Goal: Task Accomplishment & Management: Use online tool/utility

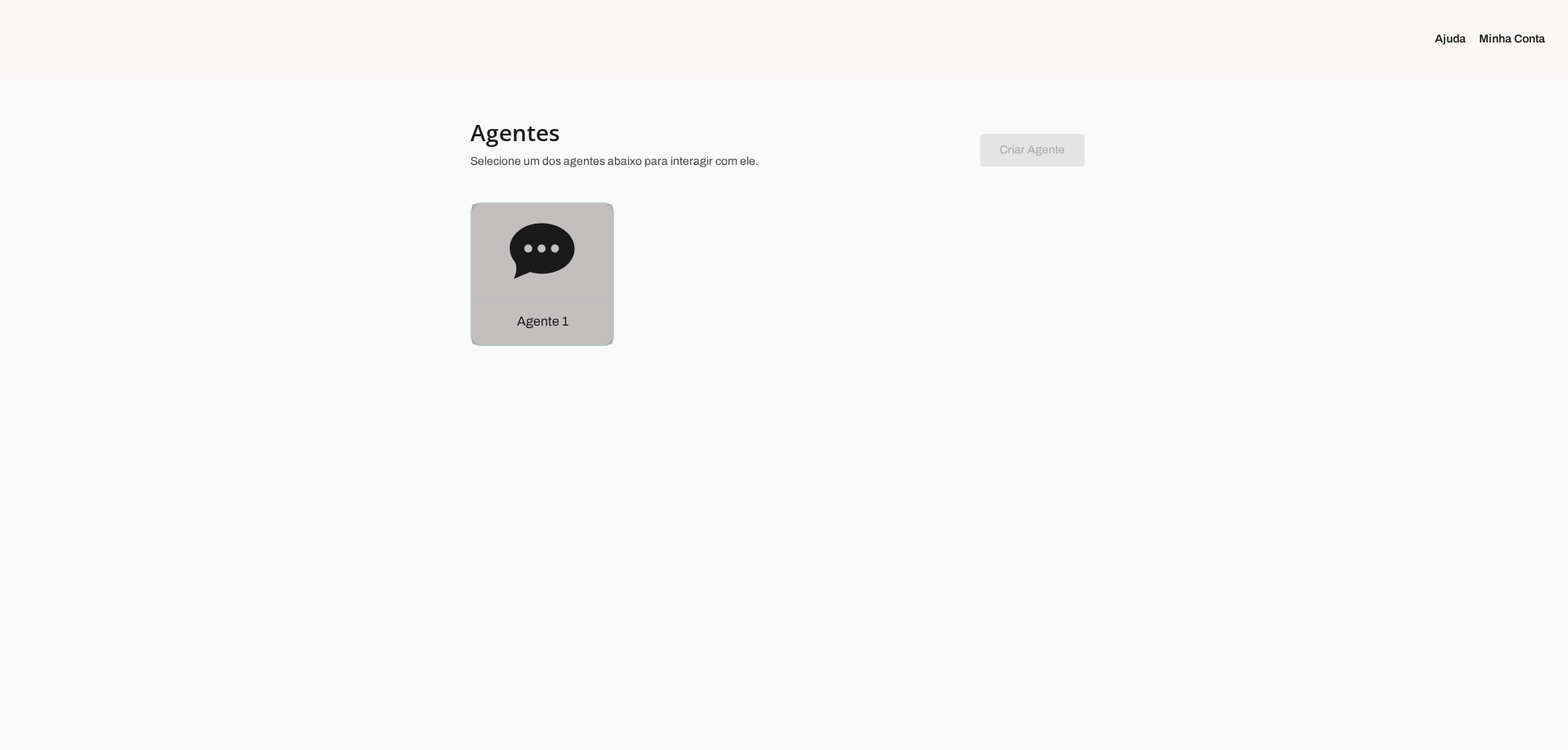
click at [517, 242] on icon at bounding box center [542, 250] width 65 height 56
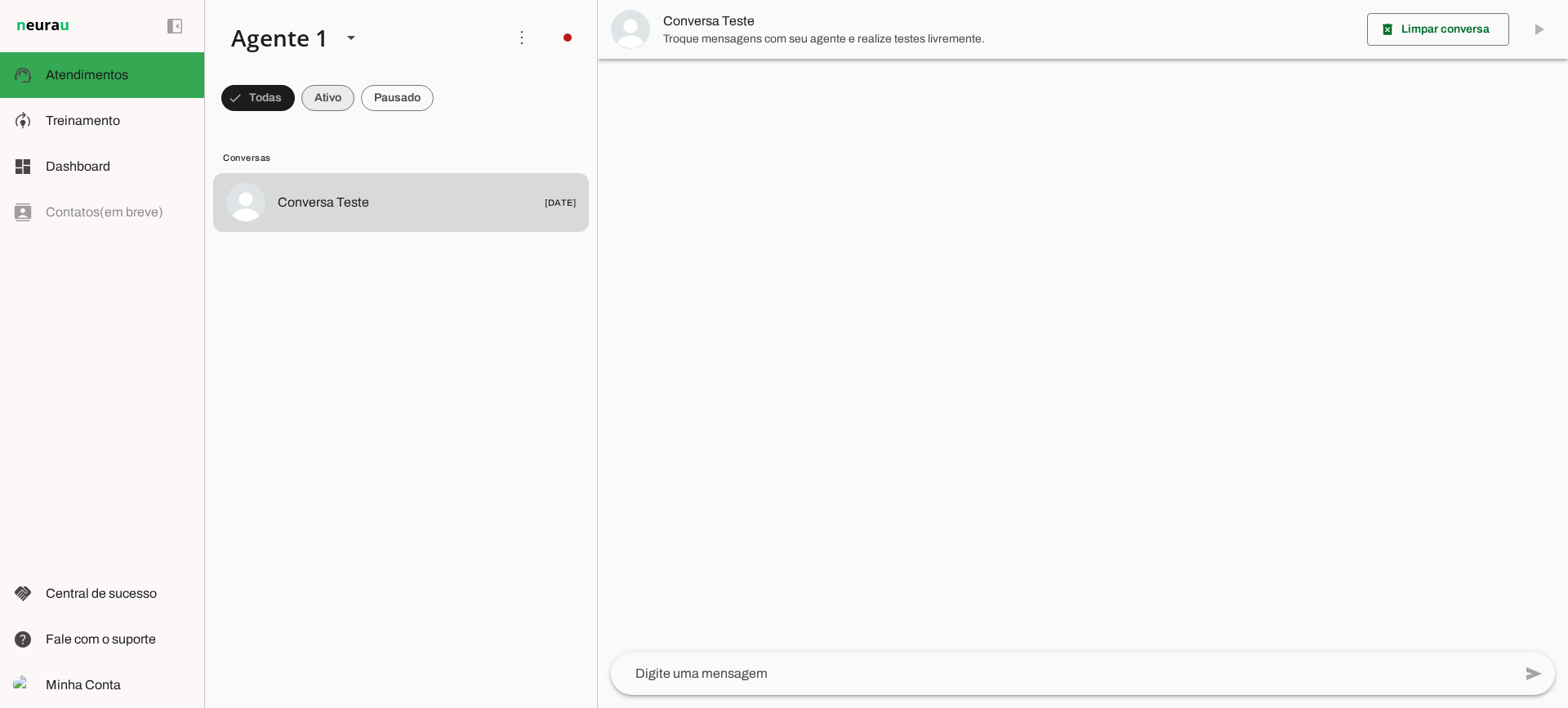
click at [331, 104] on span at bounding box center [328, 98] width 53 height 39
click at [384, 101] on span at bounding box center [397, 98] width 73 height 39
click at [328, 108] on span at bounding box center [312, 98] width 53 height 39
click at [377, 116] on span at bounding box center [397, 98] width 73 height 39
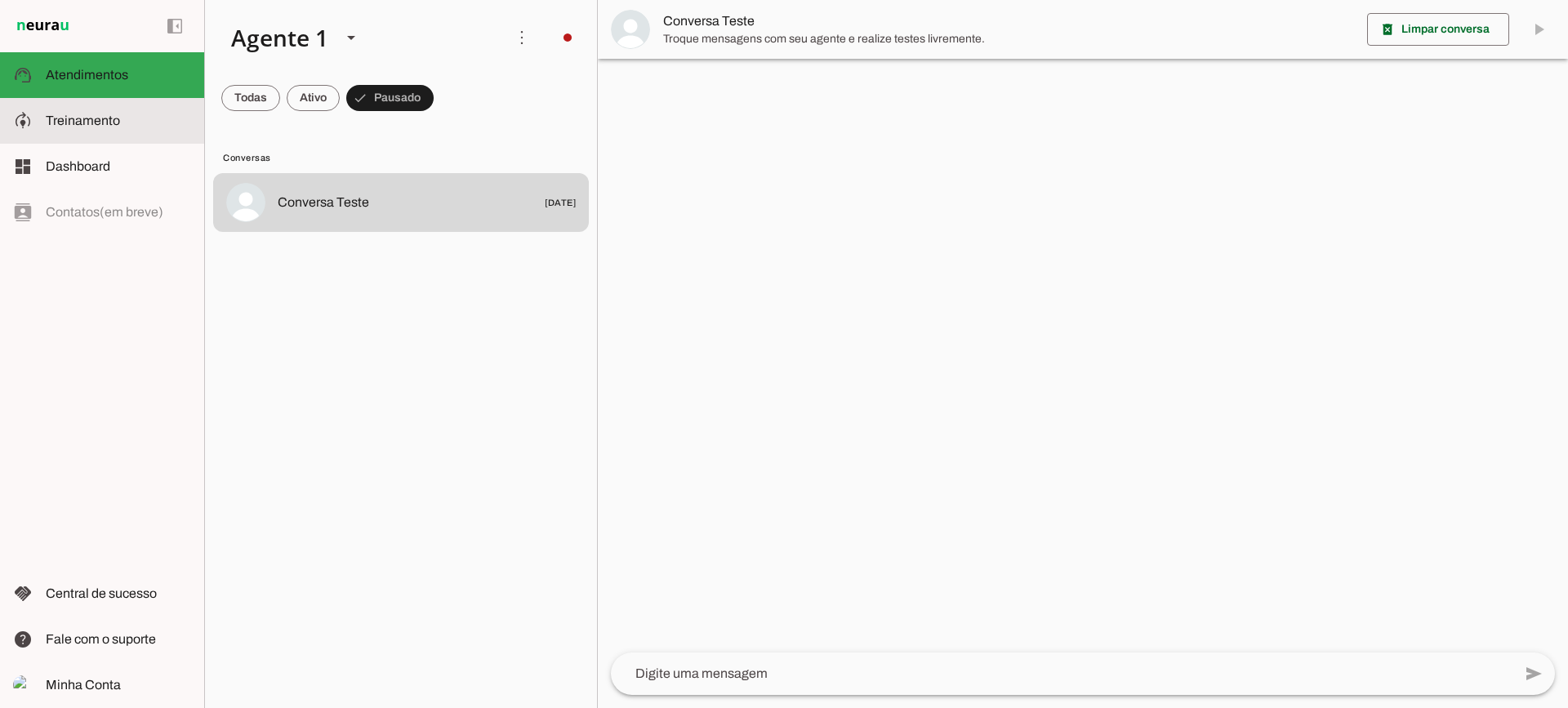
click at [97, 134] on md-item "model_training Treinamento Treinamento" at bounding box center [101, 120] width 204 height 46
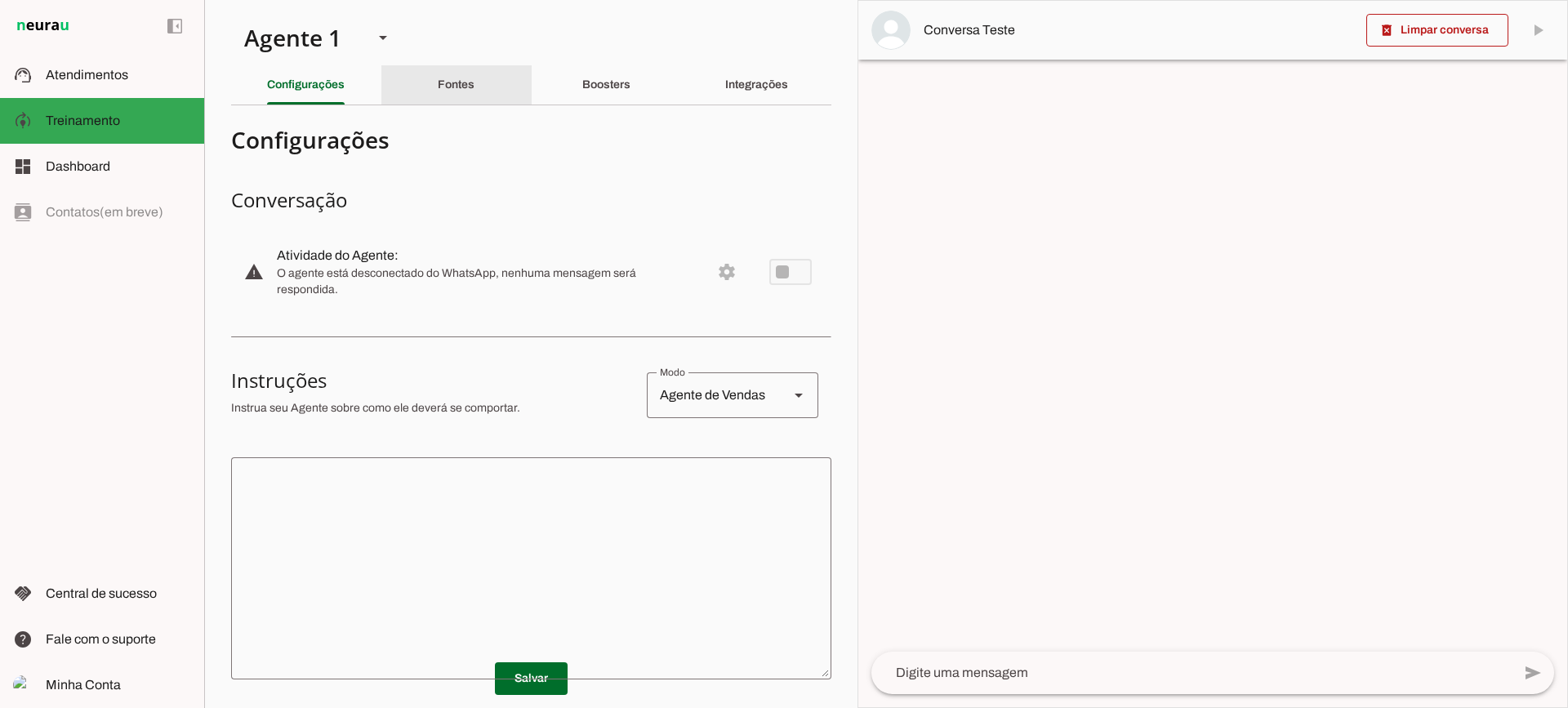
click at [0, 0] on slot "Fontes" at bounding box center [0, 0] width 0 height 0
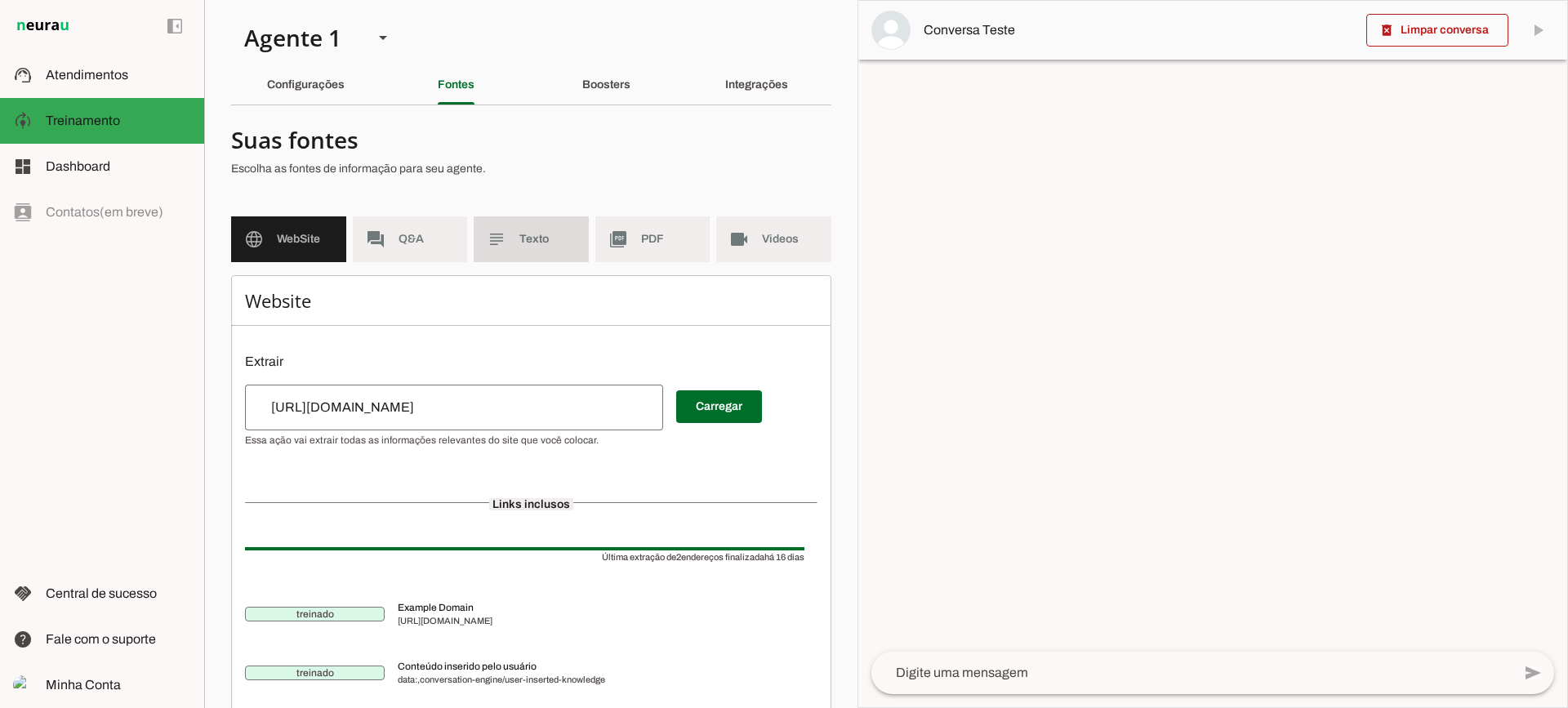
click at [506, 231] on md-item "subject Texto" at bounding box center [531, 239] width 115 height 46
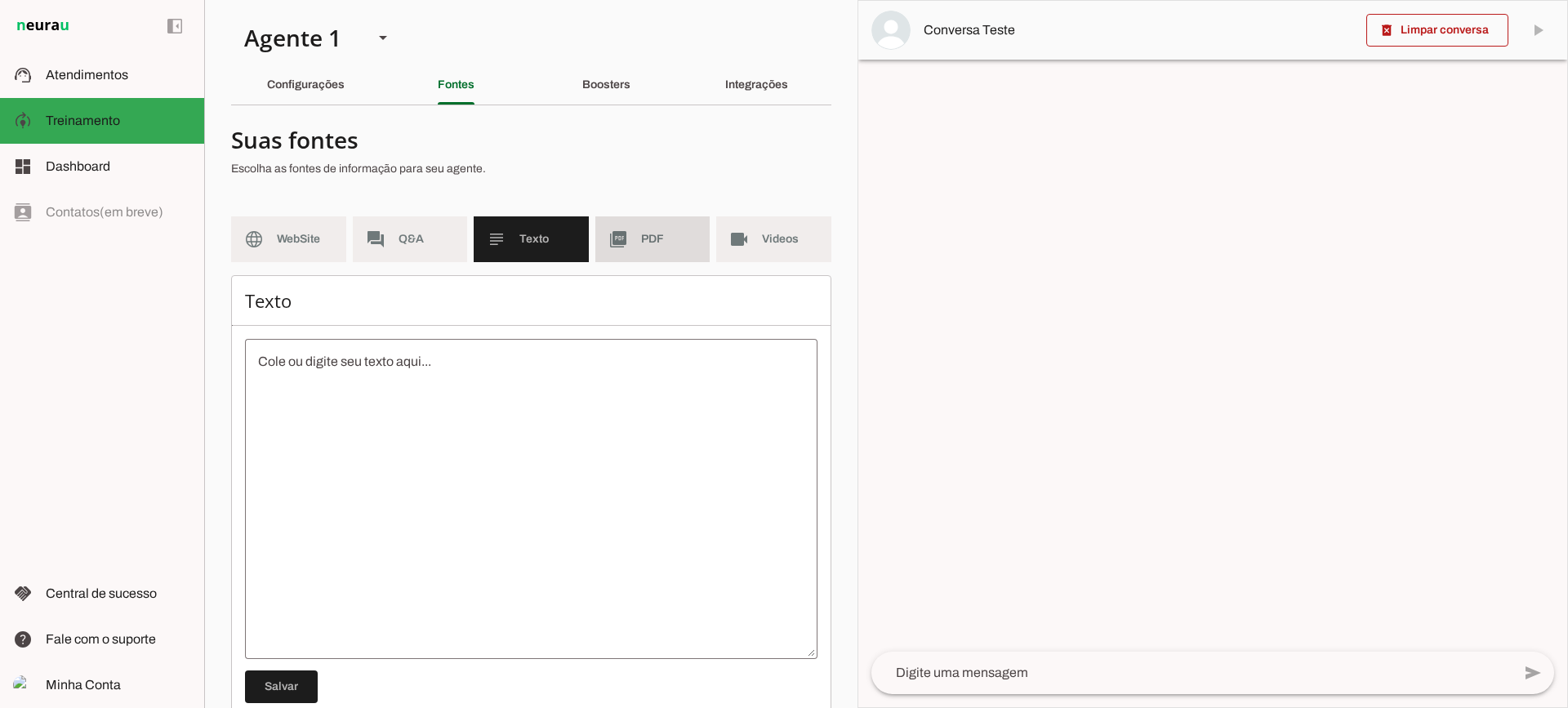
click at [626, 247] on md-item "picture_as_pdf PDF" at bounding box center [653, 239] width 115 height 46
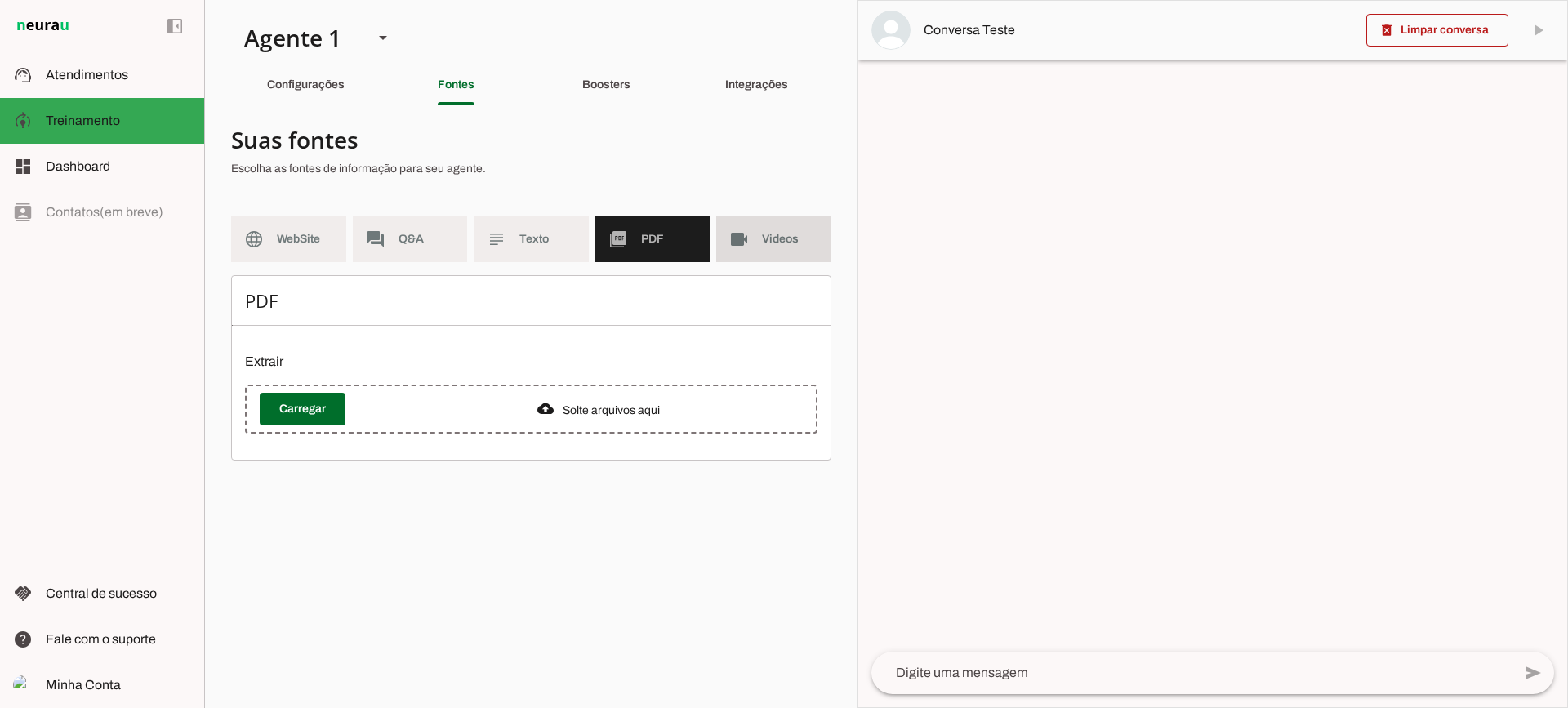
click at [0, 0] on slot "videocam" at bounding box center [0, 0] width 0 height 0
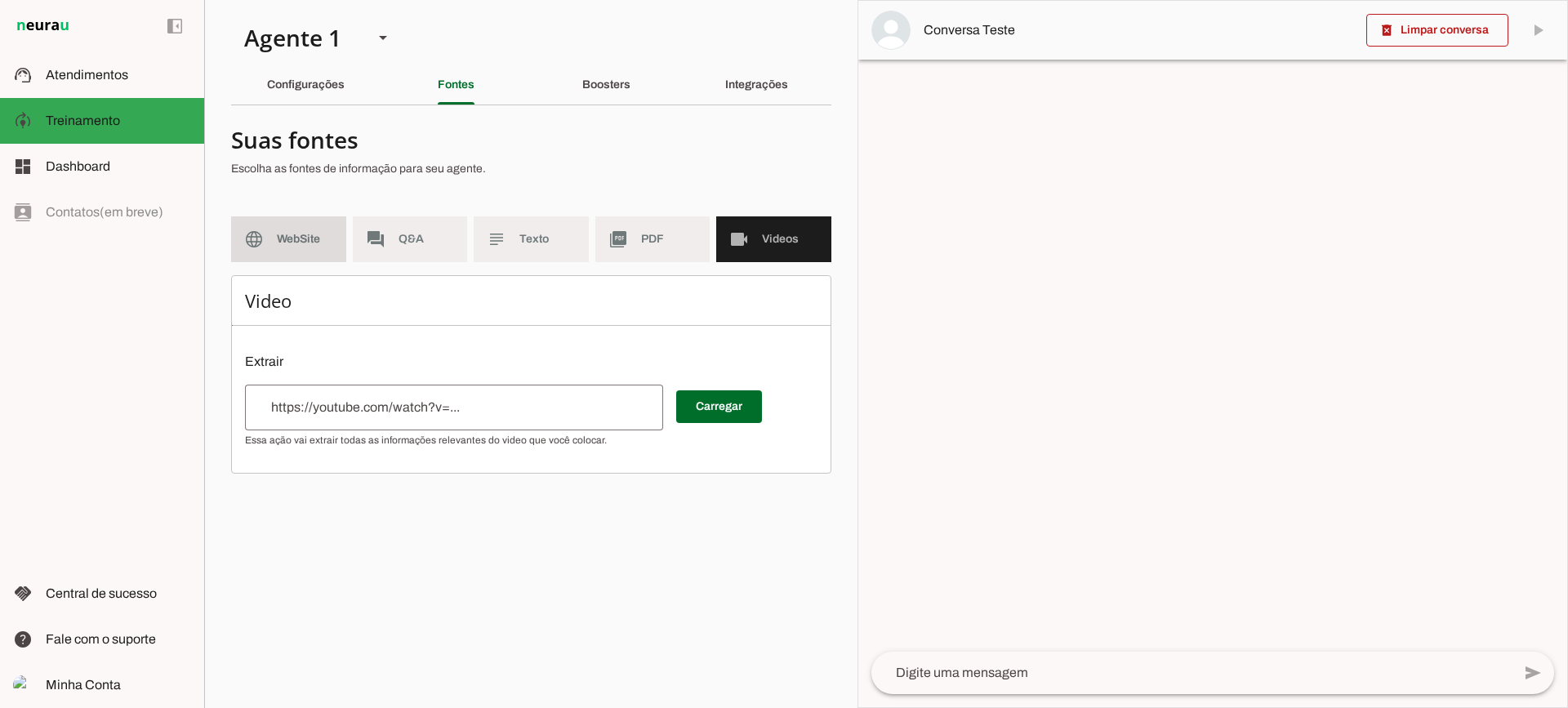
click at [303, 217] on md-item "language WebSite" at bounding box center [288, 239] width 115 height 46
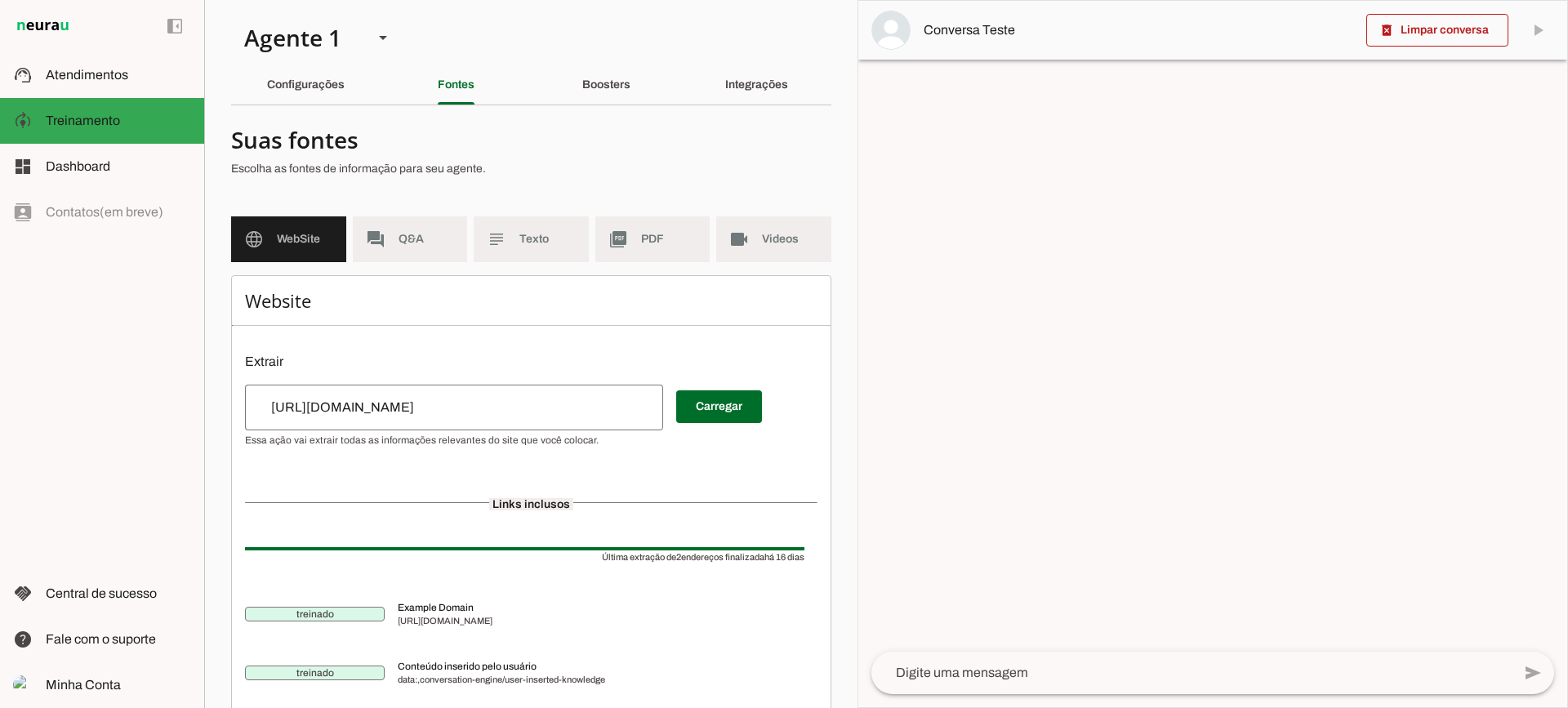
click at [645, 271] on md-list "language WebSite forum Q&A subject Texto picture_as_pdf PDF videocam Videos" at bounding box center [530, 245] width 600 height 58
click at [644, 264] on md-list "language WebSite forum Q&A subject Texto picture_as_pdf PDF videocam Videos" at bounding box center [530, 245] width 600 height 58
click at [638, 250] on md-item "picture_as_pdf PDF" at bounding box center [653, 239] width 115 height 46
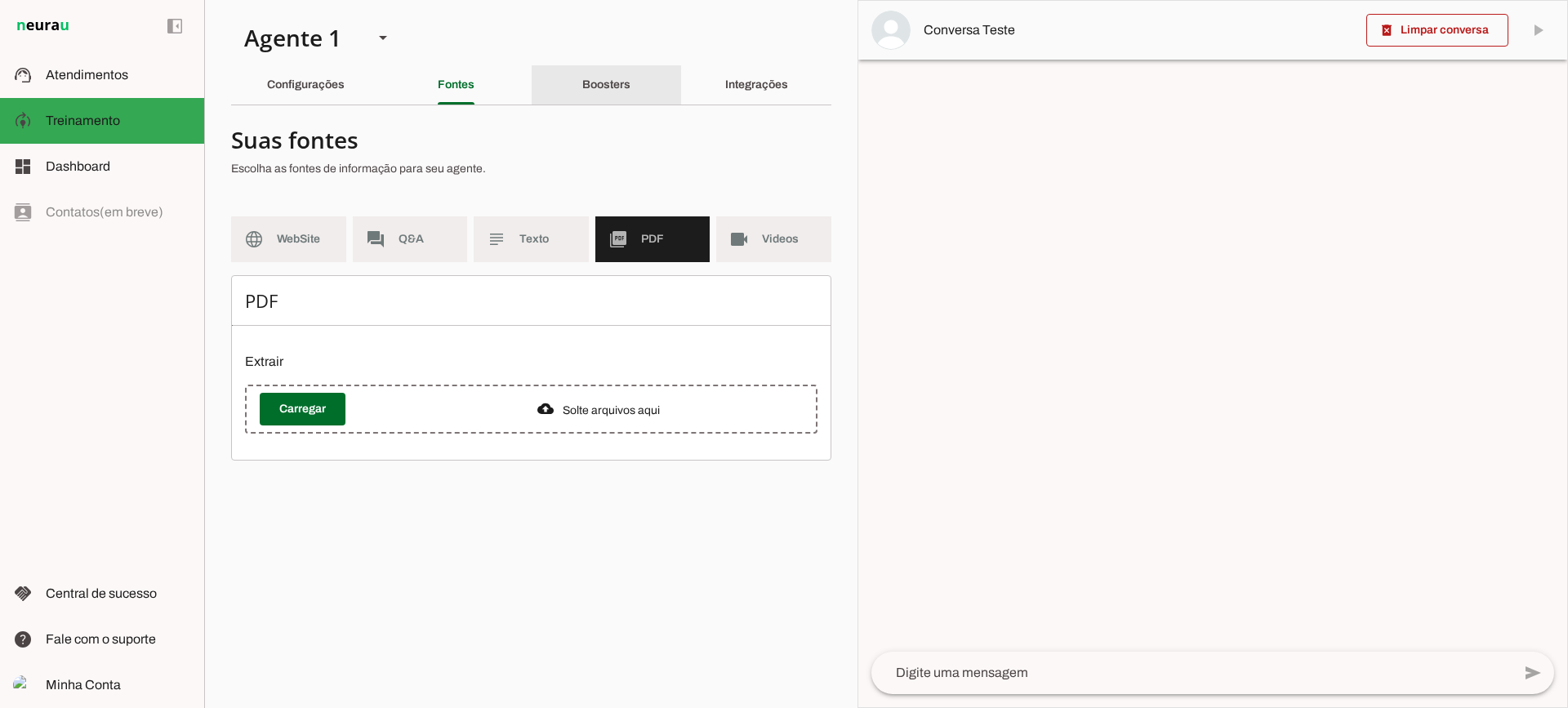
click at [630, 70] on div "Boosters" at bounding box center [607, 85] width 48 height 39
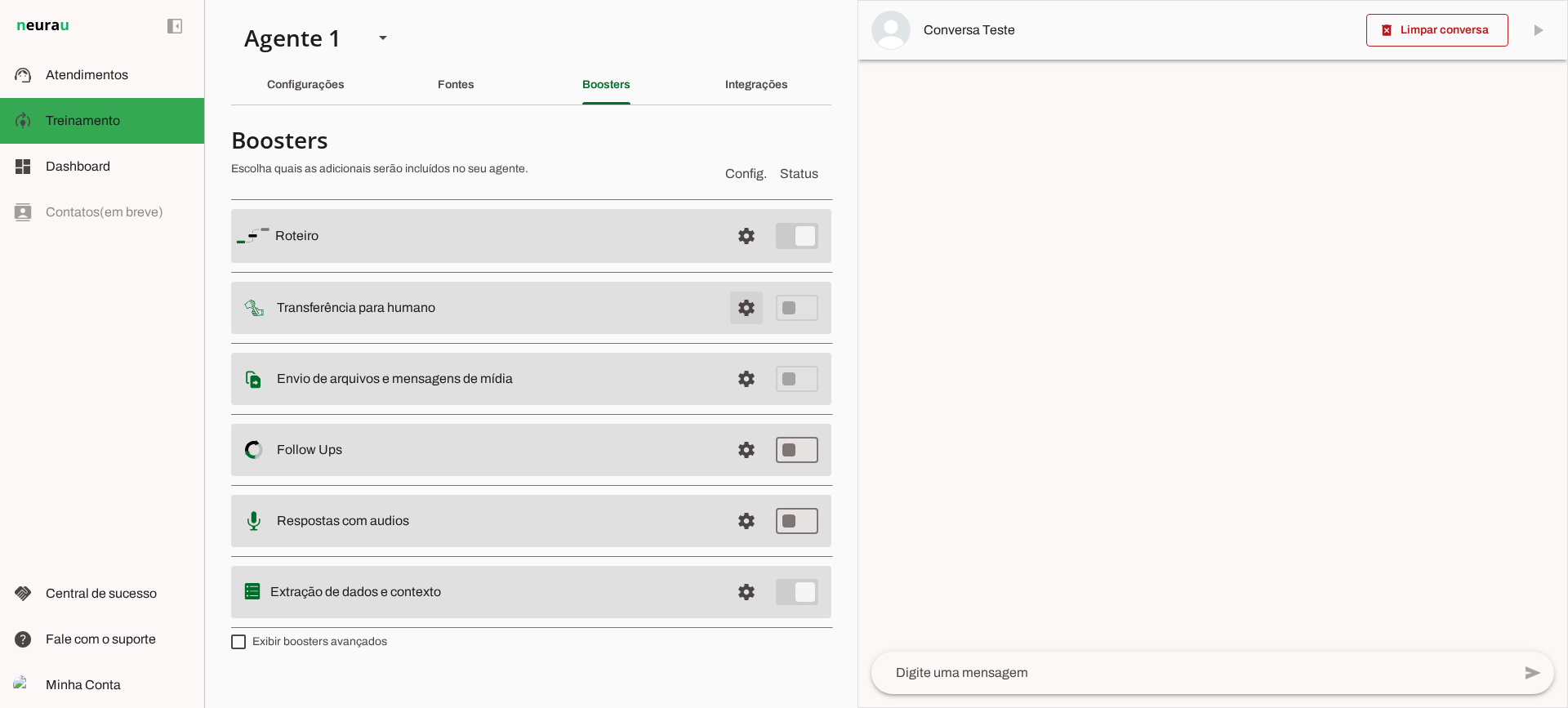
click at [757, 299] on span at bounding box center [747, 308] width 39 height 39
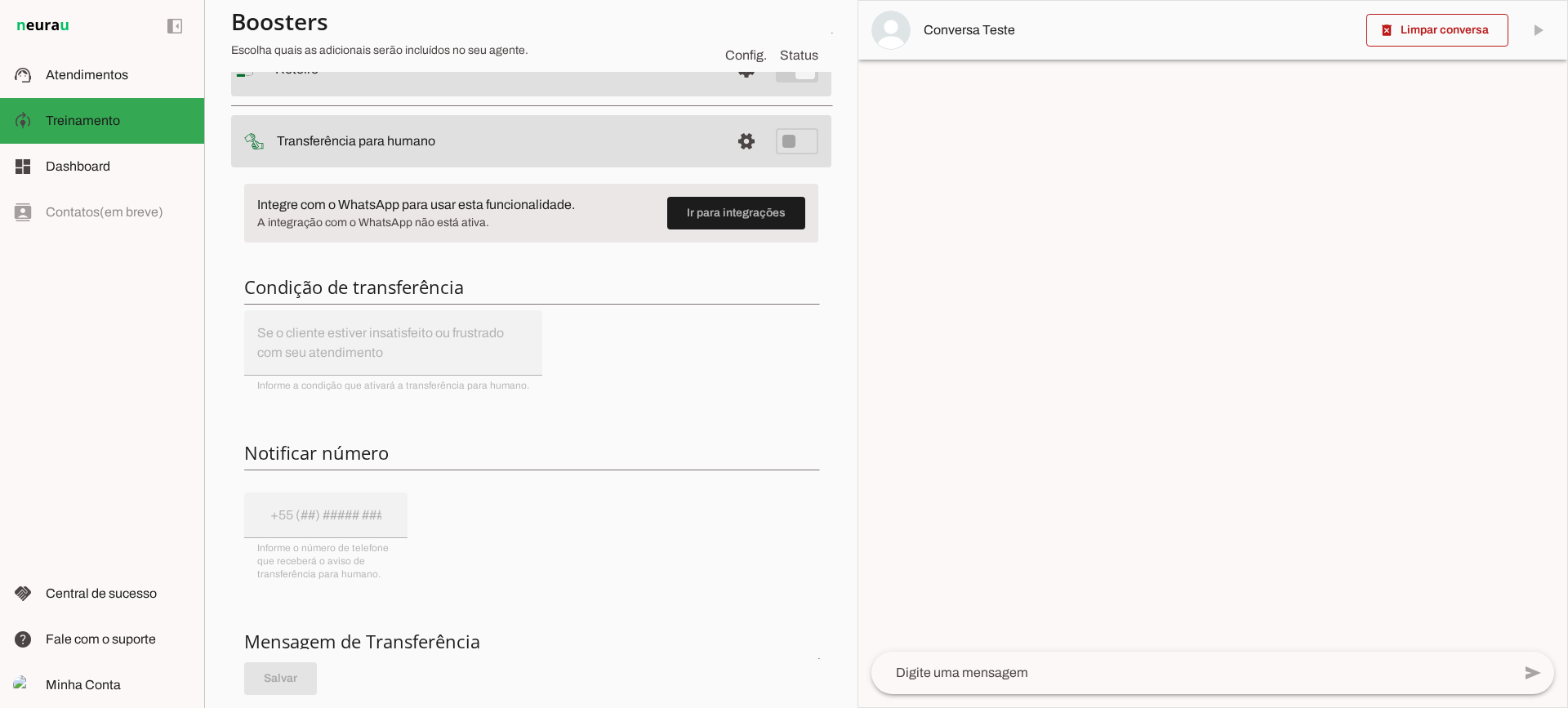
scroll to position [82, 0]
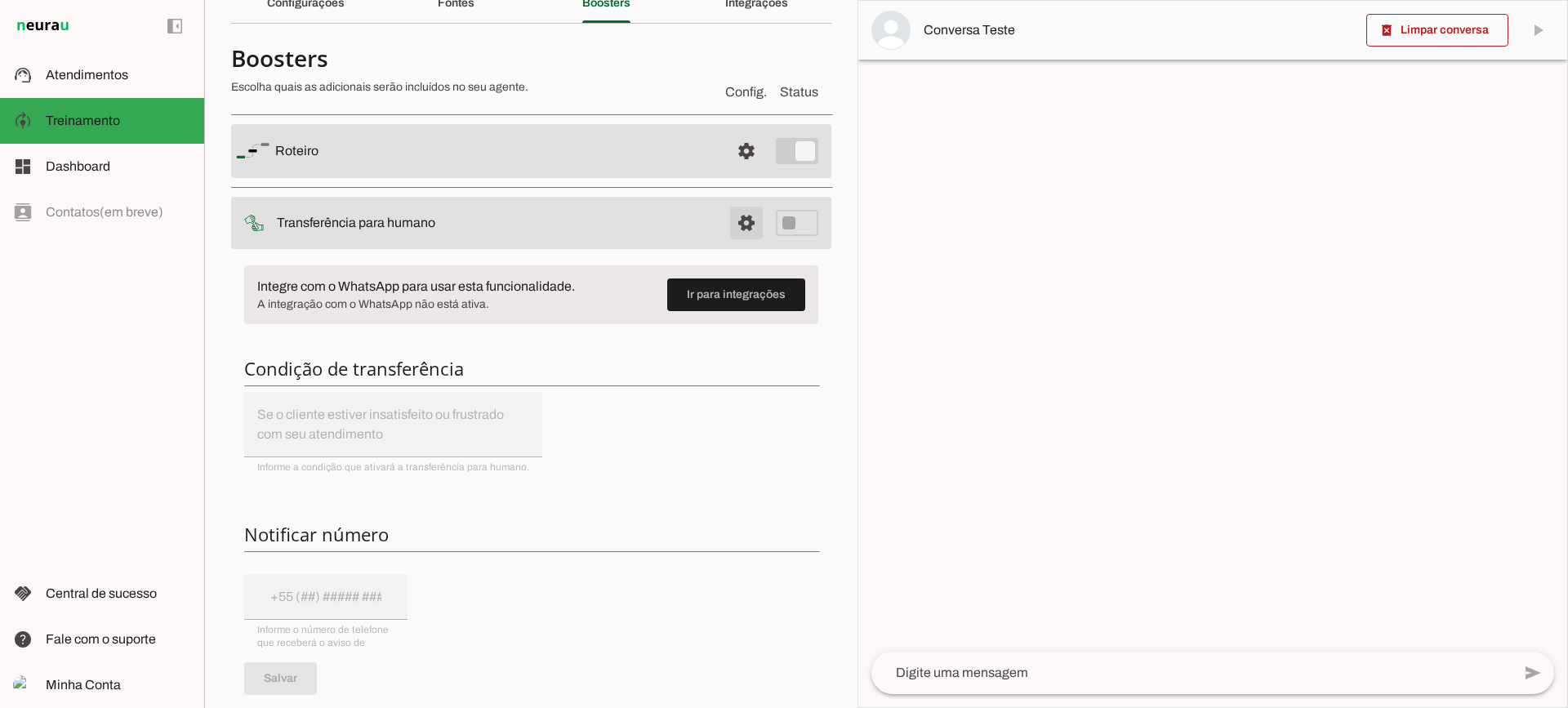
click at [737, 220] on span at bounding box center [747, 223] width 39 height 39
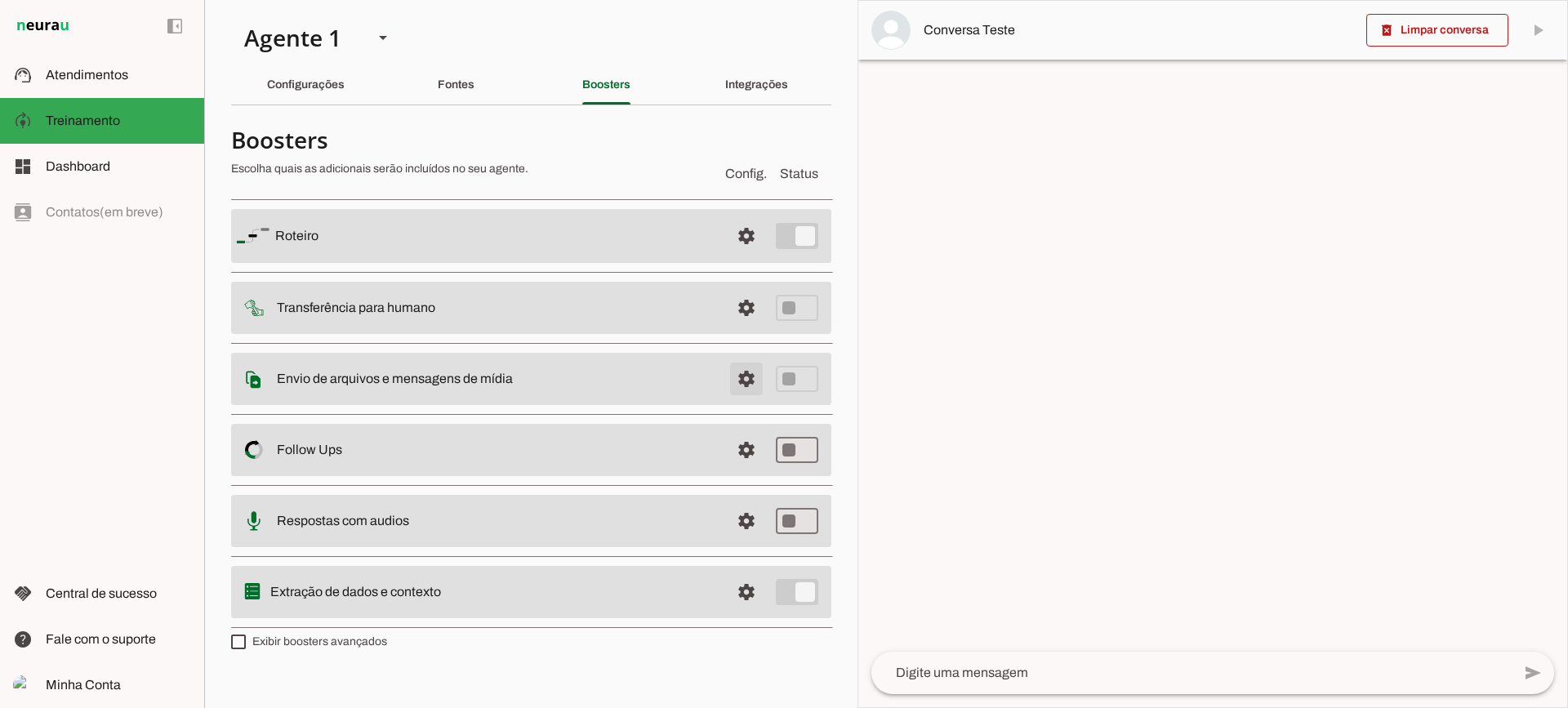
click at [737, 373] on span at bounding box center [747, 379] width 39 height 39
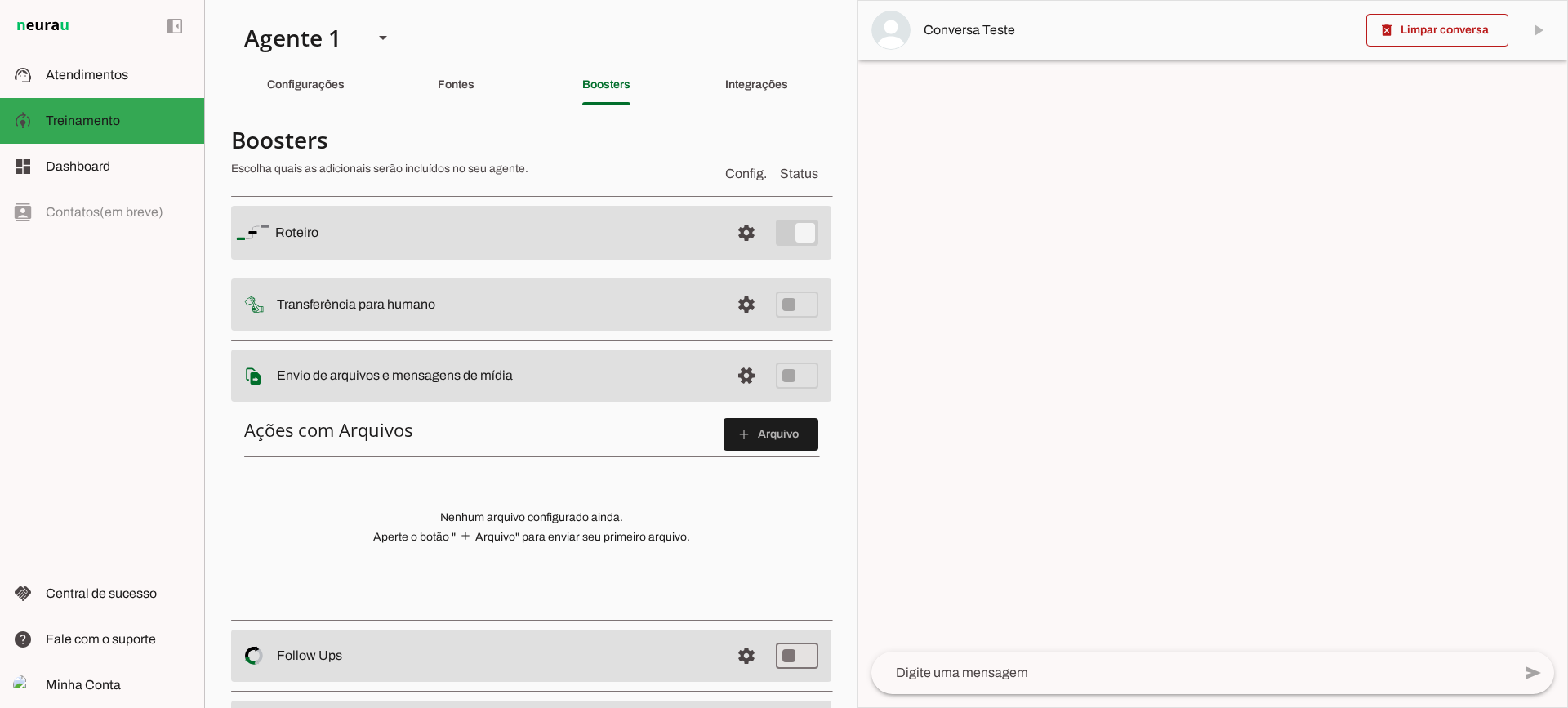
scroll to position [82, 0]
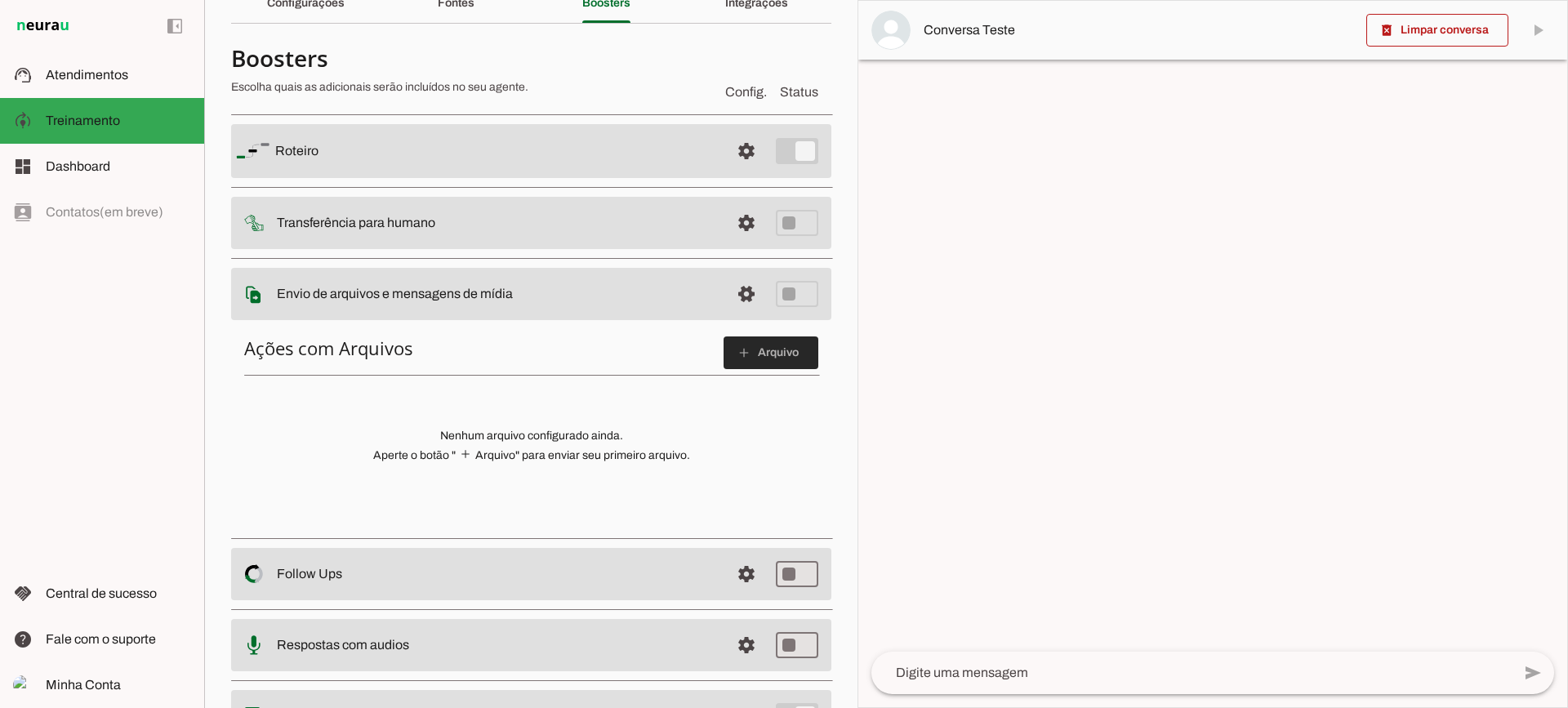
click at [723, 348] on span at bounding box center [771, 353] width 95 height 39
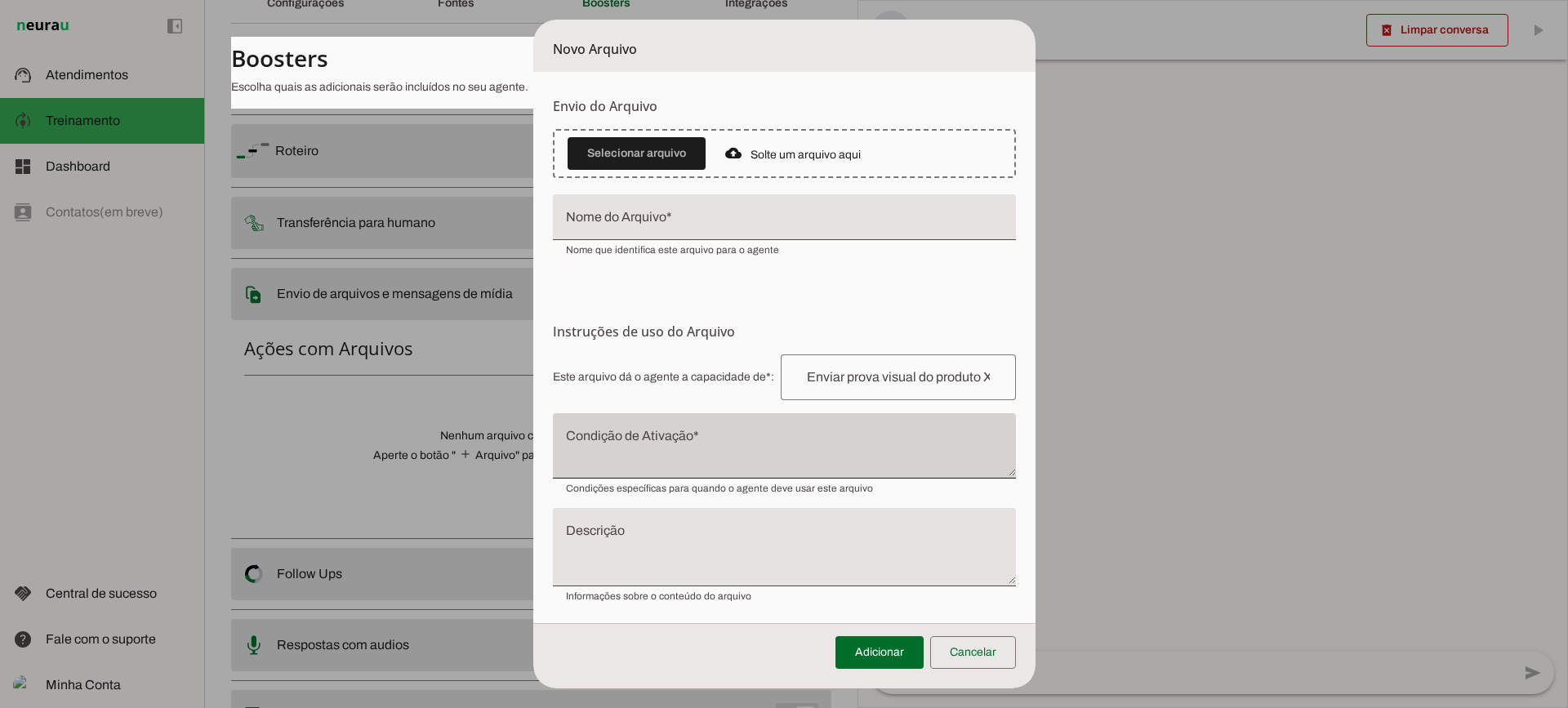
click at [734, 431] on div at bounding box center [784, 445] width 463 height 66
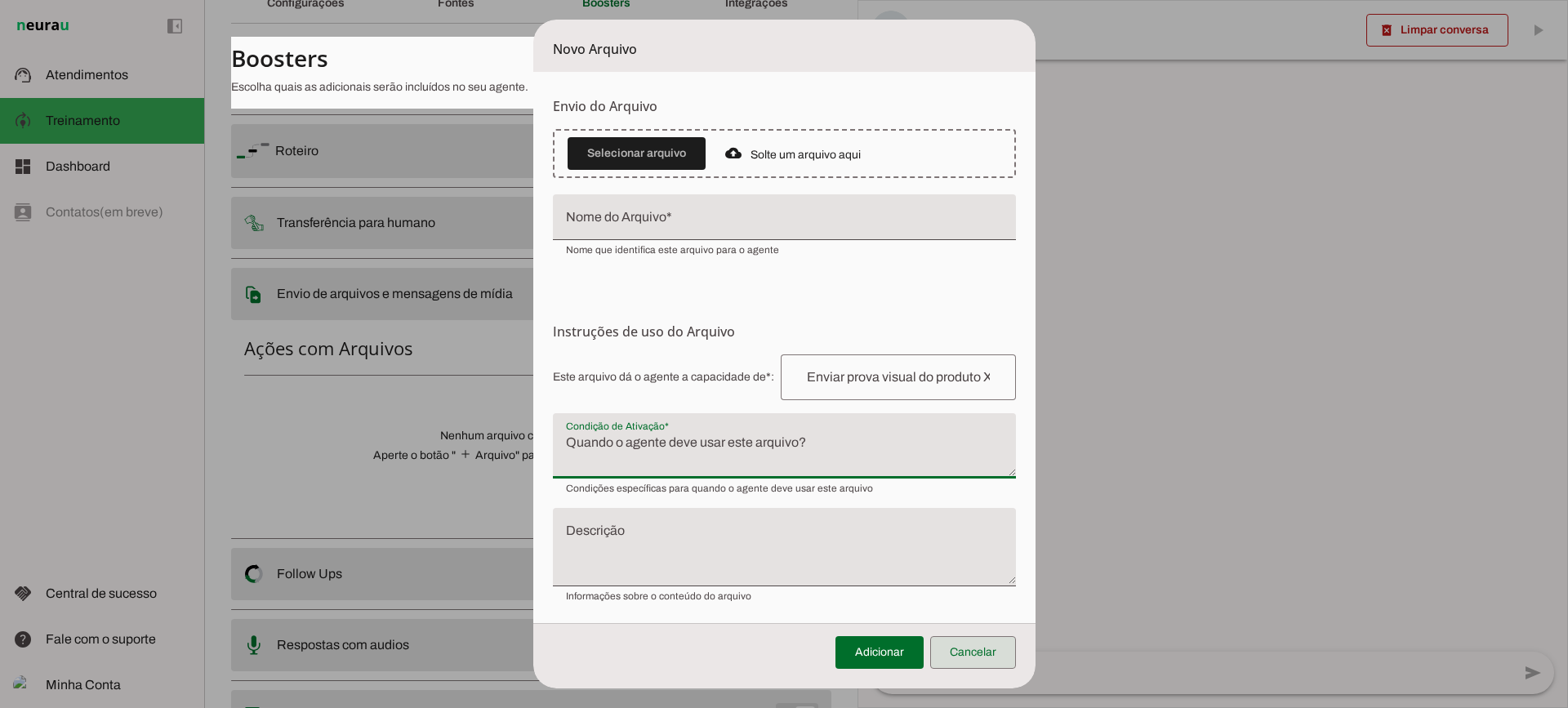
click at [1010, 671] on span at bounding box center [973, 652] width 86 height 39
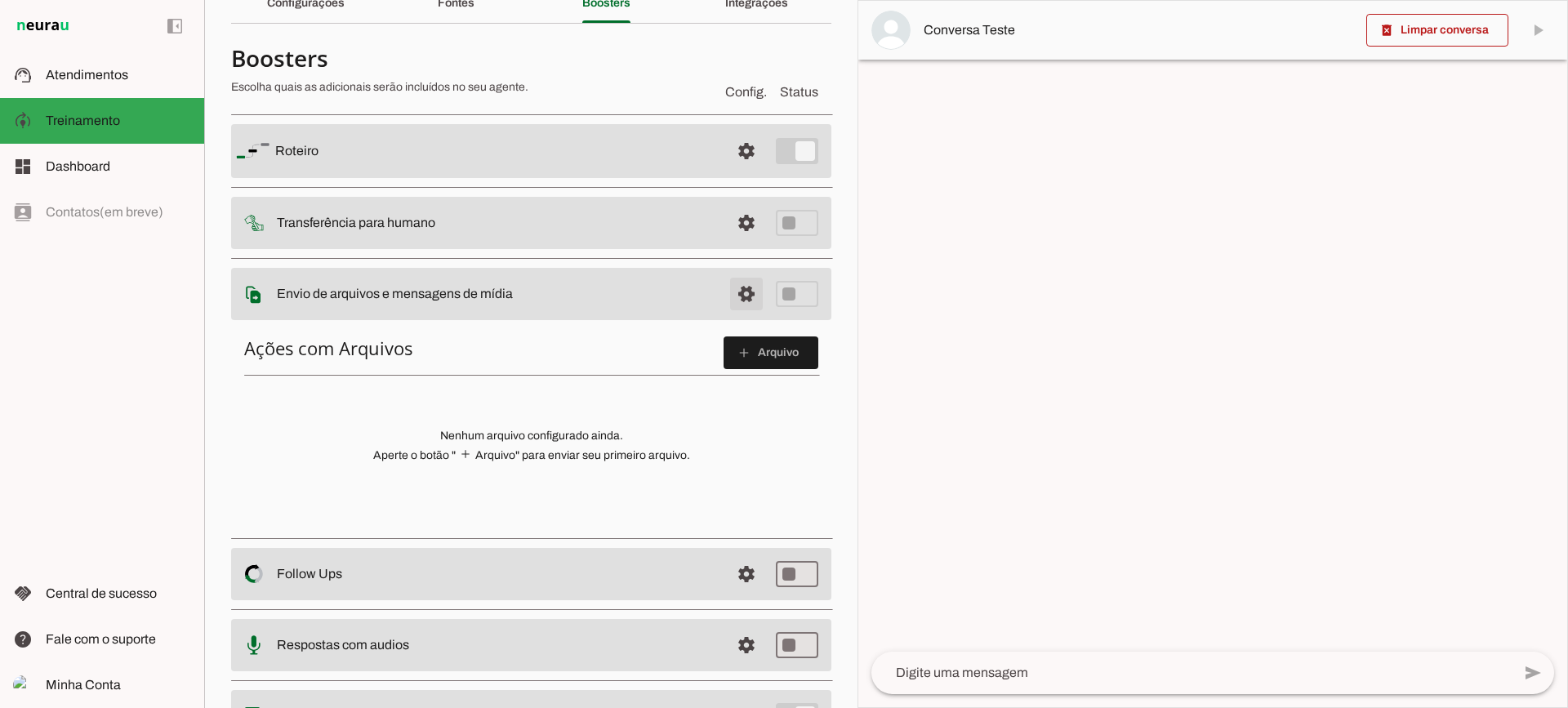
click at [728, 297] on span at bounding box center [747, 294] width 39 height 39
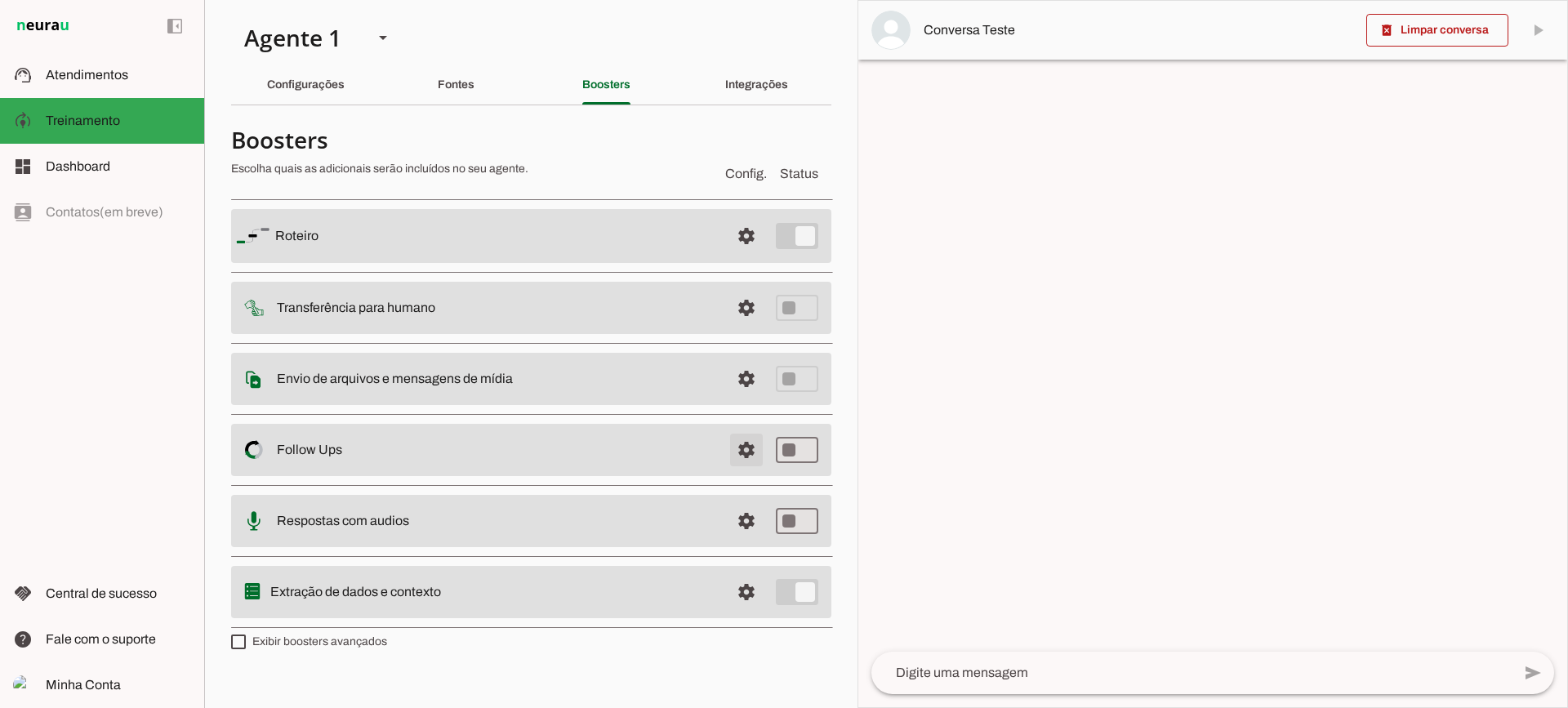
click at [757, 446] on span at bounding box center [747, 450] width 39 height 39
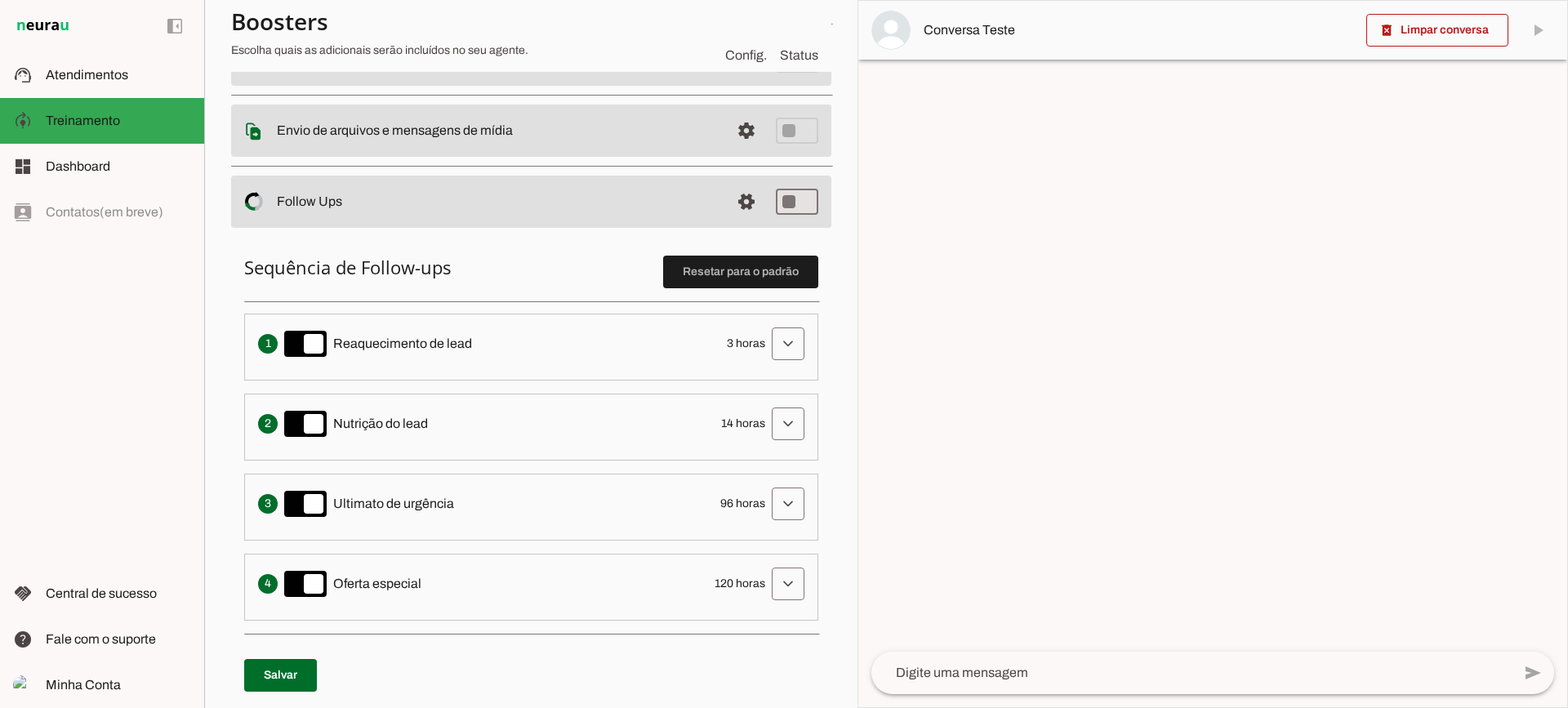
scroll to position [327, 0]
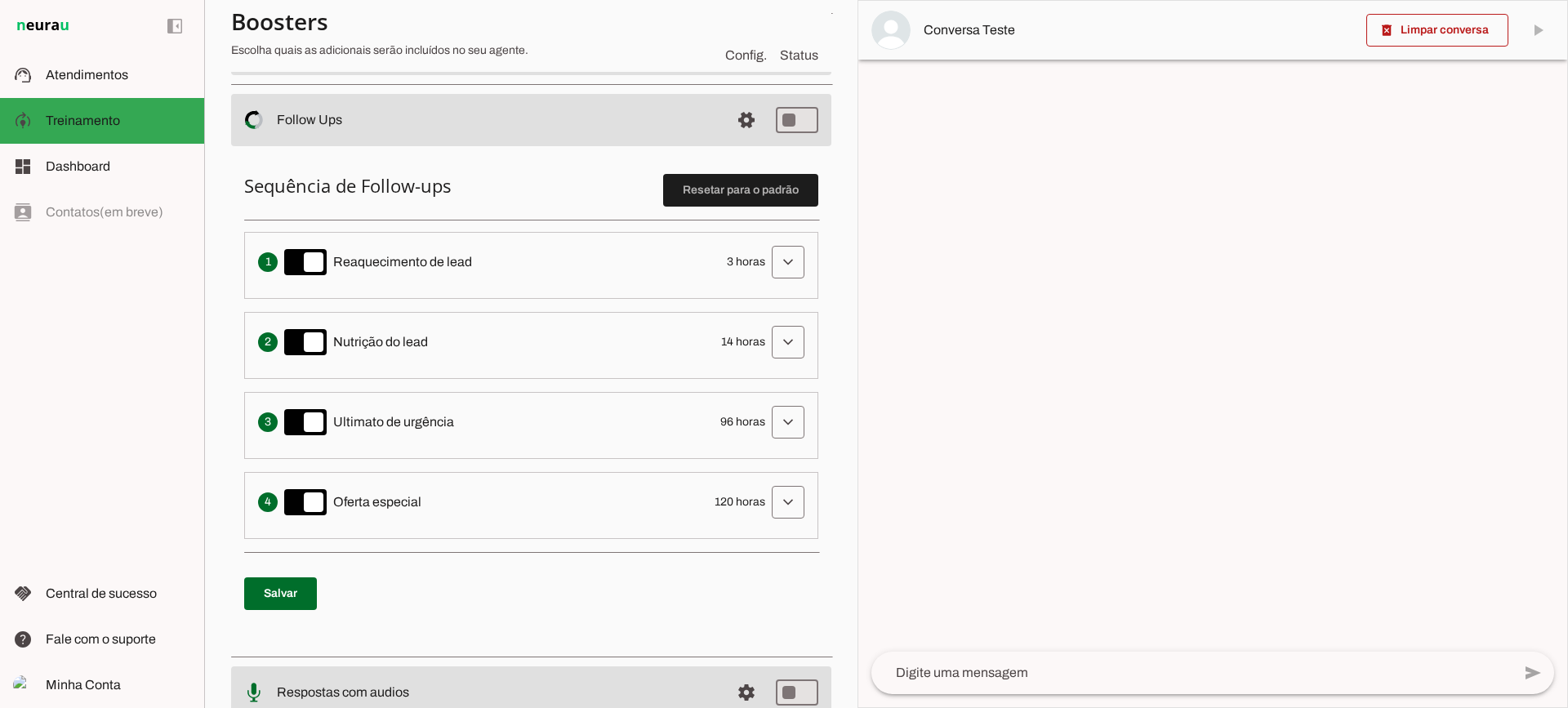
click at [799, 272] on li "Envia uma mensagem para reengajar leads que pararam de responder, incentivando-…" at bounding box center [531, 265] width 574 height 67
click at [786, 259] on span at bounding box center [788, 262] width 39 height 39
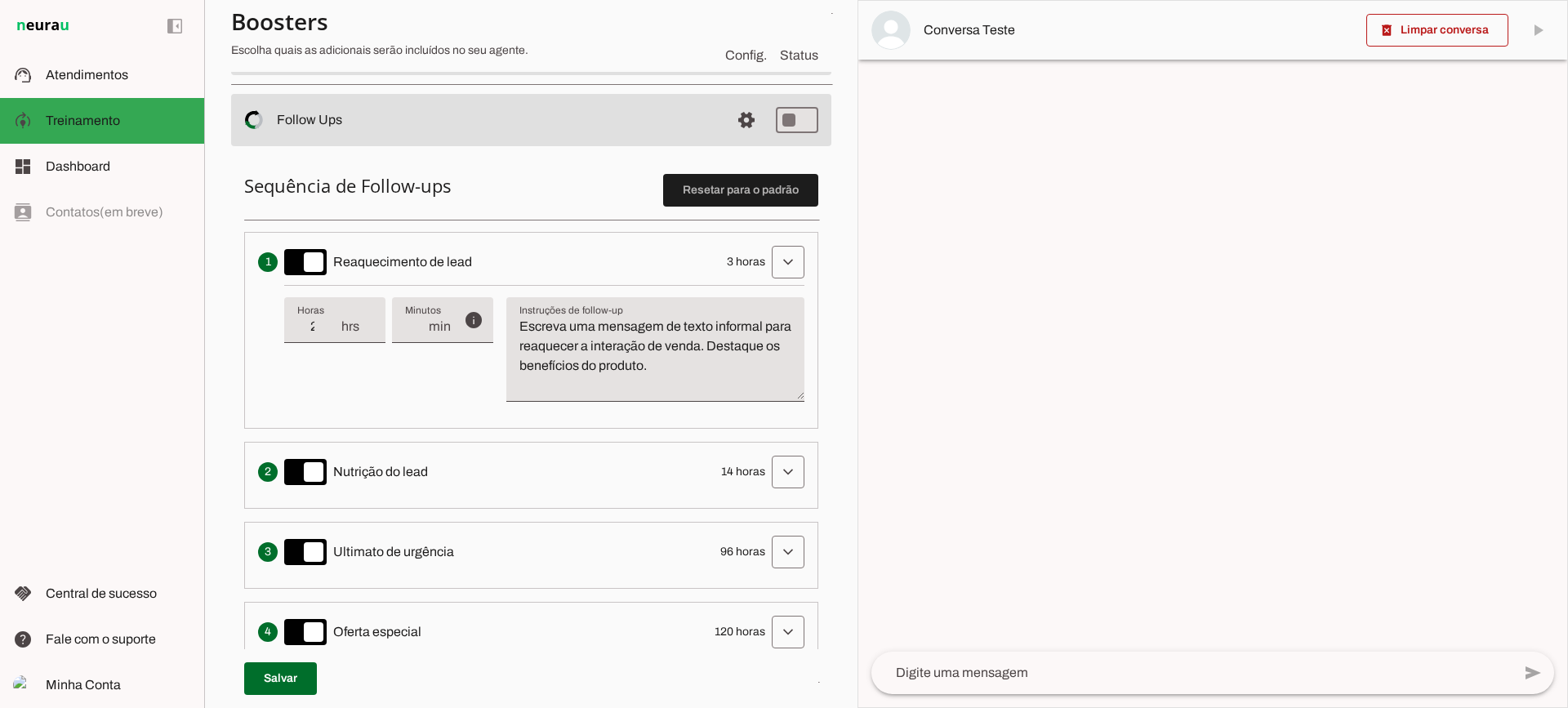
type input "2"
type md-filled-text-field "2"
click at [334, 332] on input "2" at bounding box center [318, 327] width 42 height 20
type input "1"
type md-filled-text-field "1"
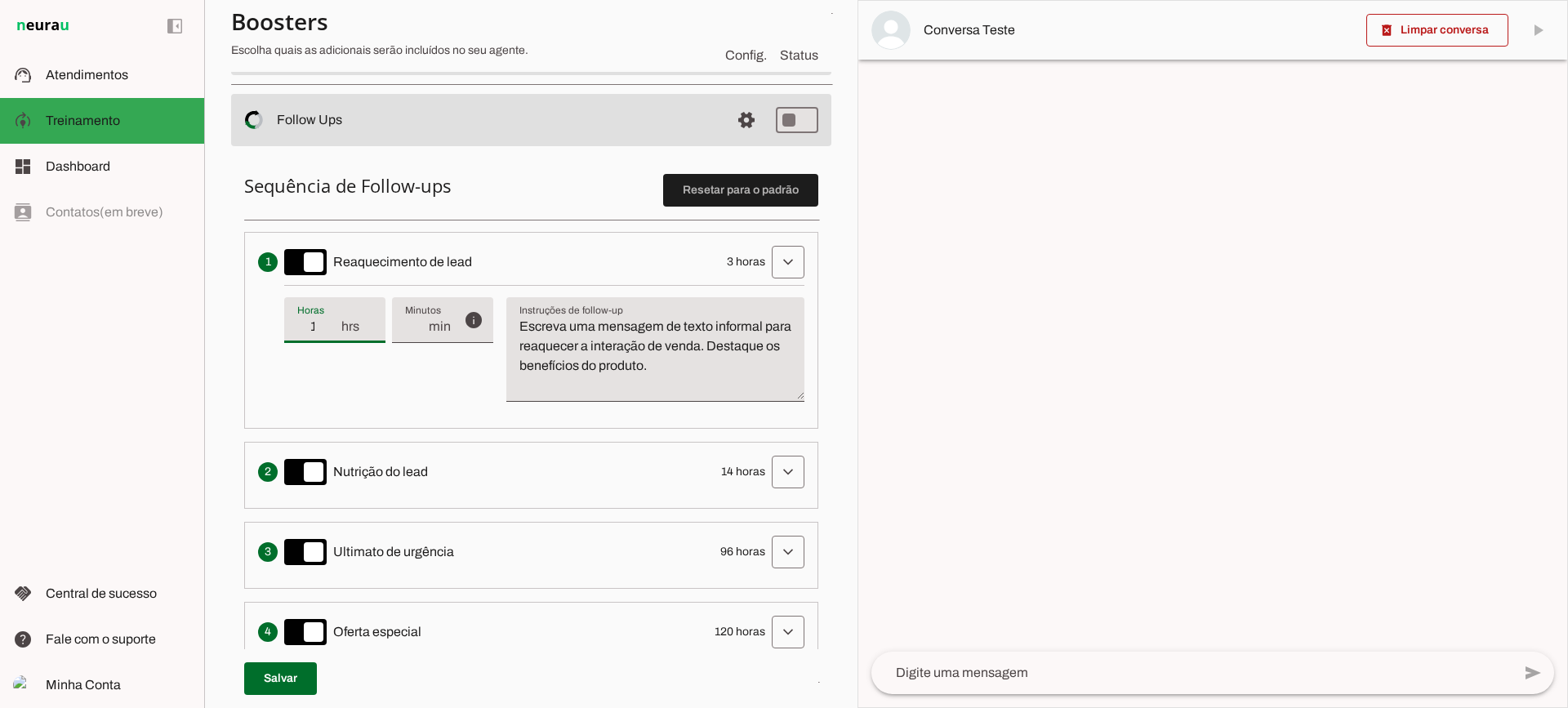
click at [334, 332] on input "1" at bounding box center [318, 327] width 42 height 20
type input "2"
type md-filled-text-field "2"
click at [331, 322] on input "2" at bounding box center [318, 327] width 42 height 20
type input "3"
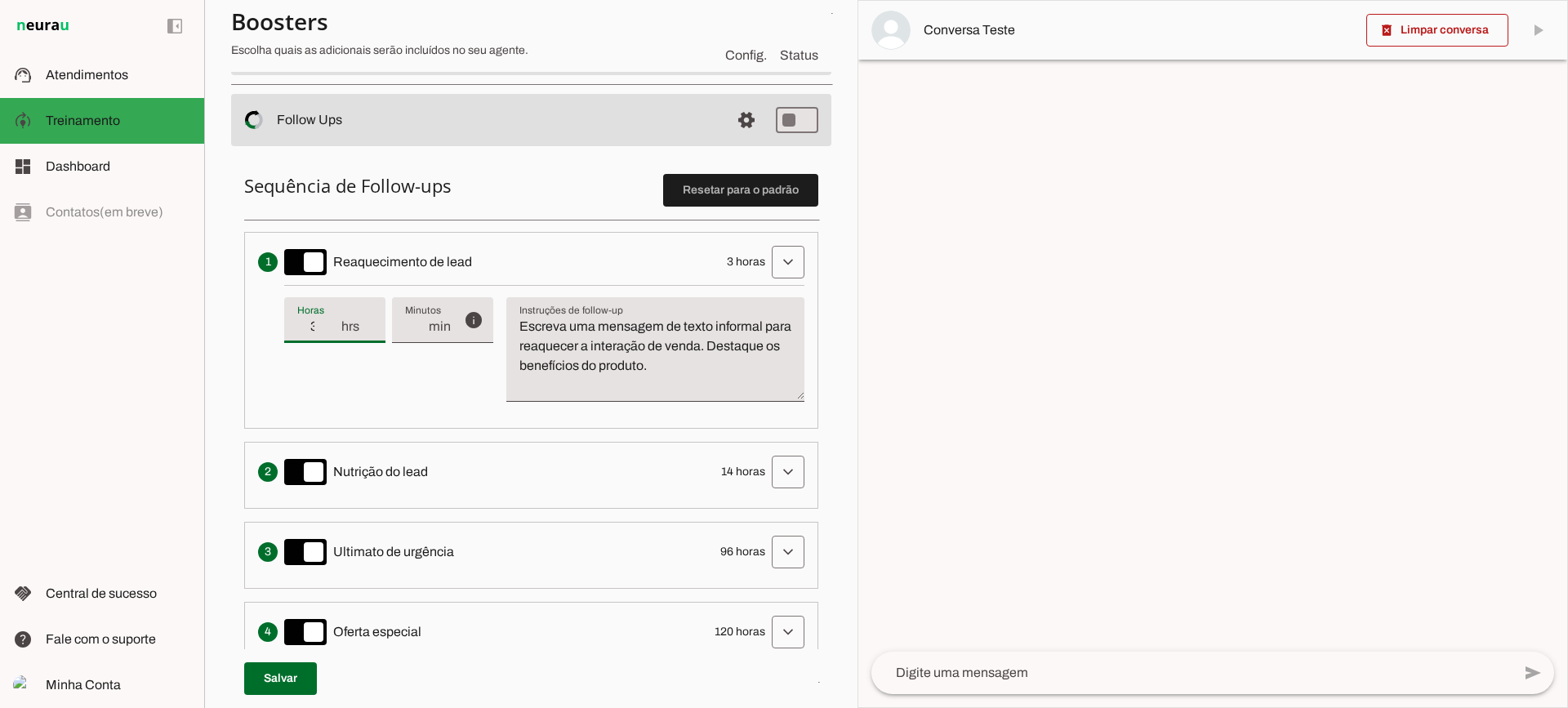
type md-filled-text-field "3"
click at [331, 322] on input "3" at bounding box center [318, 327] width 42 height 20
click at [627, 323] on textarea "Escreva uma mensagem de texto informal para reaquecer a interação de venda. Des…" at bounding box center [655, 355] width 298 height 78
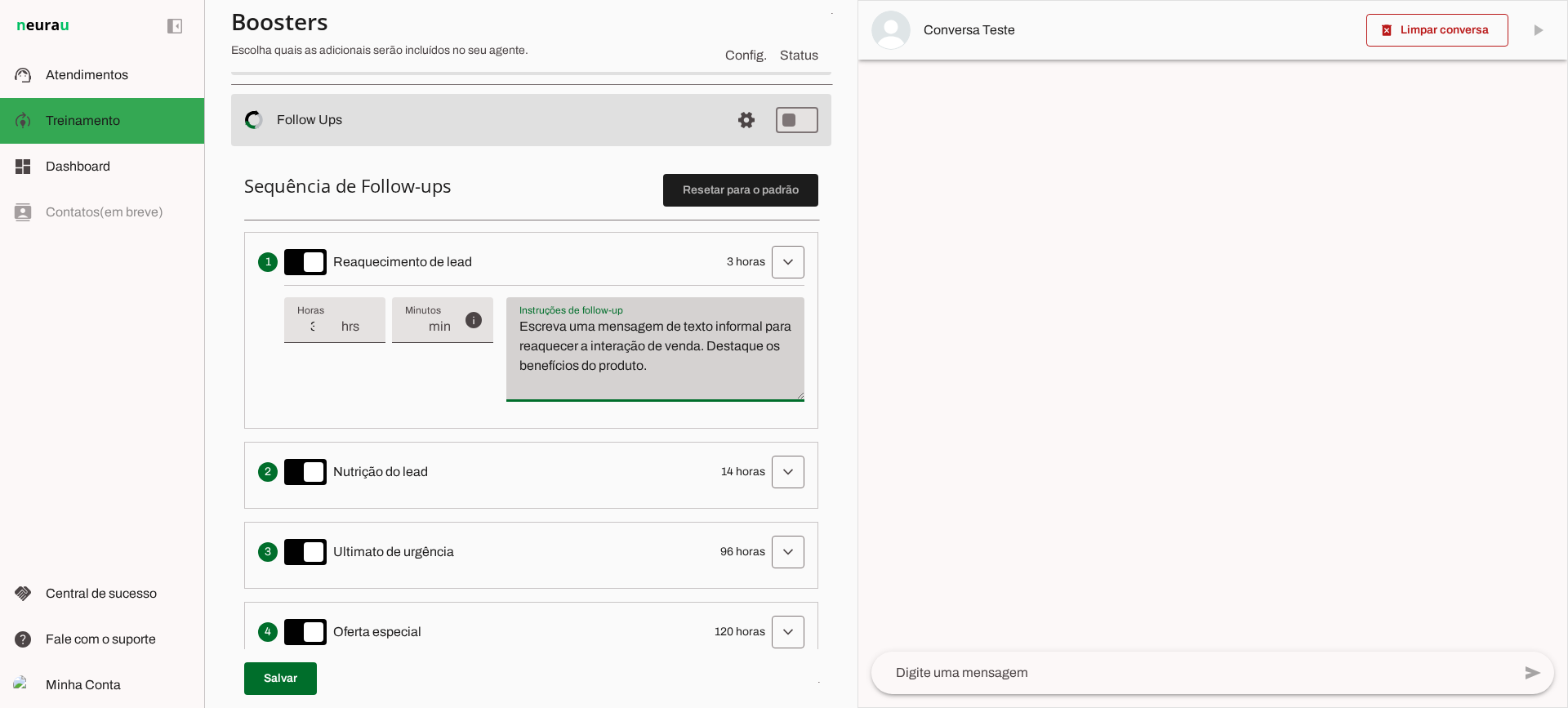
drag, startPoint x: 758, startPoint y: 366, endPoint x: 541, endPoint y: 300, distance: 226.8
click at [491, 306] on div "info Tempo de atraso / inatividade O tempo de atraso é o tempo de inatividade d…" at bounding box center [544, 349] width 520 height 130
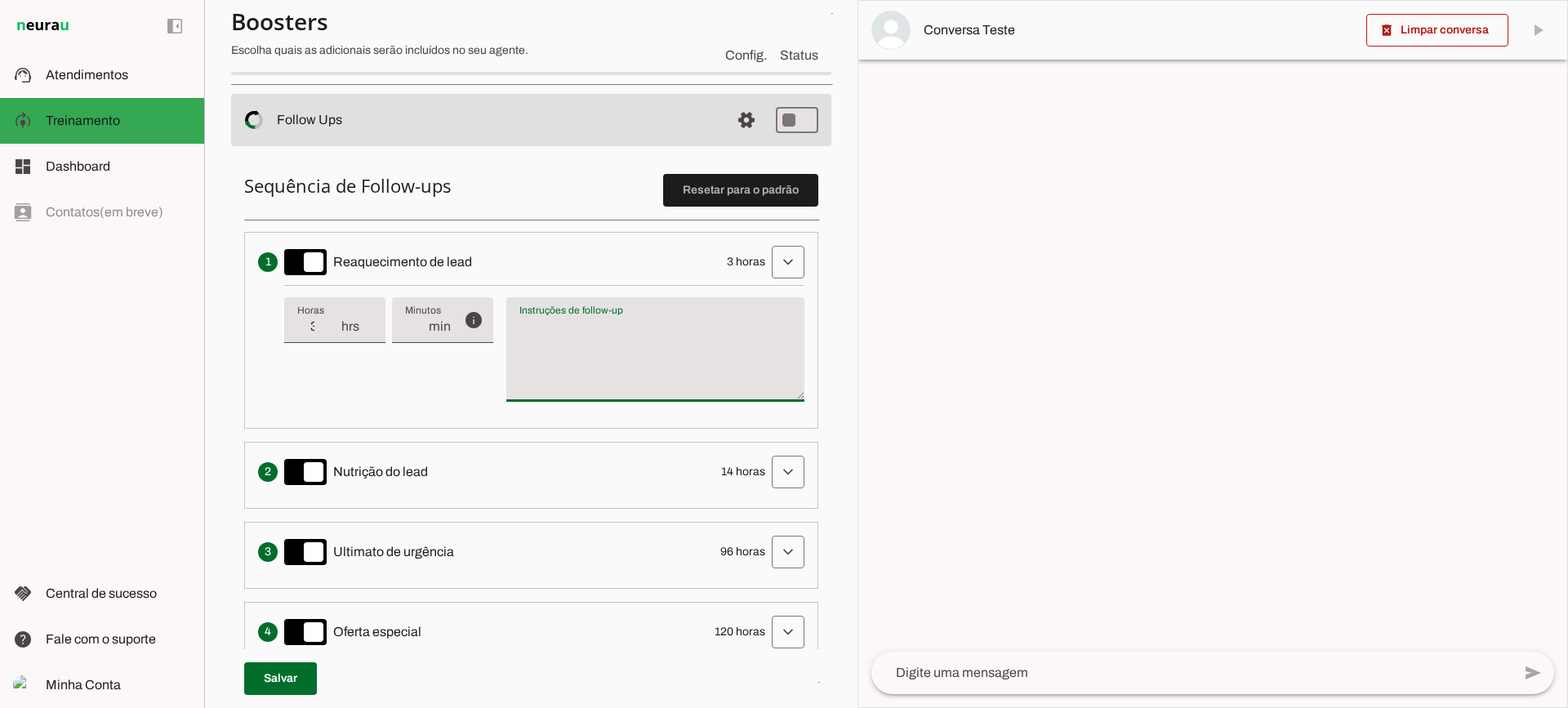
type textarea "Escreva uma mensagem de texto informal para reaquecer a interação de venda. Des…"
click at [628, 344] on textarea "Escreva uma mensagem de texto informal para reaquecer a interação de venda. Des…" at bounding box center [655, 355] width 298 height 78
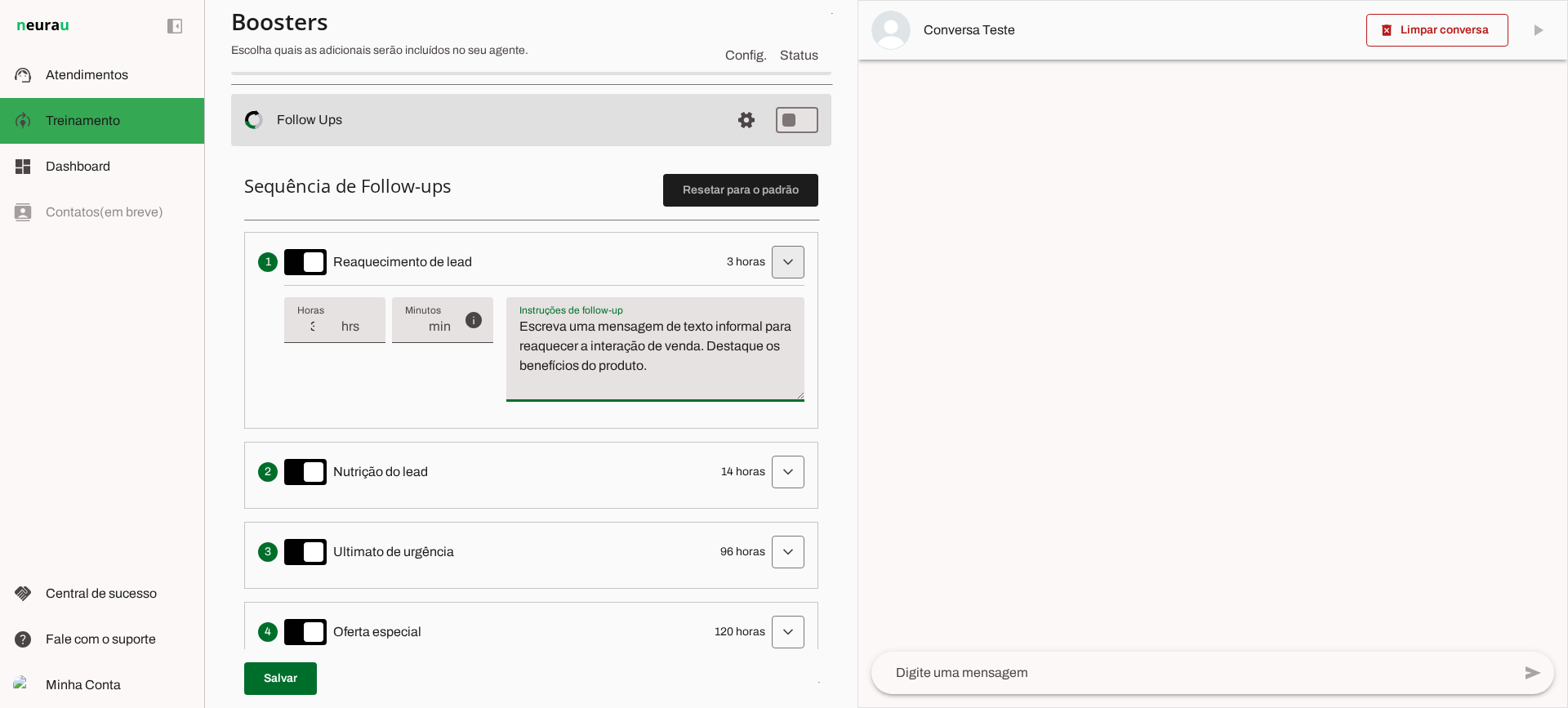
click at [768, 266] on span at bounding box center [788, 262] width 39 height 39
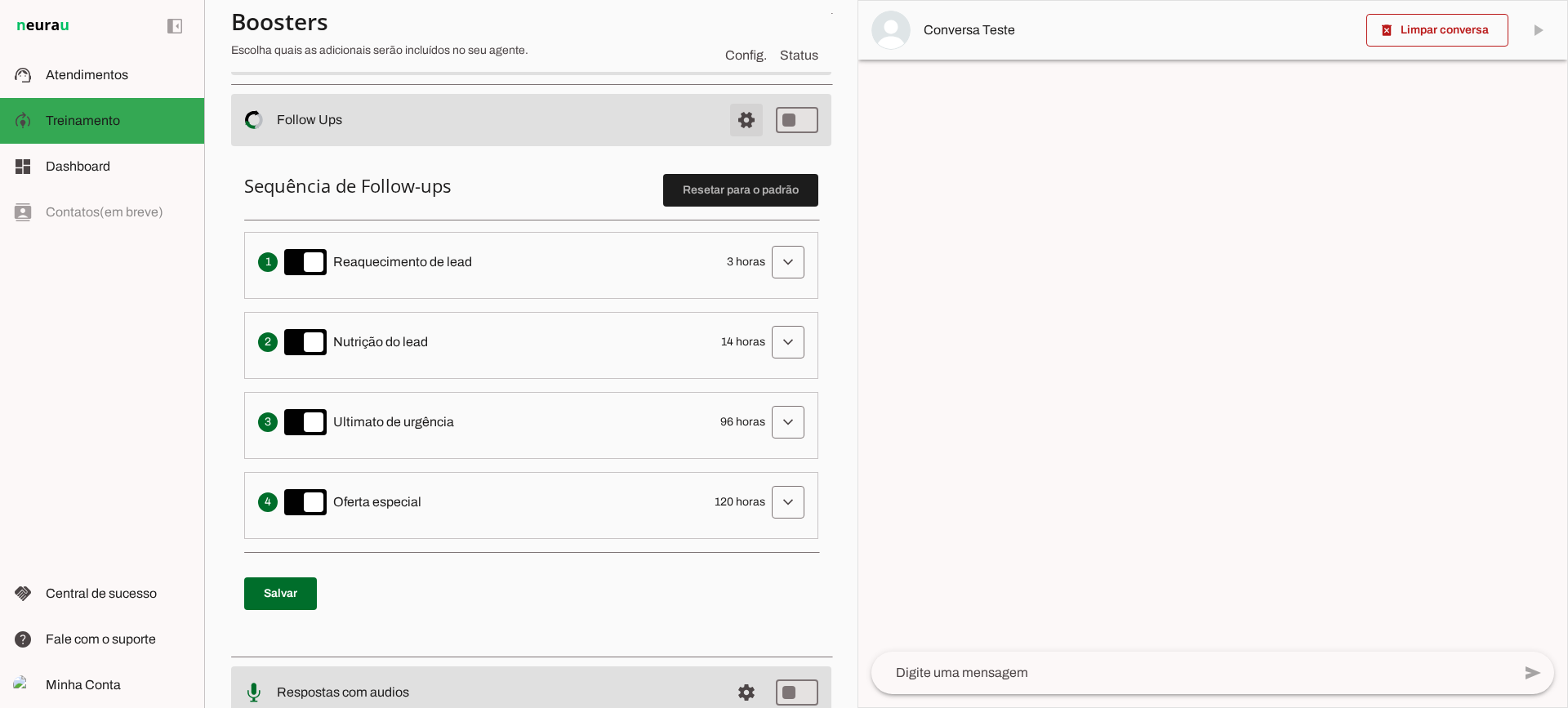
drag, startPoint x: 721, startPoint y: 134, endPoint x: 670, endPoint y: 156, distance: 55.5
click at [727, 133] on span at bounding box center [747, 120] width 39 height 39
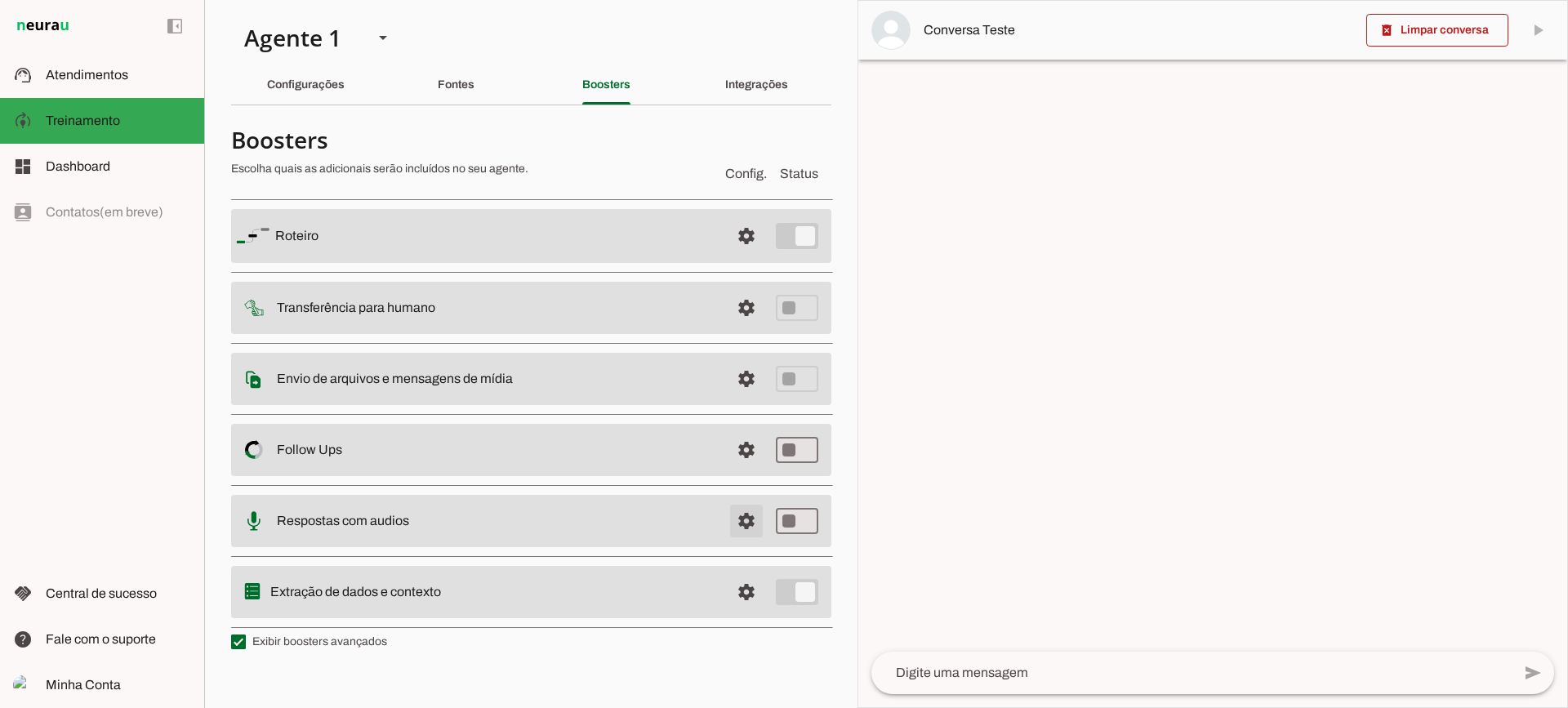
click at [739, 529] on span at bounding box center [747, 521] width 39 height 39
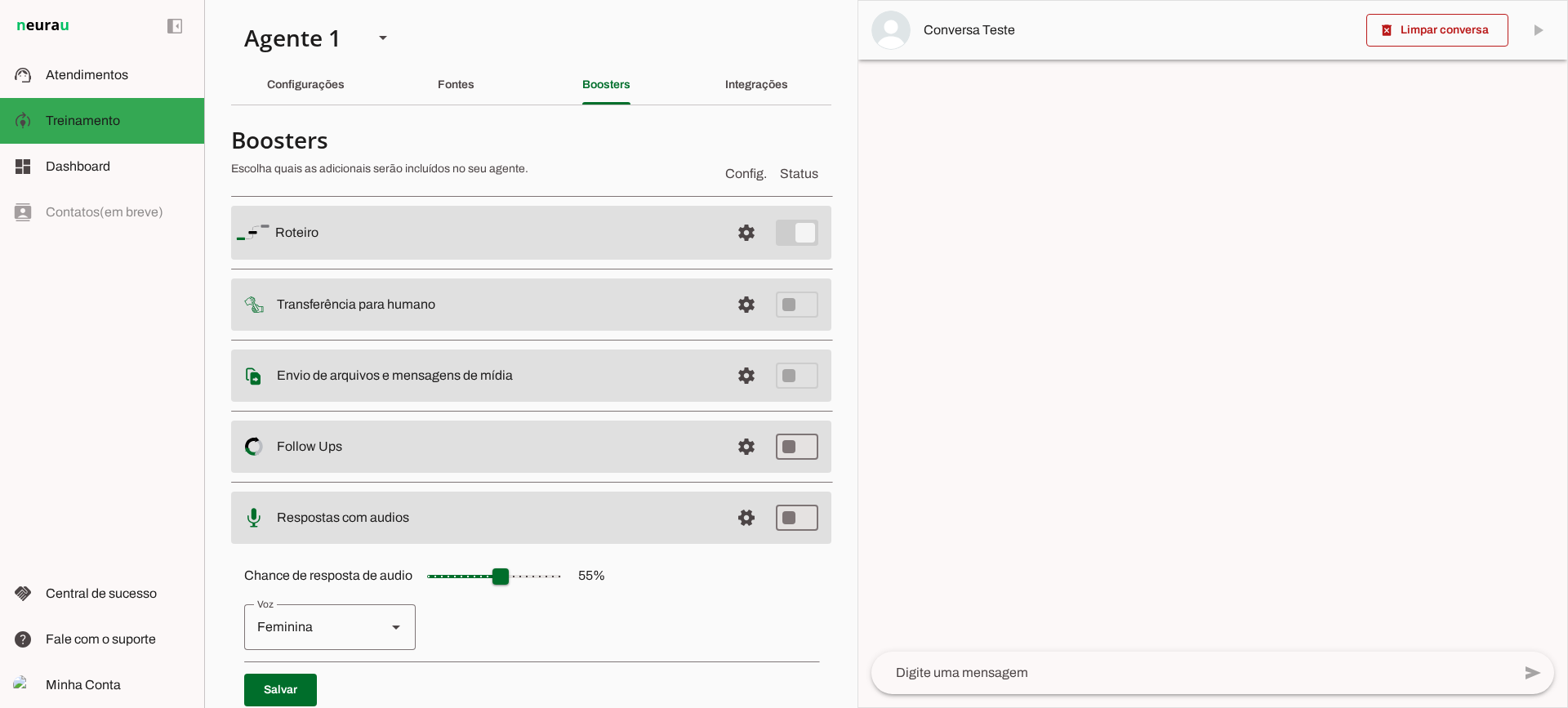
scroll to position [149, 0]
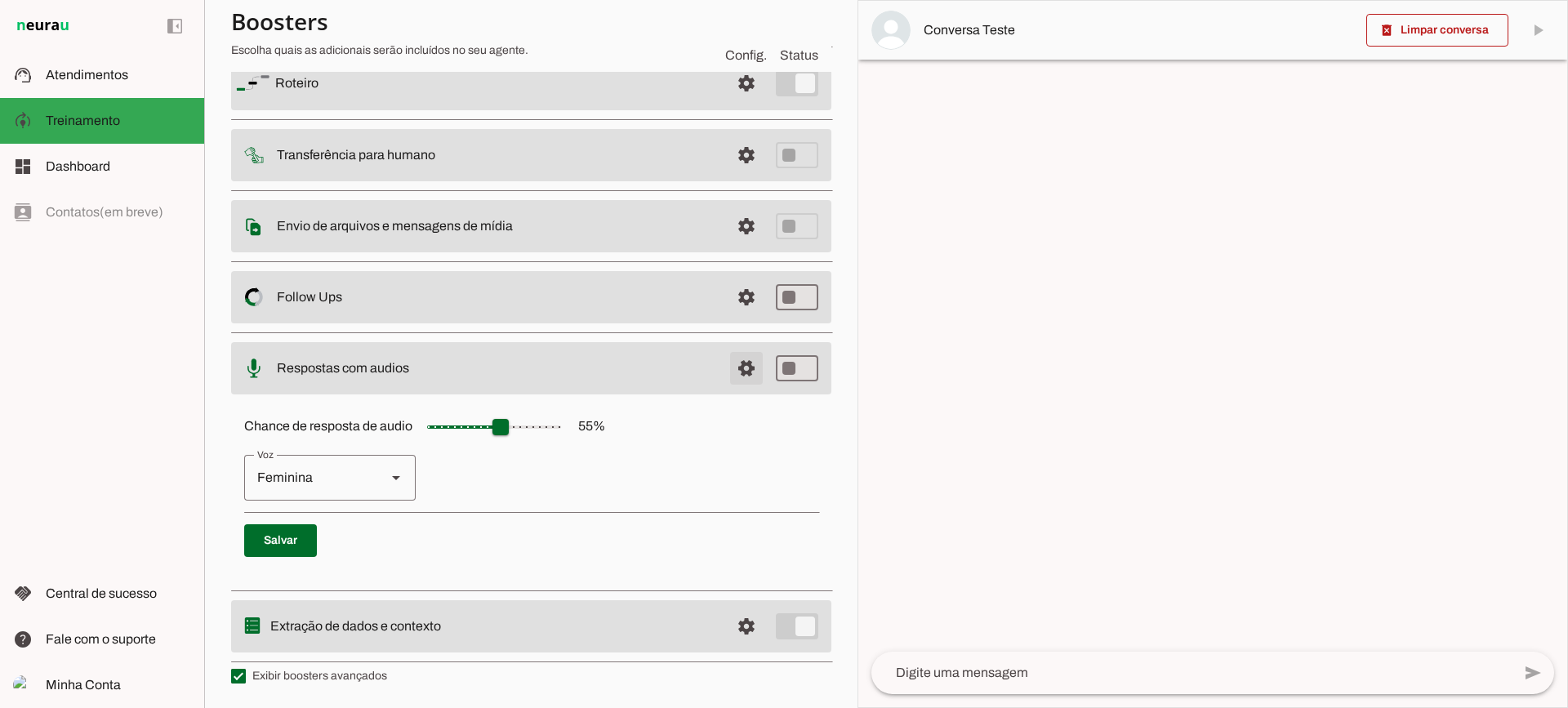
click at [740, 361] on span at bounding box center [747, 368] width 39 height 39
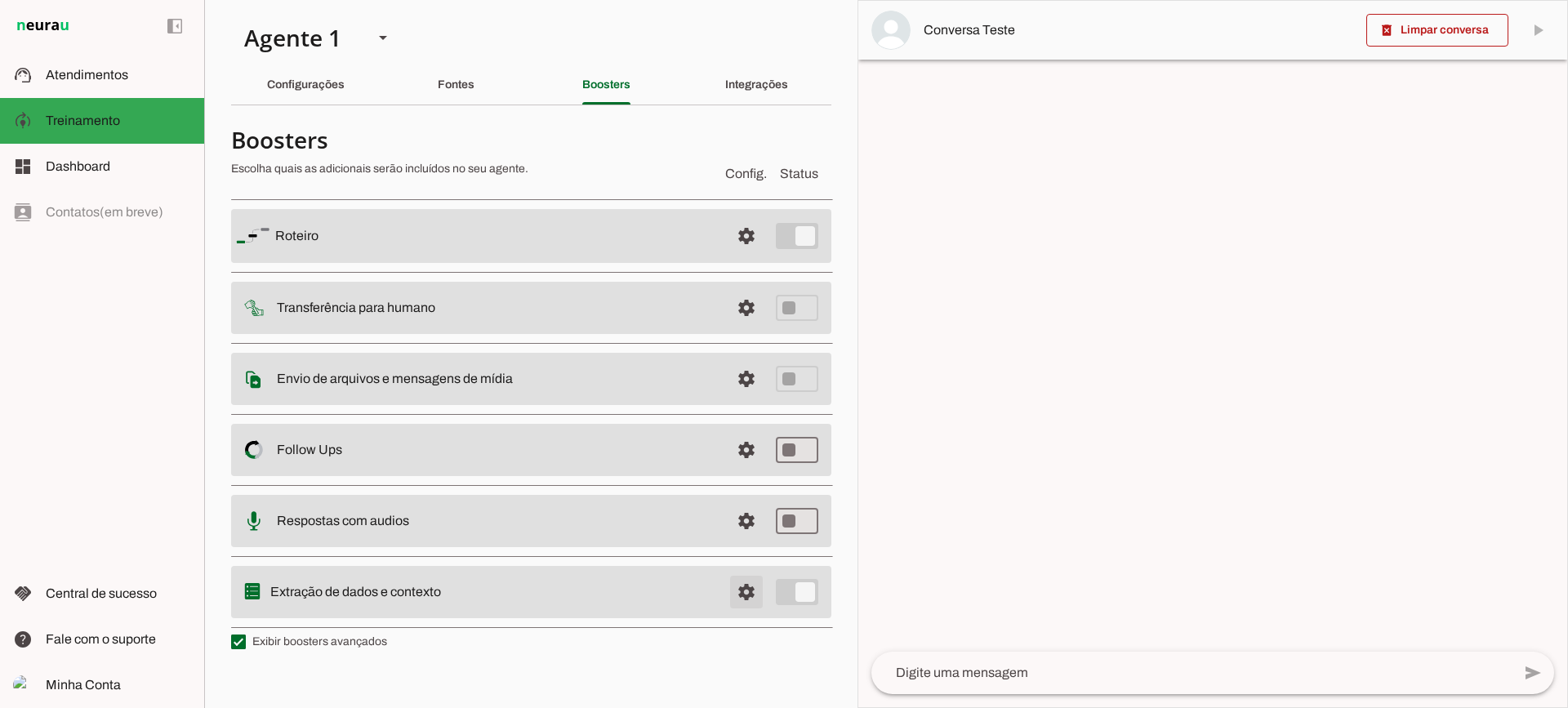
click at [734, 591] on span at bounding box center [747, 592] width 39 height 39
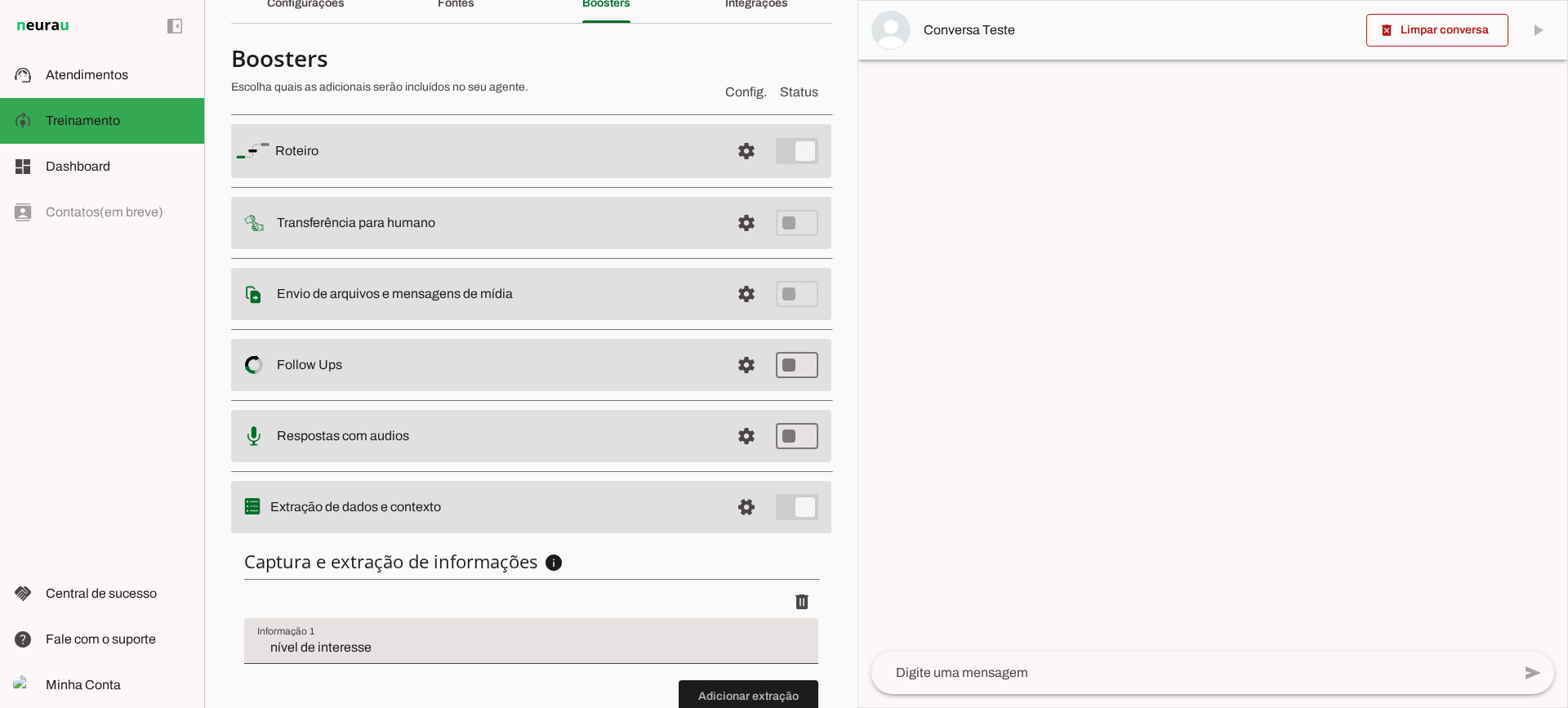
scroll to position [200, 0]
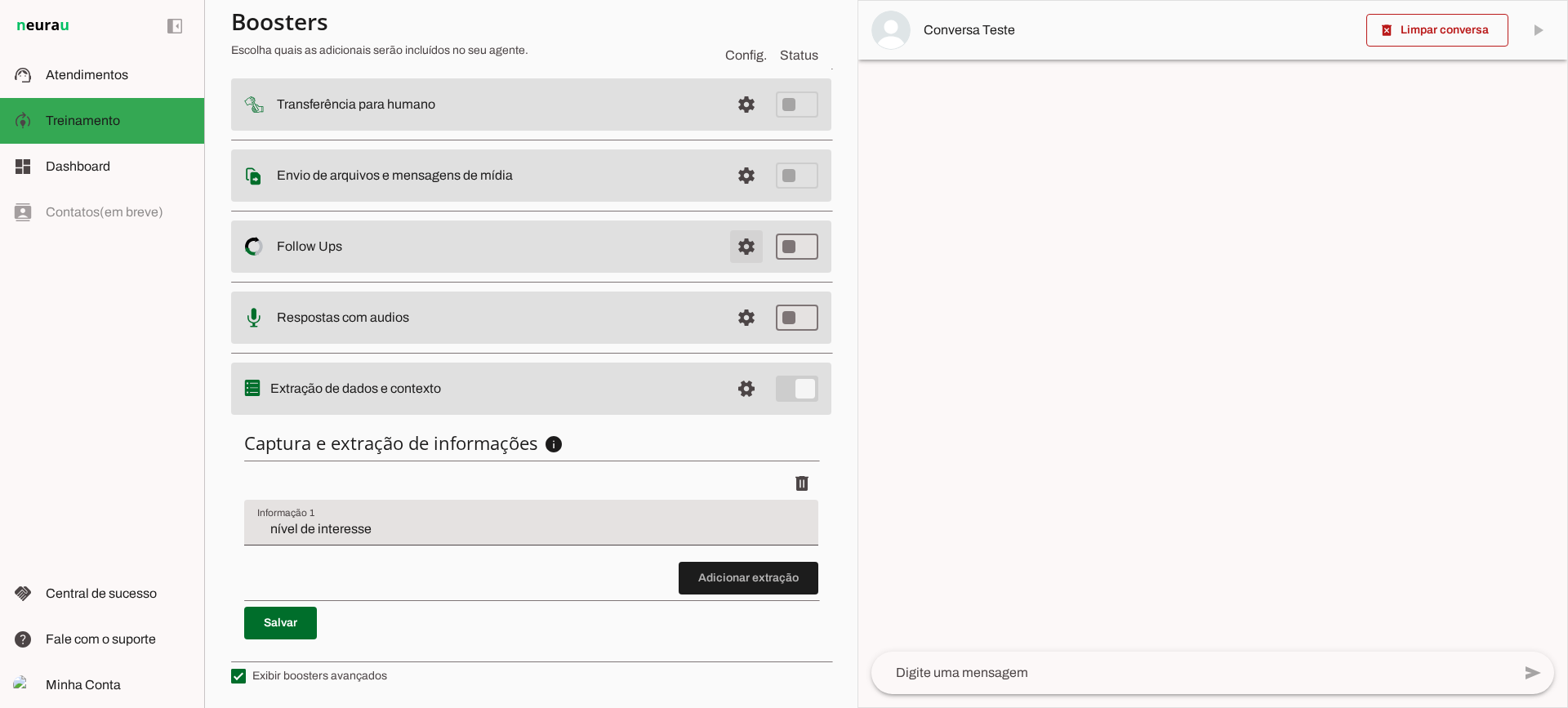
click at [735, 256] on span at bounding box center [747, 247] width 39 height 39
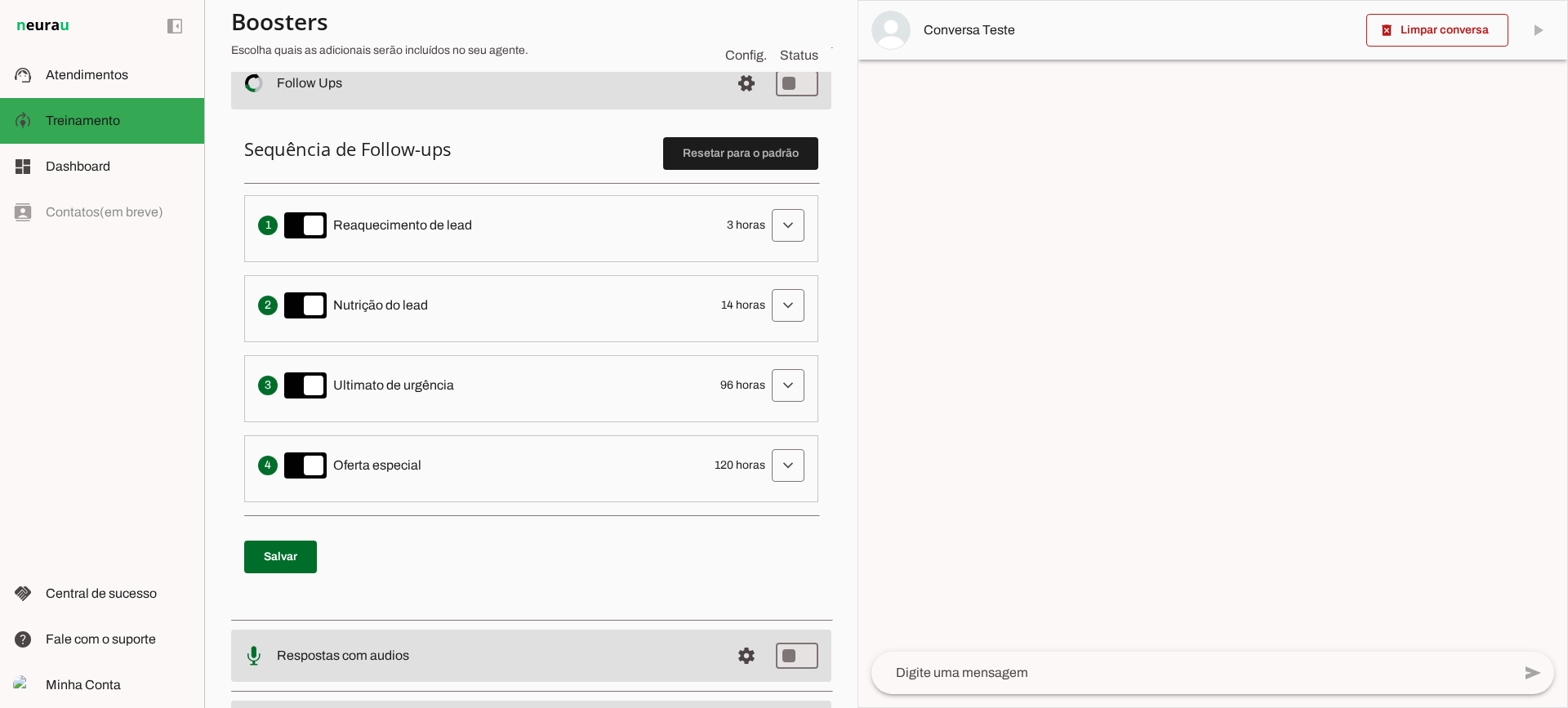
scroll to position [282, 0]
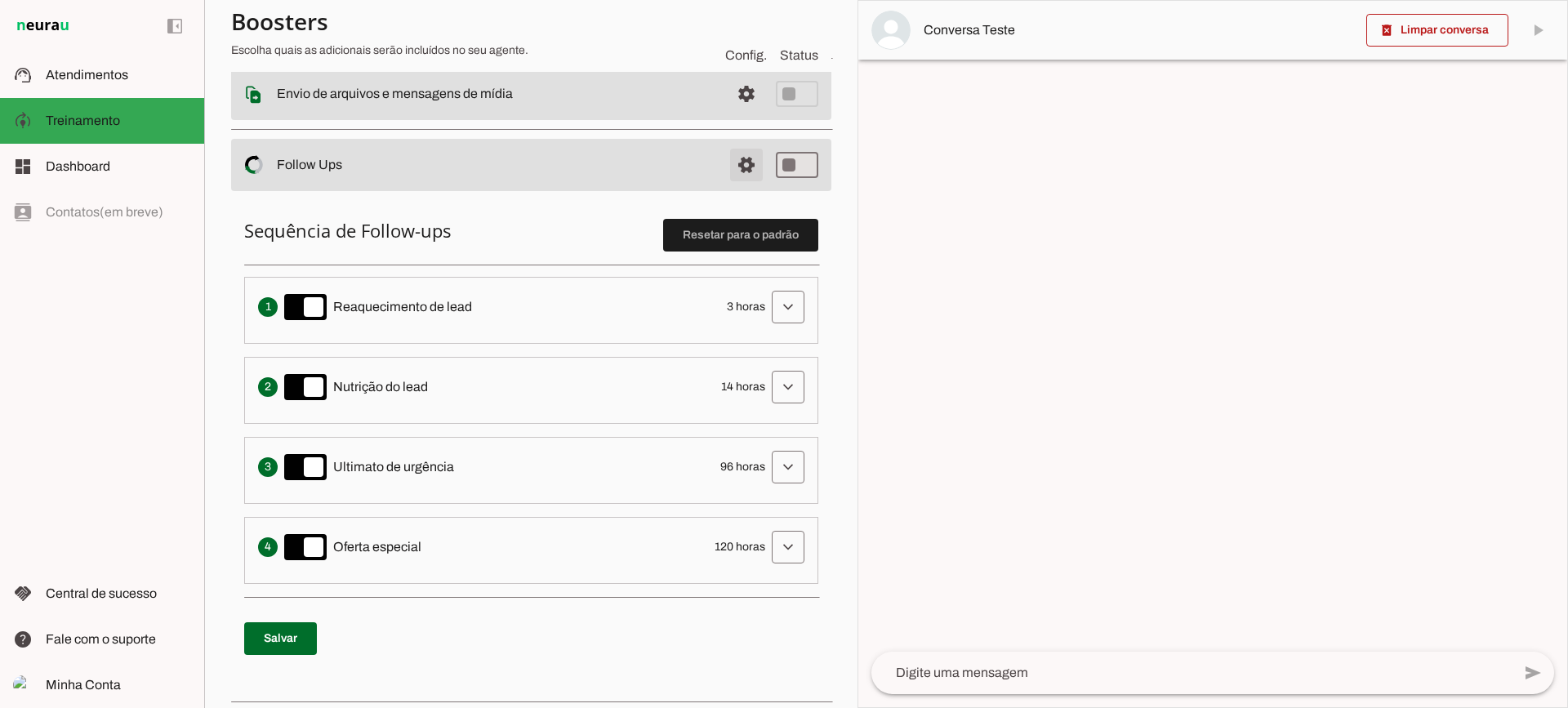
click at [751, 167] on span at bounding box center [747, 165] width 39 height 39
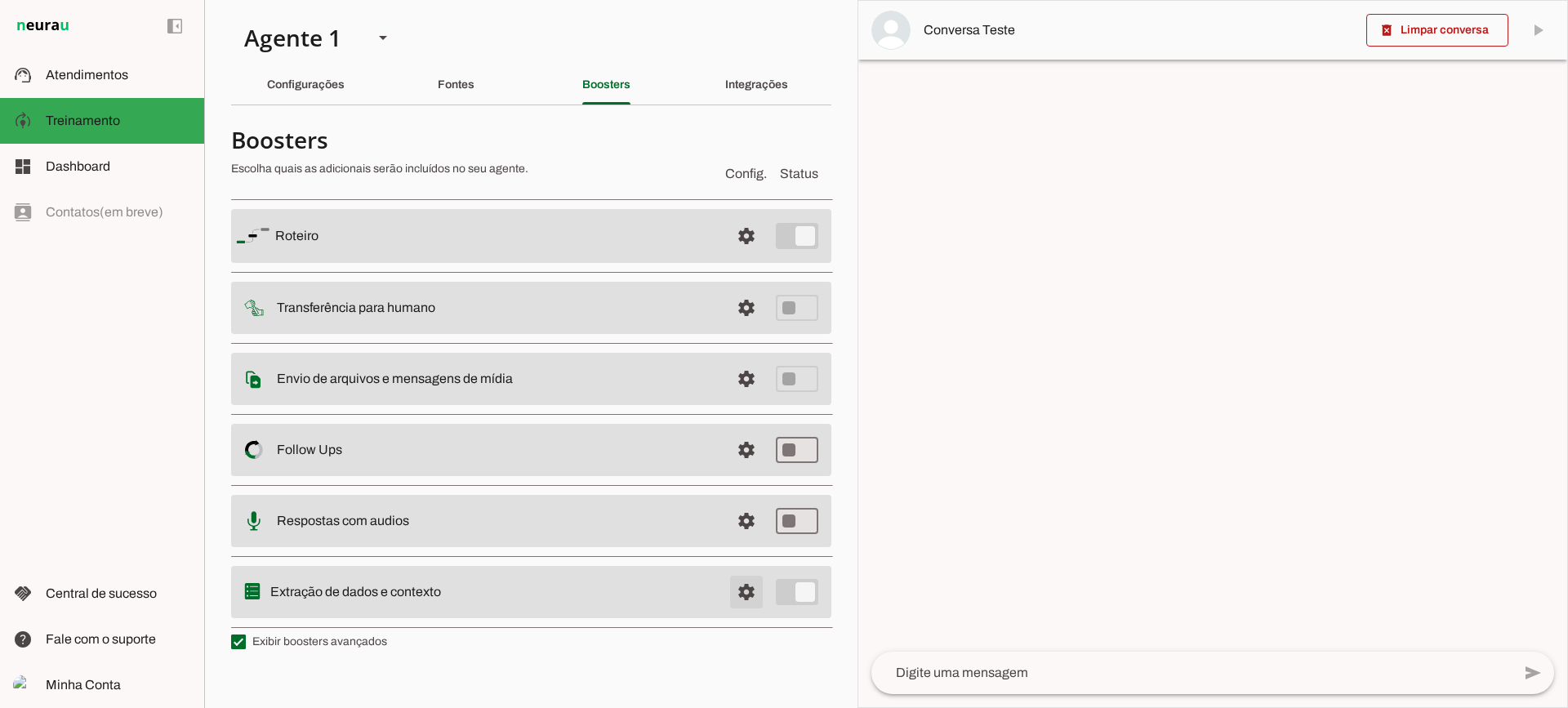
click at [744, 580] on span at bounding box center [747, 592] width 39 height 39
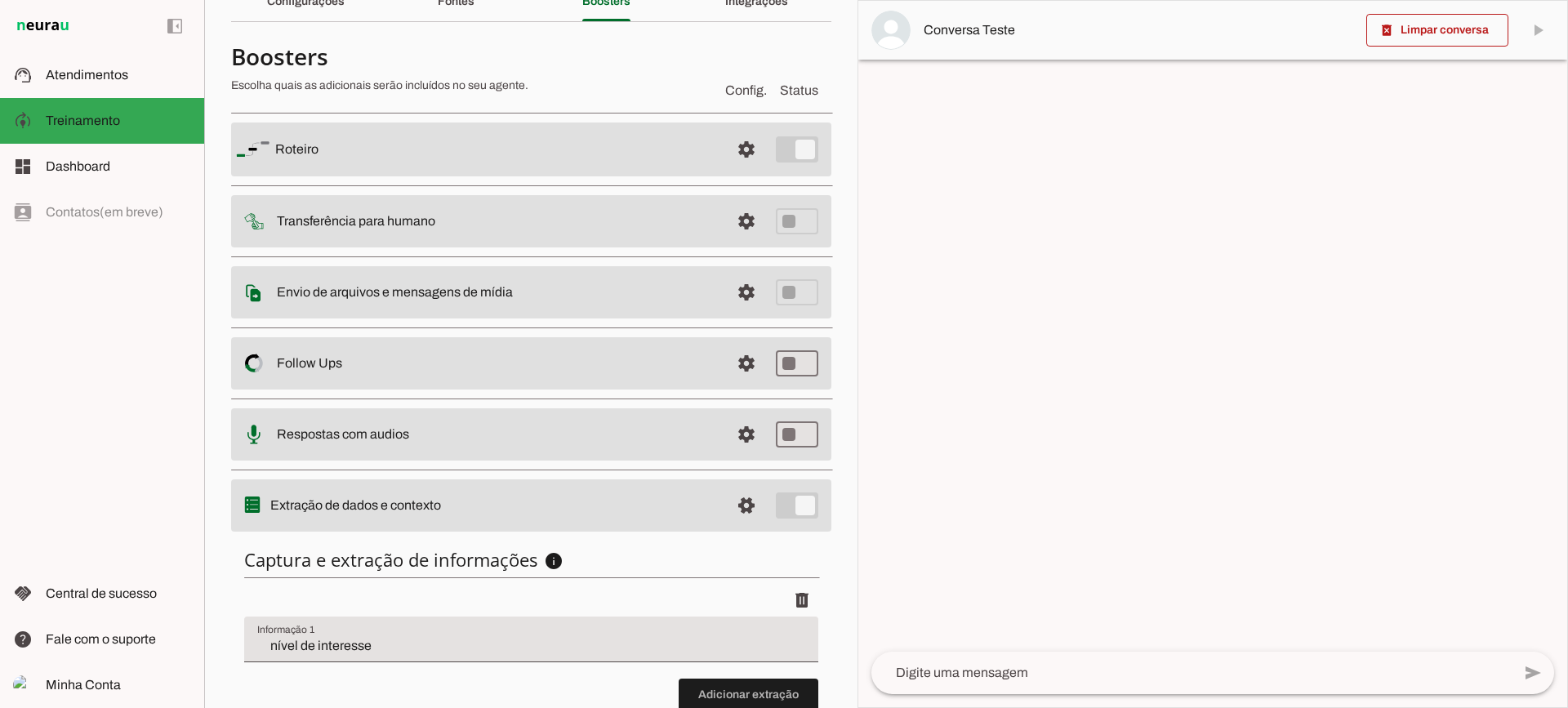
scroll to position [200, 0]
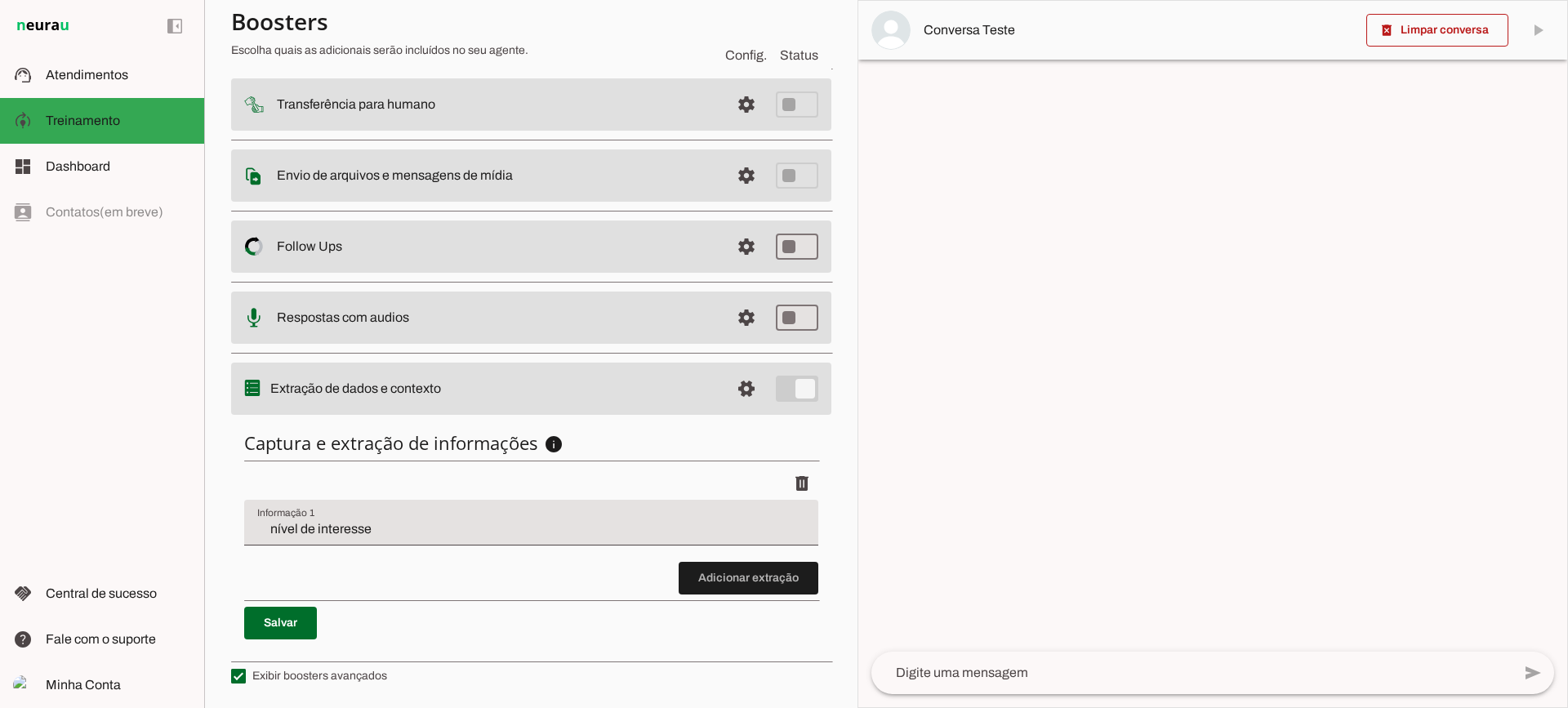
click at [414, 539] on div "nível de interesse" at bounding box center [531, 522] width 574 height 46
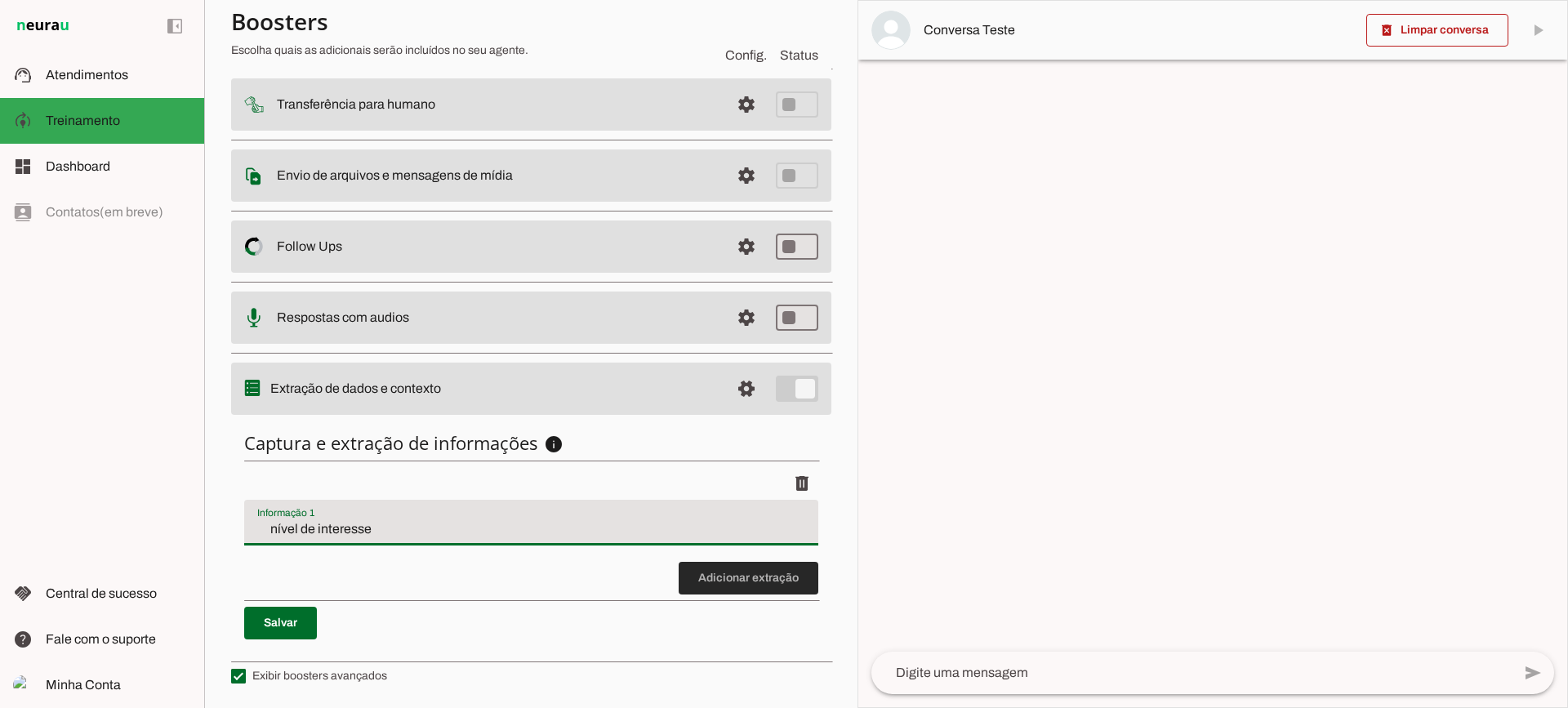
click at [732, 571] on span at bounding box center [749, 578] width 140 height 39
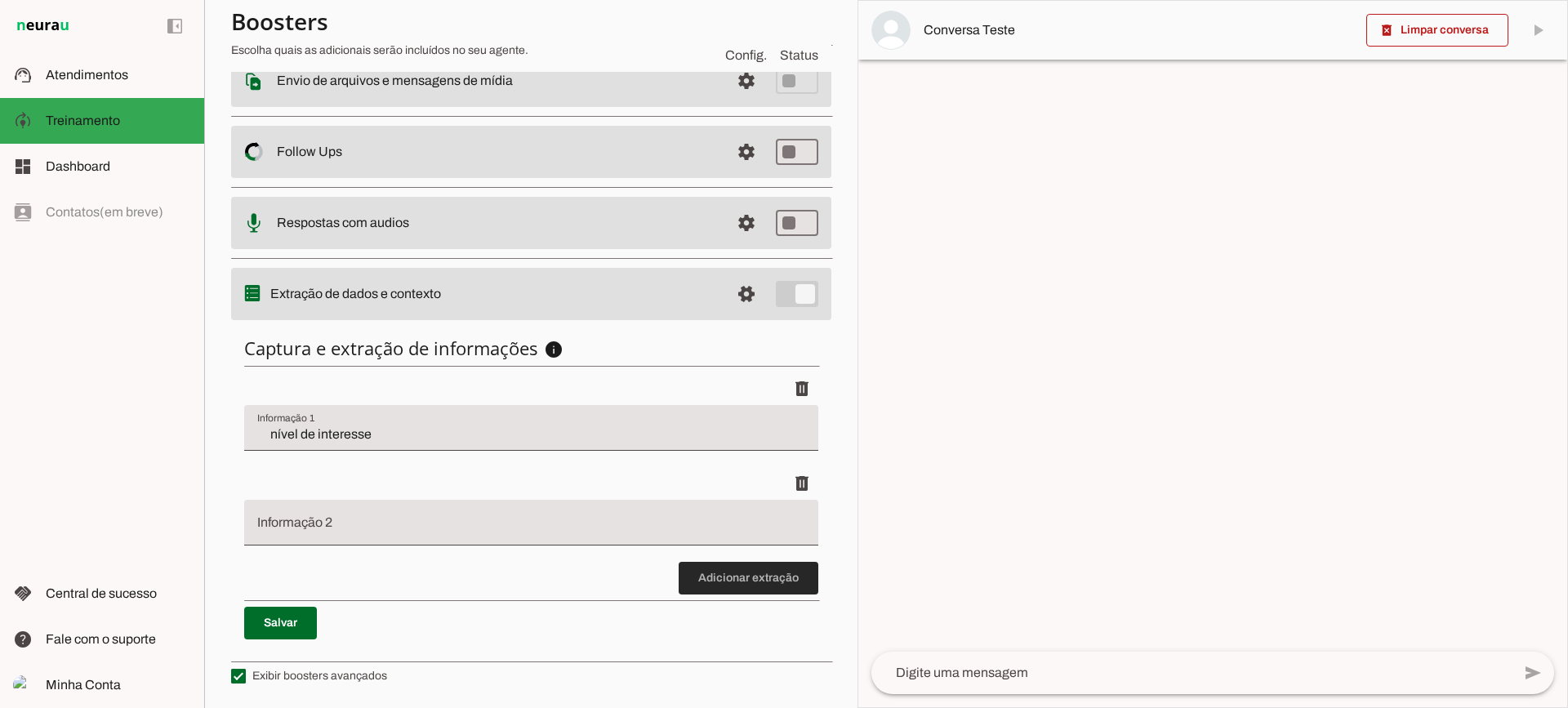
click at [679, 582] on span at bounding box center [749, 578] width 140 height 39
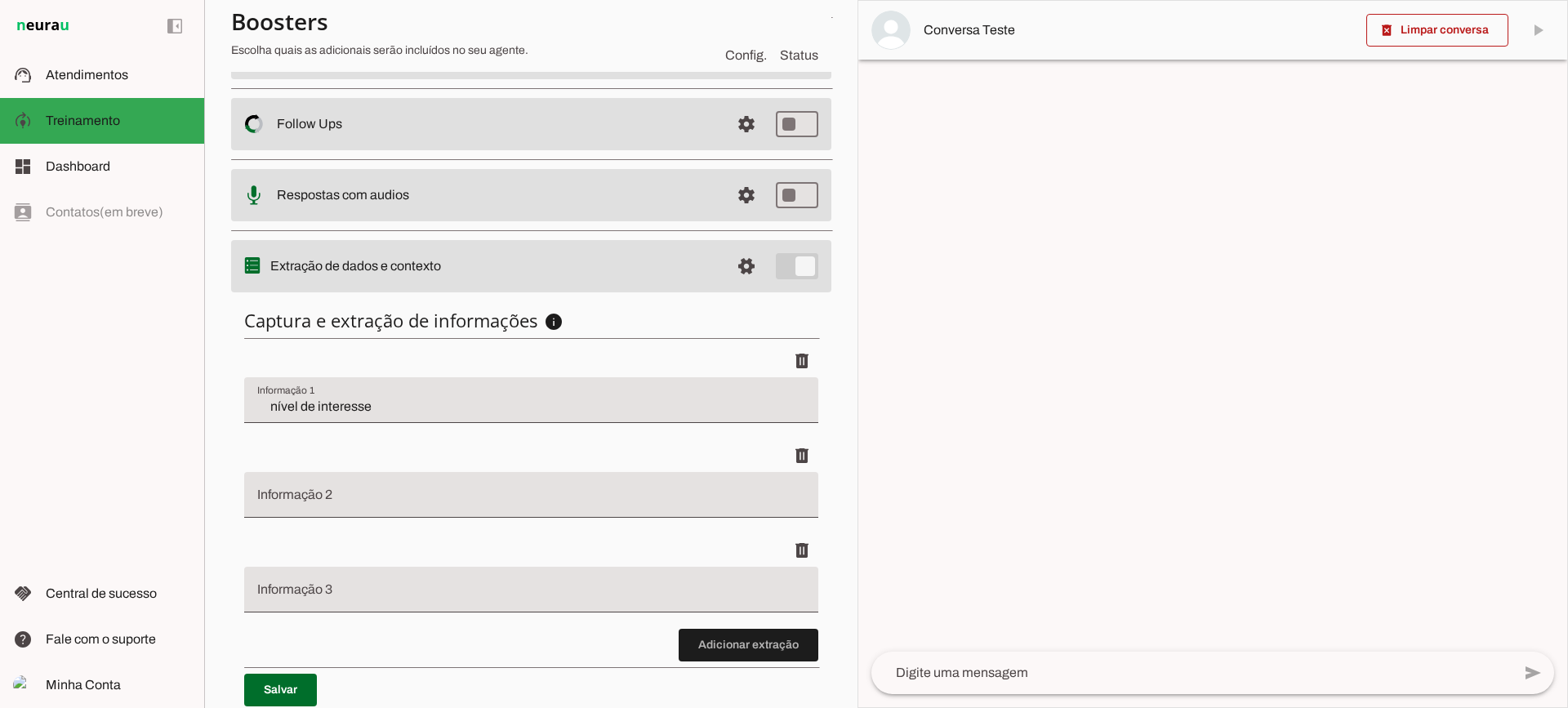
scroll to position [389, 0]
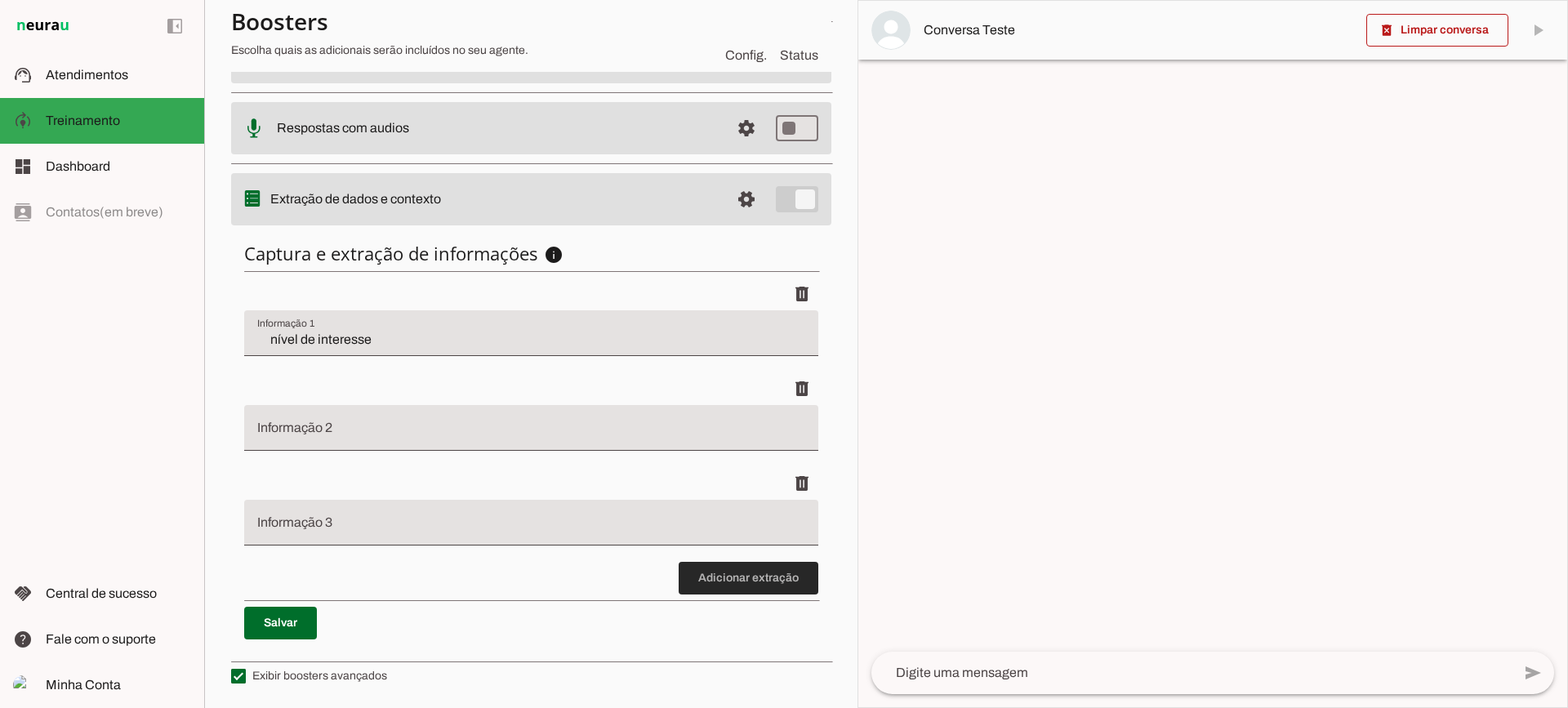
click at [714, 569] on span at bounding box center [749, 578] width 140 height 39
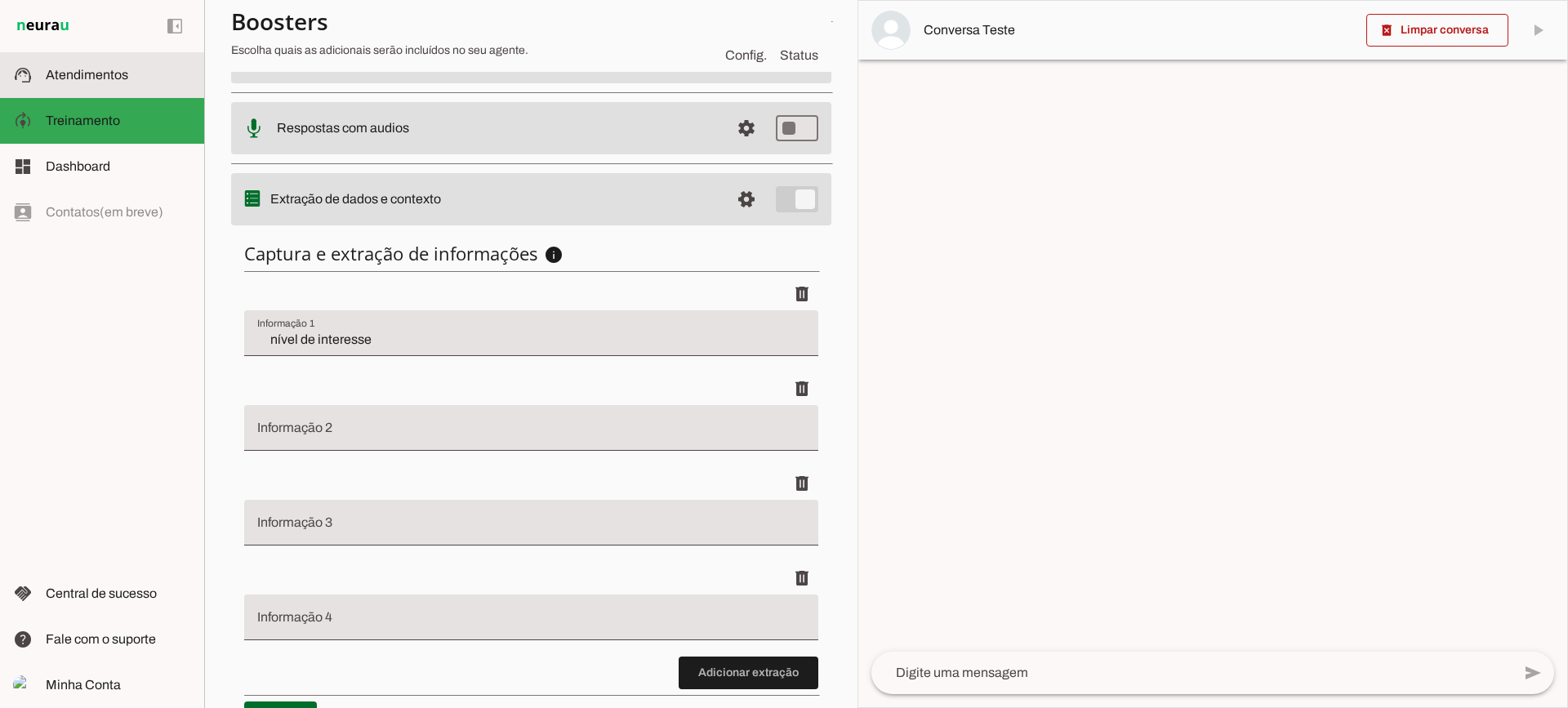
click at [125, 74] on span "Atendimentos" at bounding box center [87, 74] width 83 height 13
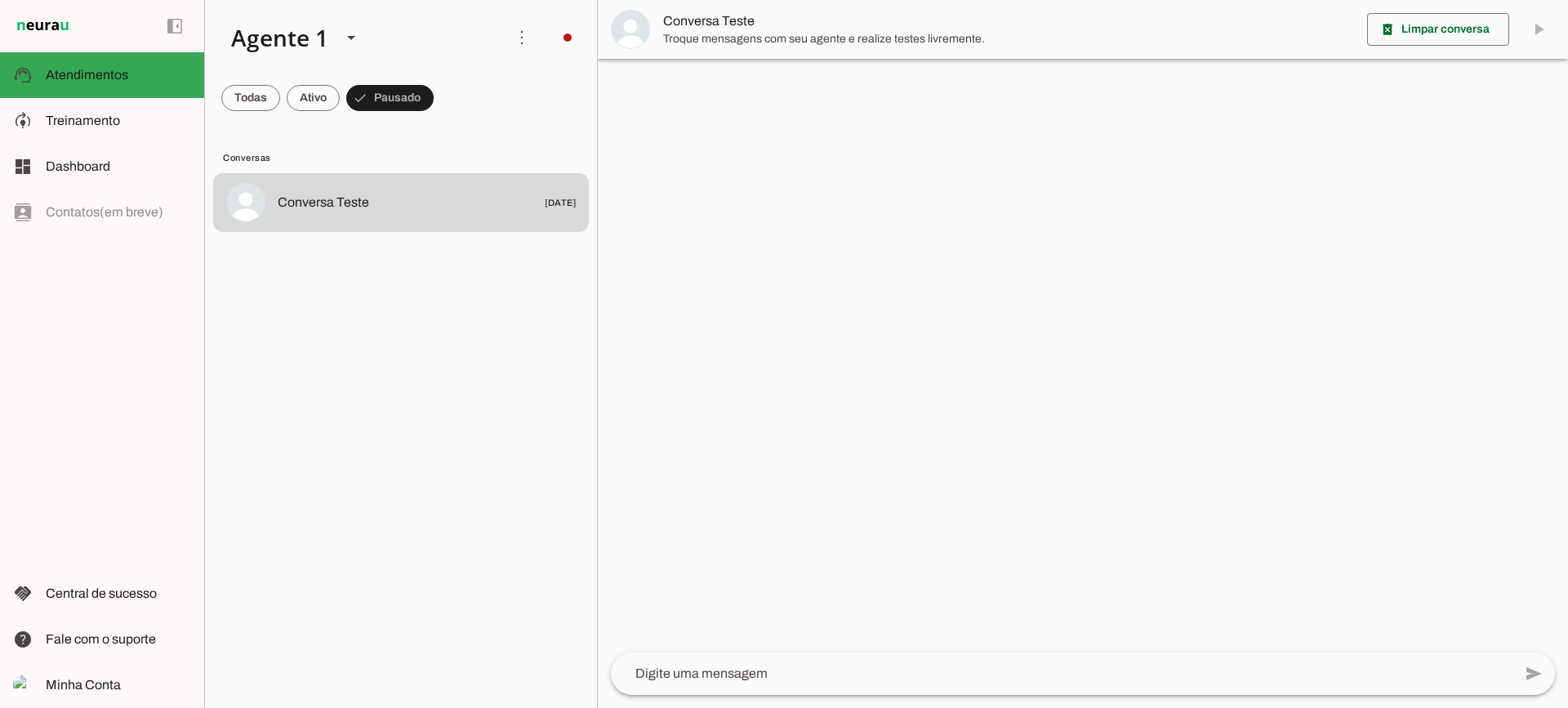
click at [661, 23] on md-item "Conversa Teste" at bounding box center [1082, 29] width 970 height 58
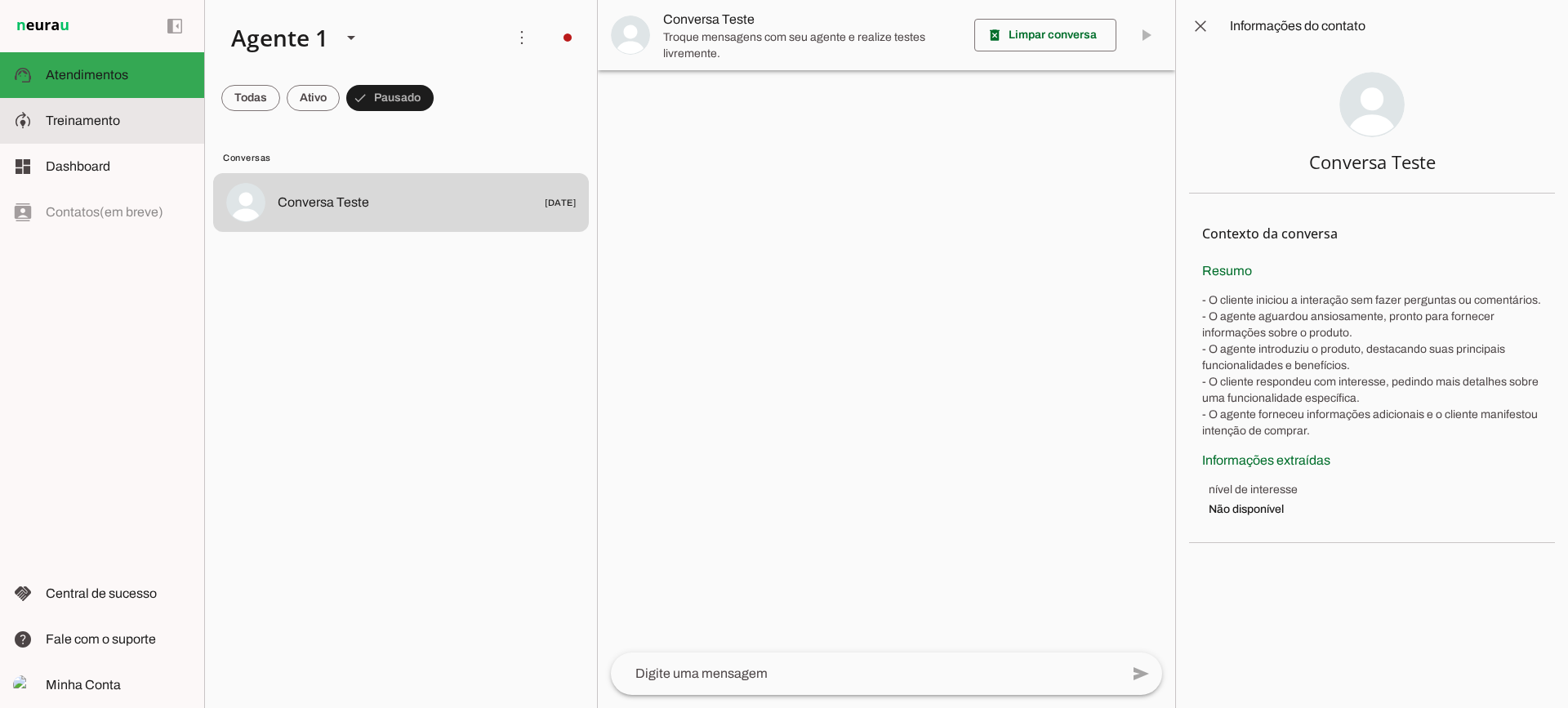
click at [143, 109] on md-item "model_training Treinamento Treinamento" at bounding box center [101, 120] width 204 height 46
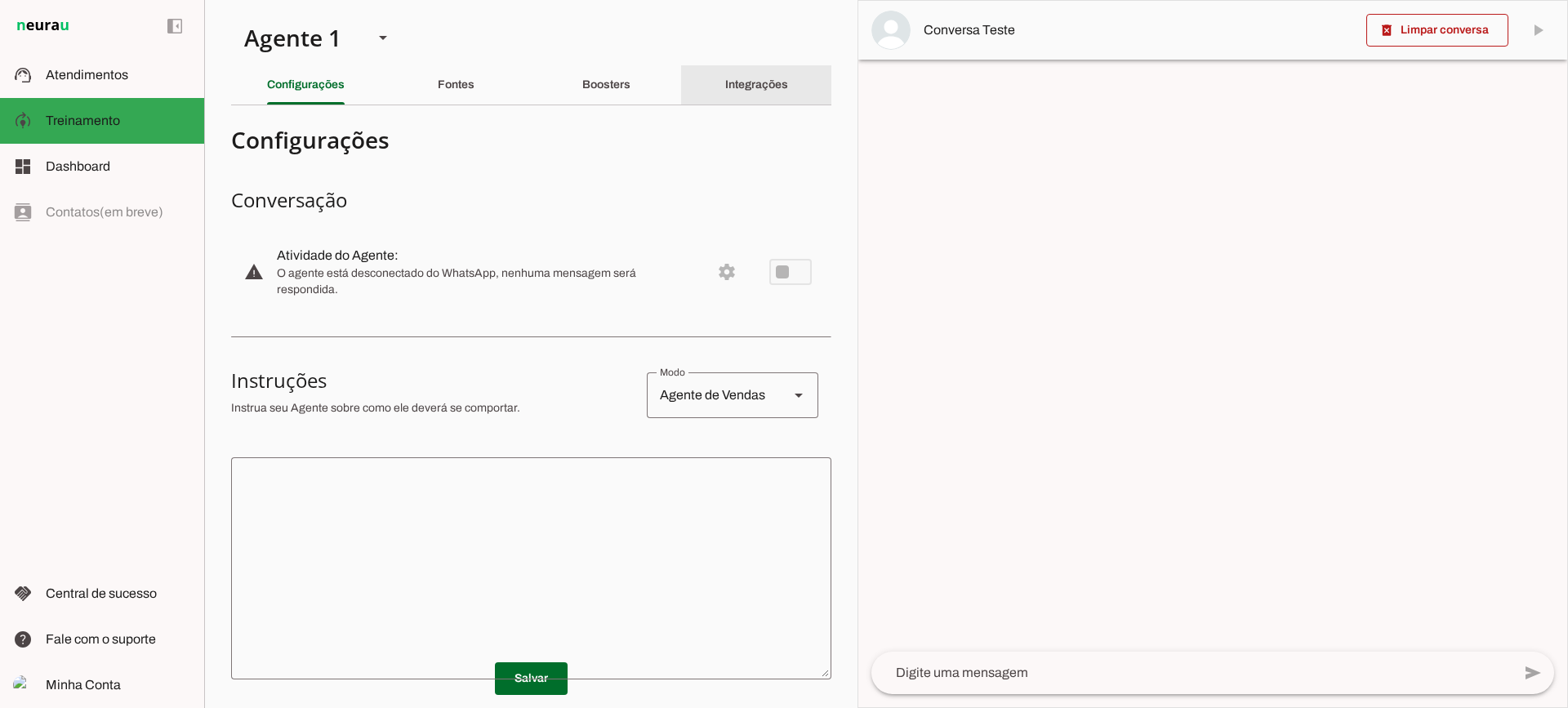
click at [769, 66] on div "Integrações" at bounding box center [757, 85] width 63 height 39
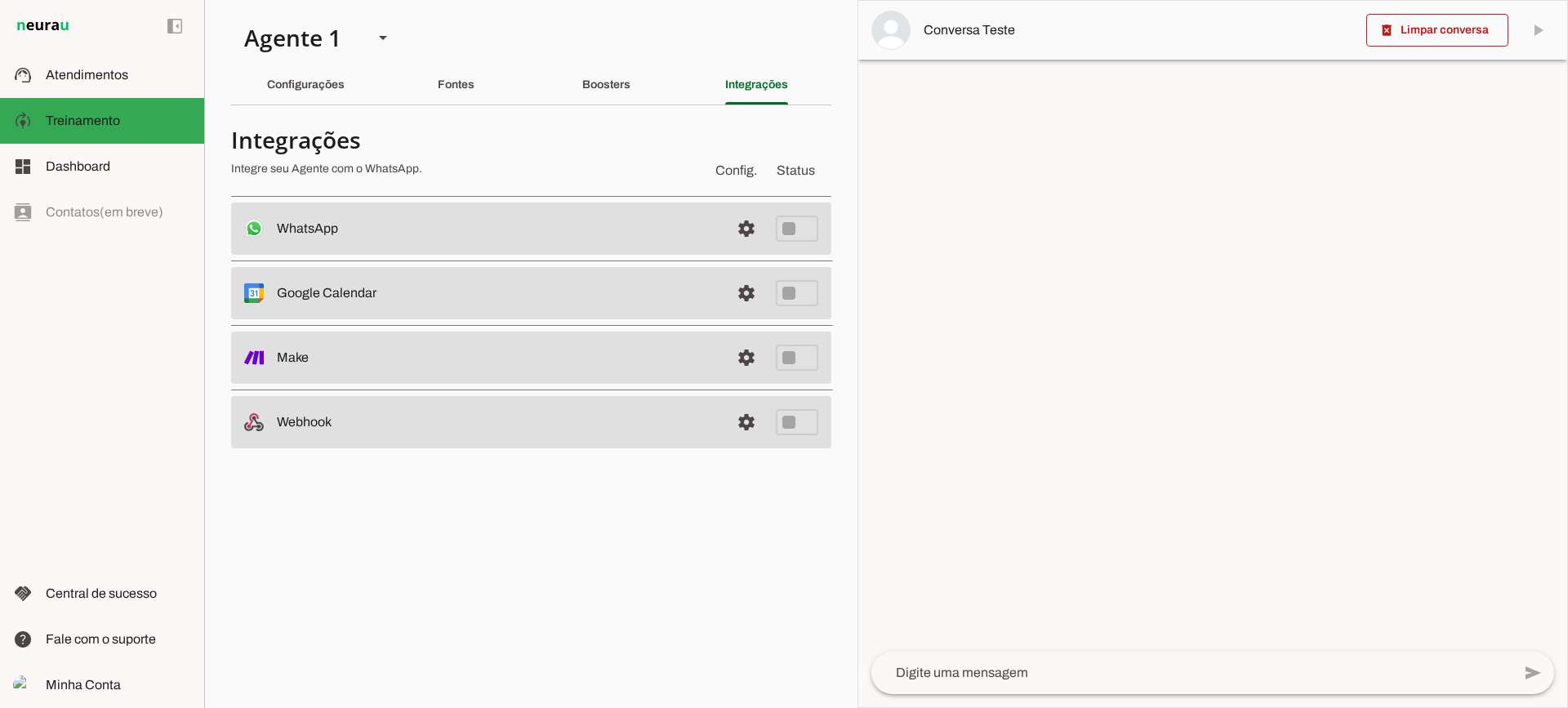
click at [570, 110] on section "Agente 1 Criar Agente Você atingiu o limite de IAs Neurau permitidas. Atualize …" at bounding box center [530, 354] width 653 height 708
click at [583, 85] on div "Boosters" at bounding box center [607, 85] width 48 height 39
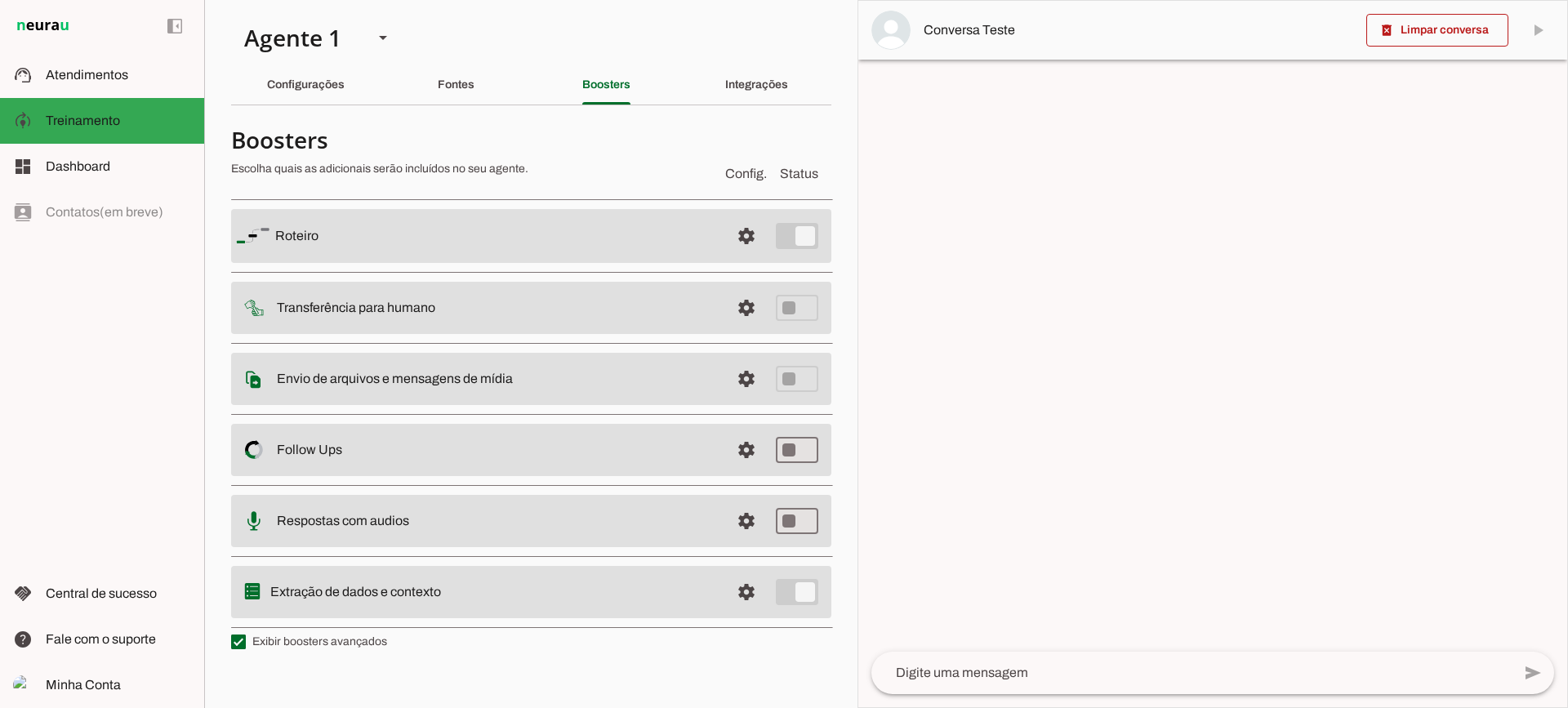
click at [319, 634] on label "Exibir boosters avançados" at bounding box center [309, 642] width 156 height 16
click at [246, 634] on md-checkbox at bounding box center [238, 642] width 14 height 14
type md-checkbox "on"
click at [310, 648] on label "Exibir boosters avançados" at bounding box center [309, 642] width 156 height 16
click at [246, 648] on md-checkbox at bounding box center [238, 642] width 14 height 14
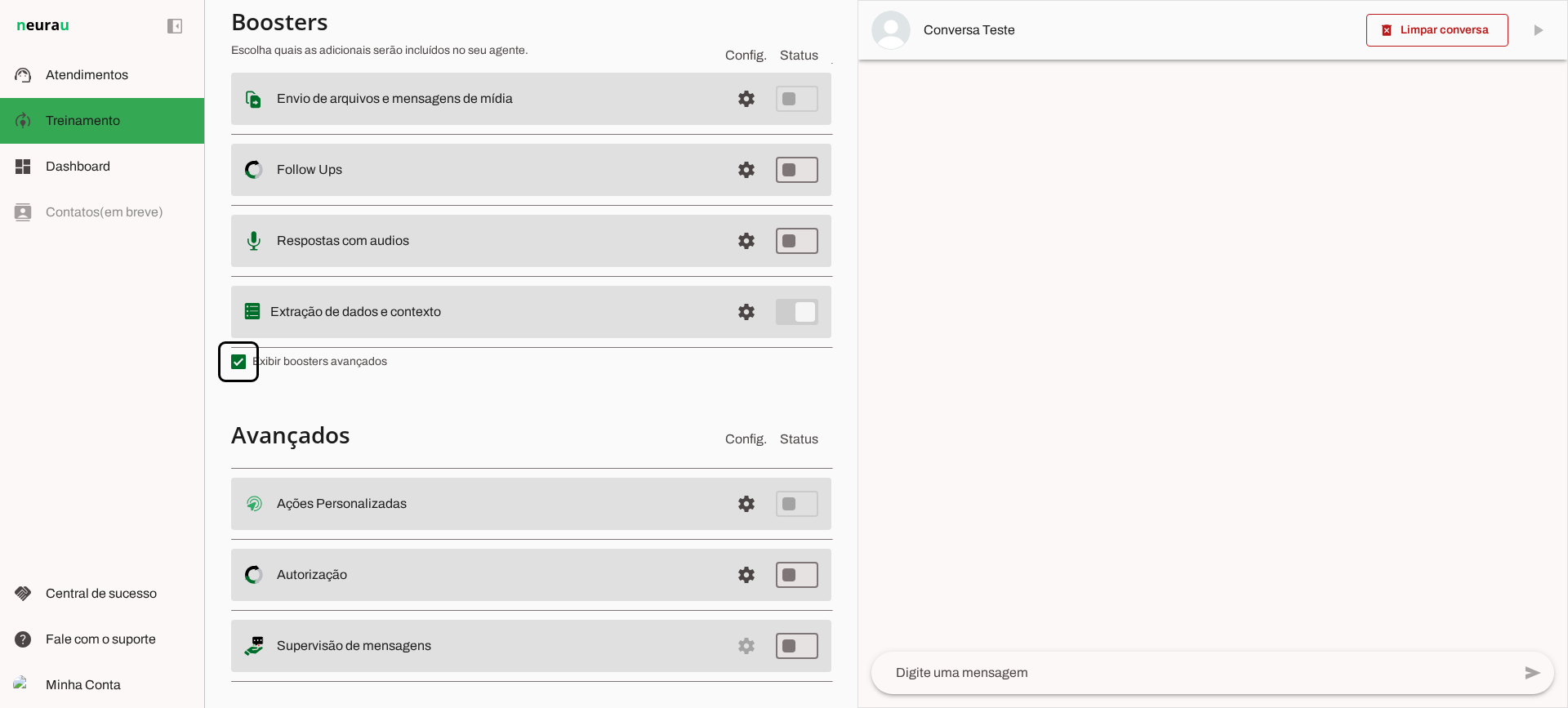
scroll to position [293, 0]
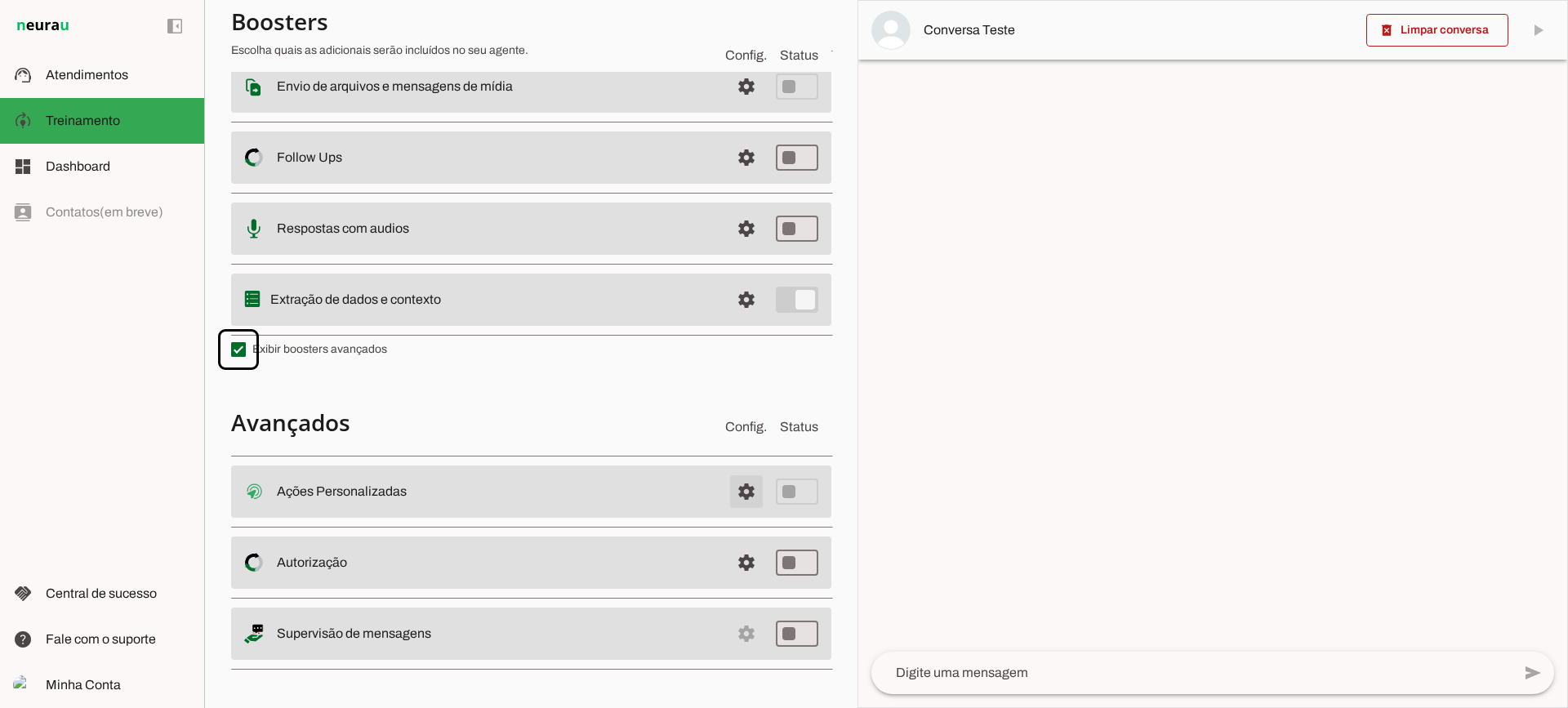
click at [738, 500] on span at bounding box center [747, 492] width 39 height 39
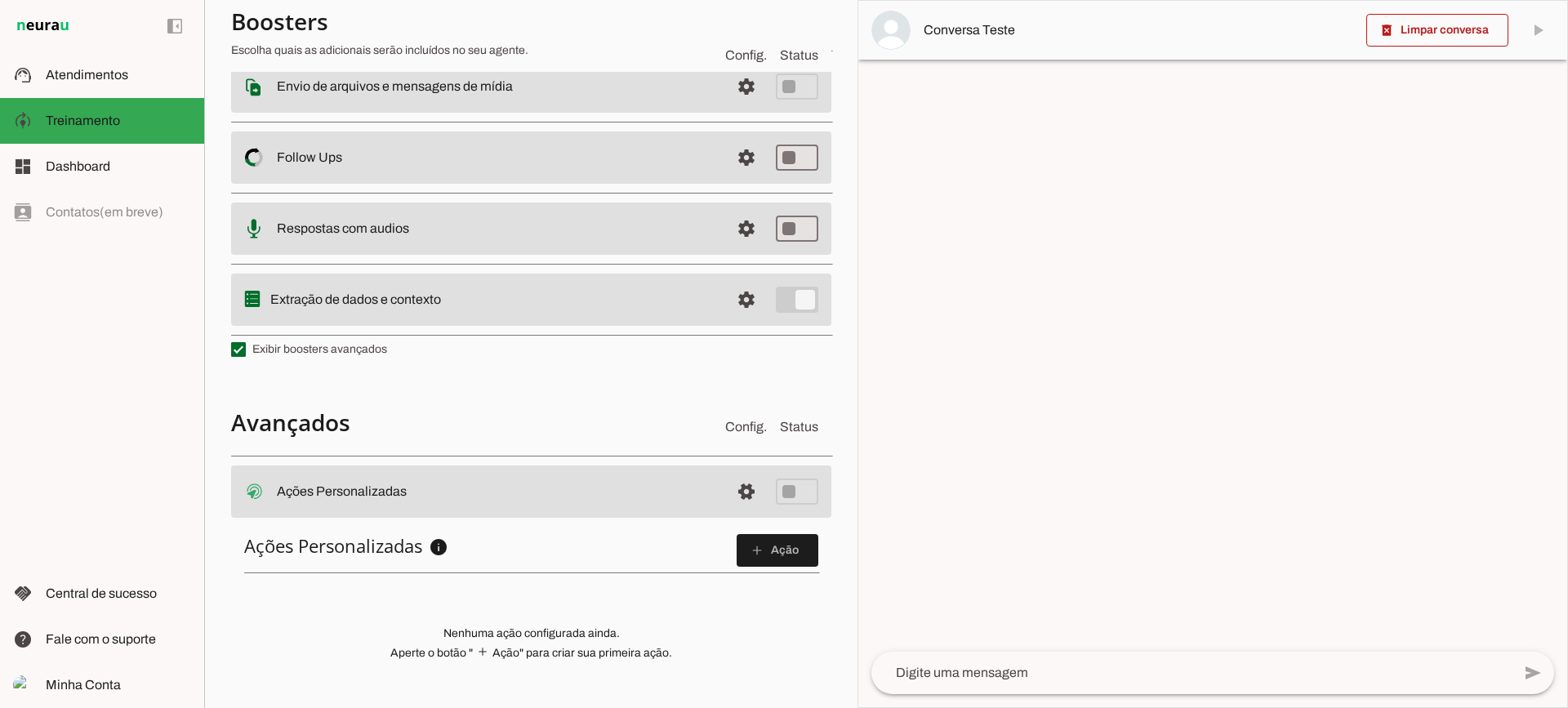
scroll to position [452, 0]
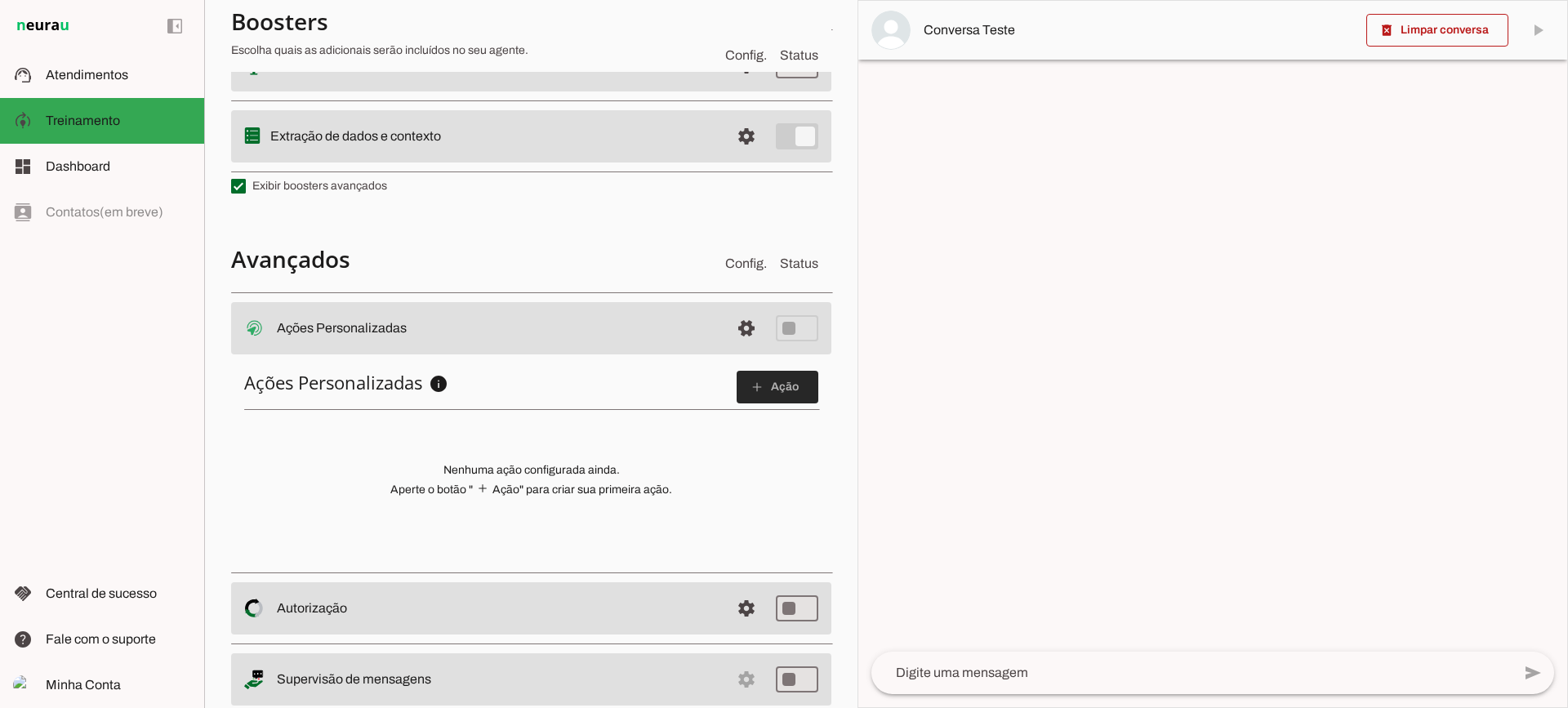
click at [0, 0] on slot "add" at bounding box center [0, 0] width 0 height 0
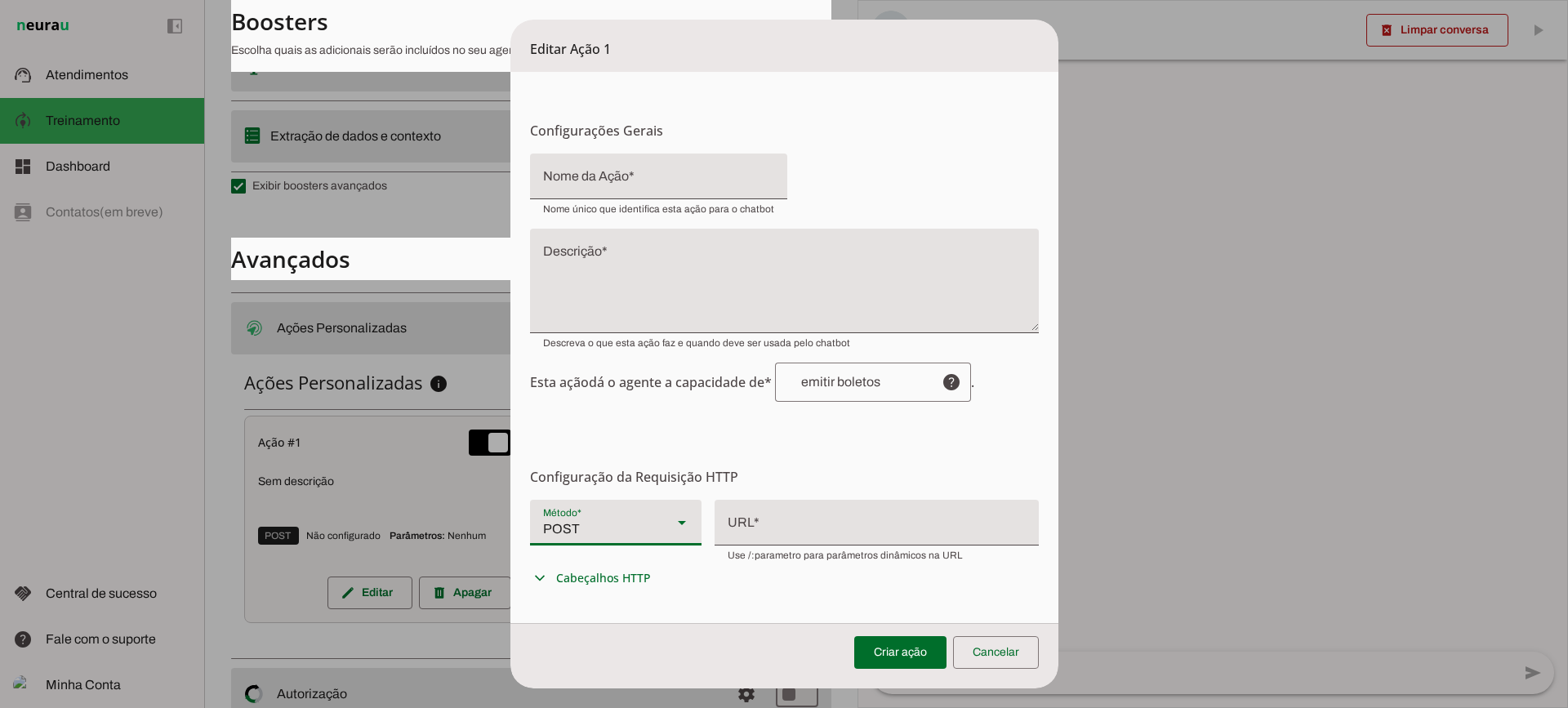
click at [610, 530] on div "POST" at bounding box center [594, 522] width 129 height 46
click at [1064, 197] on slot at bounding box center [1137, 187] width 145 height 20
drag, startPoint x: 586, startPoint y: 227, endPoint x: 596, endPoint y: 170, distance: 57.9
click at [587, 224] on div "Esta ação dá o agente a capacidade de* help . Habilidade conferida Complete a f…" at bounding box center [784, 277] width 509 height 249
click at [596, 170] on div at bounding box center [658, 176] width 258 height 46
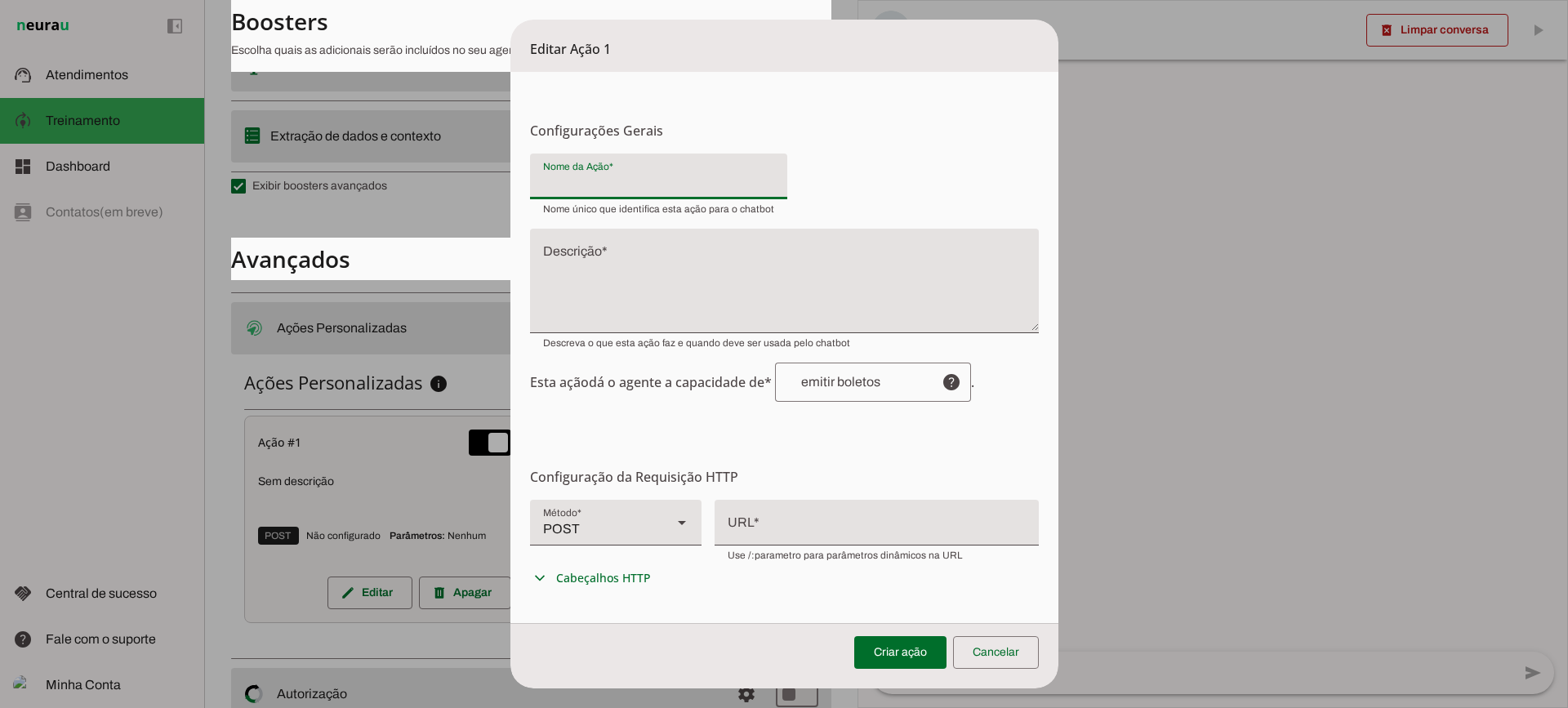
click at [600, 283] on textarea "Descrição" at bounding box center [784, 287] width 509 height 78
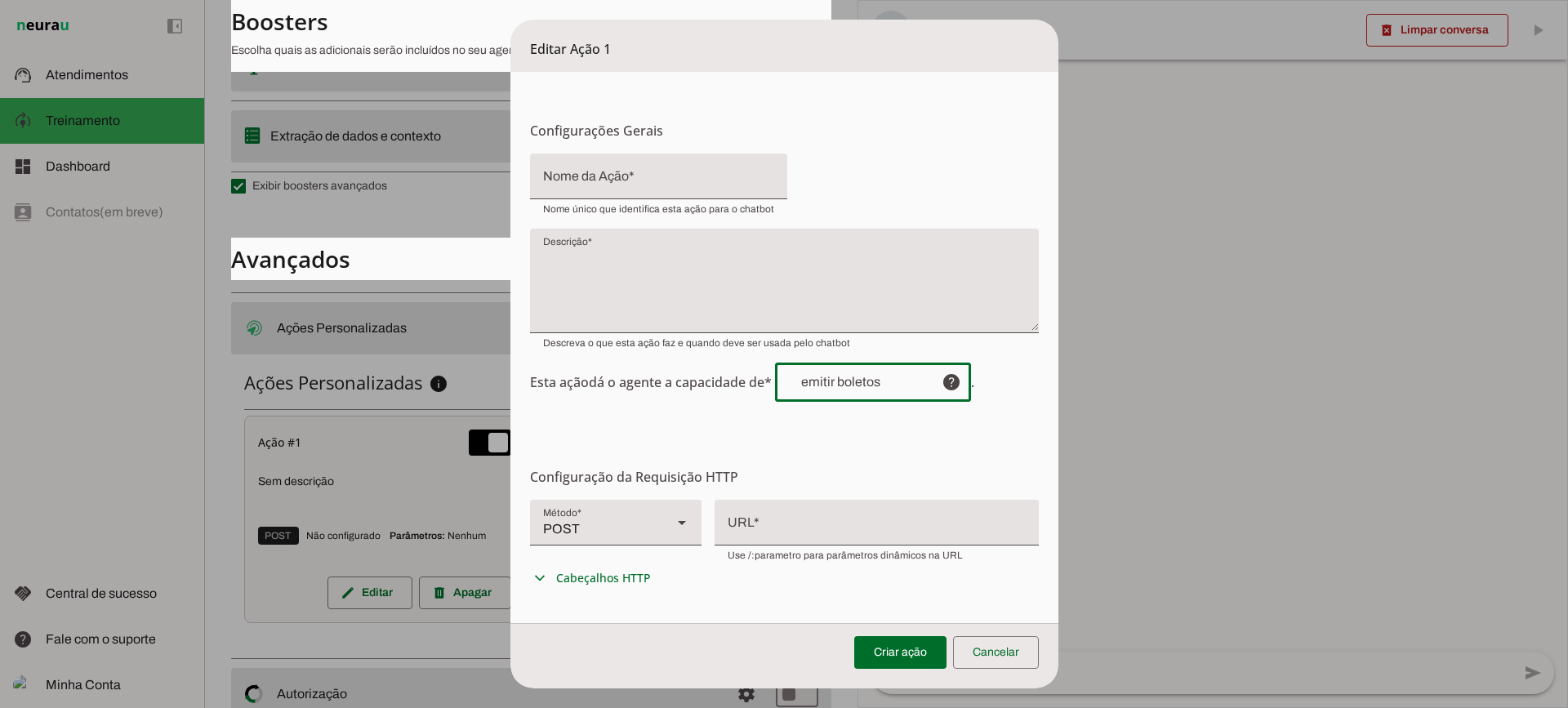
click at [842, 371] on div at bounding box center [851, 382] width 153 height 39
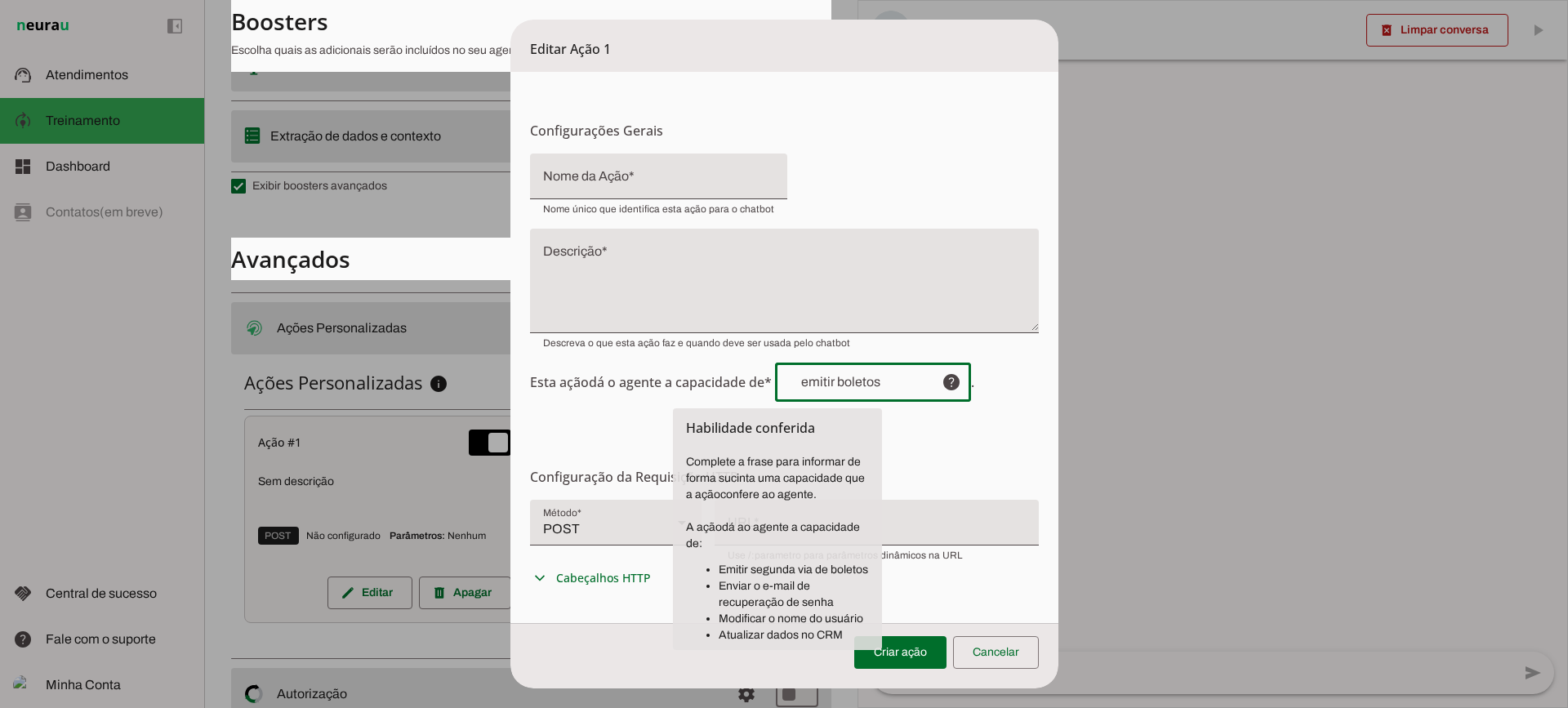
click at [643, 388] on span "Esta ação dá o agente a capacidade de* help . Habilidade conferida Complete a f…" at bounding box center [784, 382] width 509 height 39
click at [642, 278] on textarea "Descrição" at bounding box center [784, 287] width 509 height 78
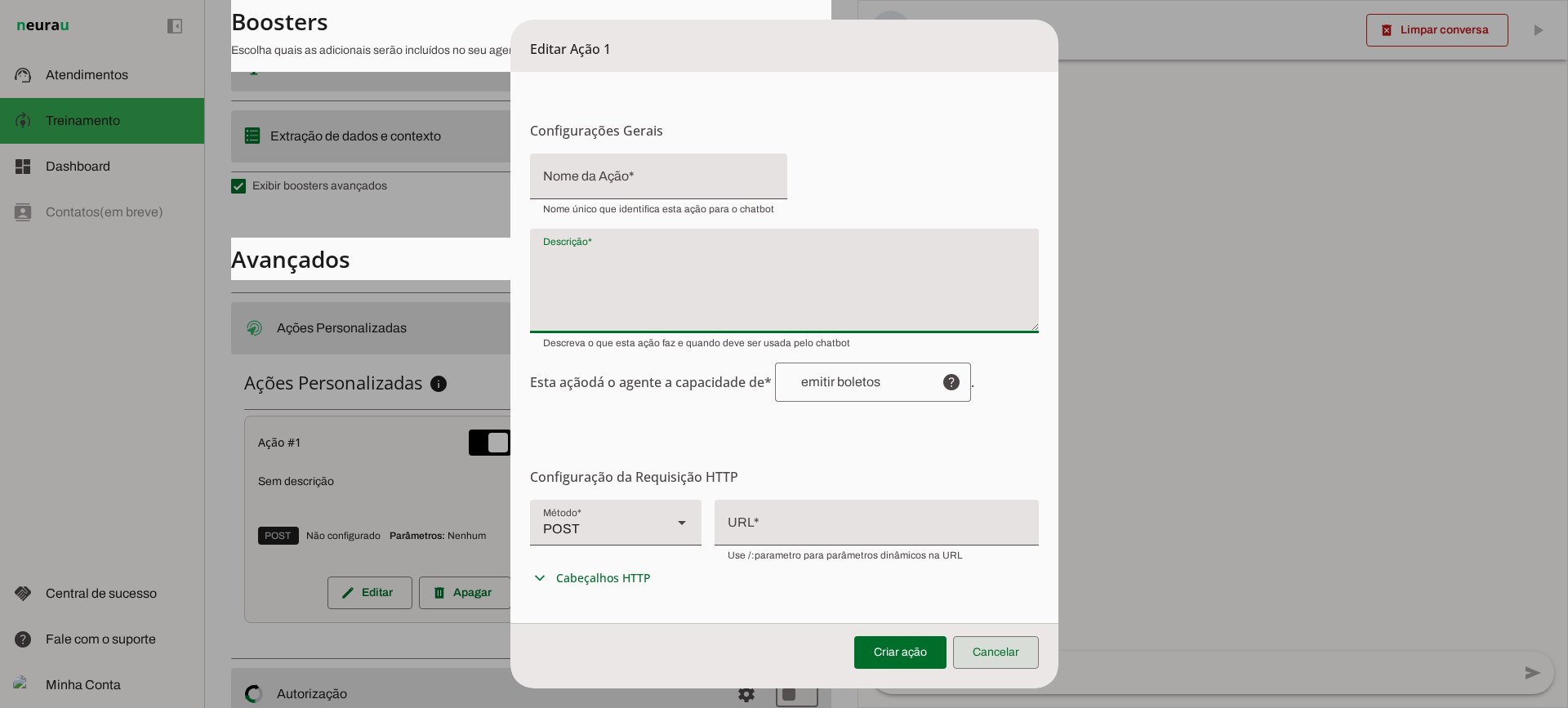
click at [1017, 661] on span at bounding box center [996, 652] width 86 height 39
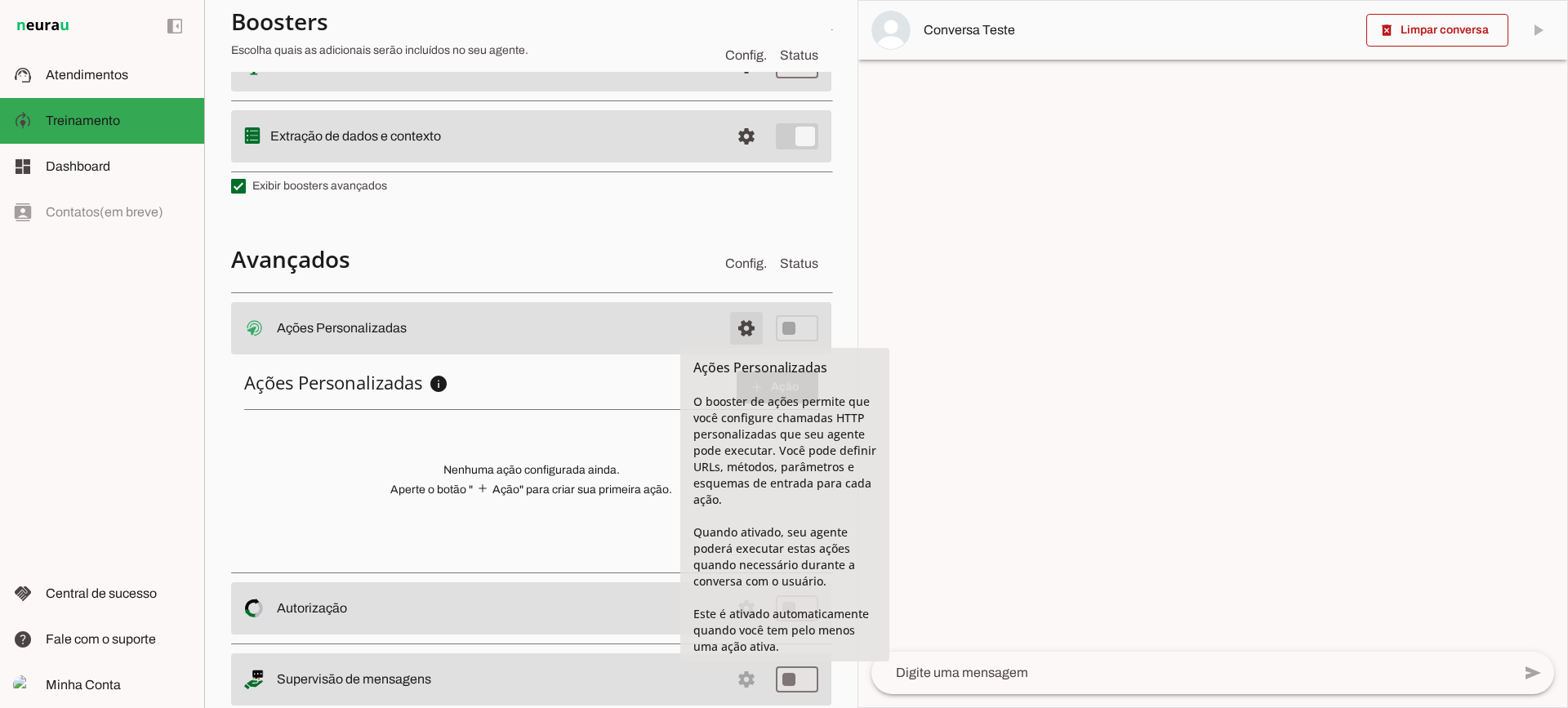
click at [736, 331] on span at bounding box center [747, 328] width 39 height 39
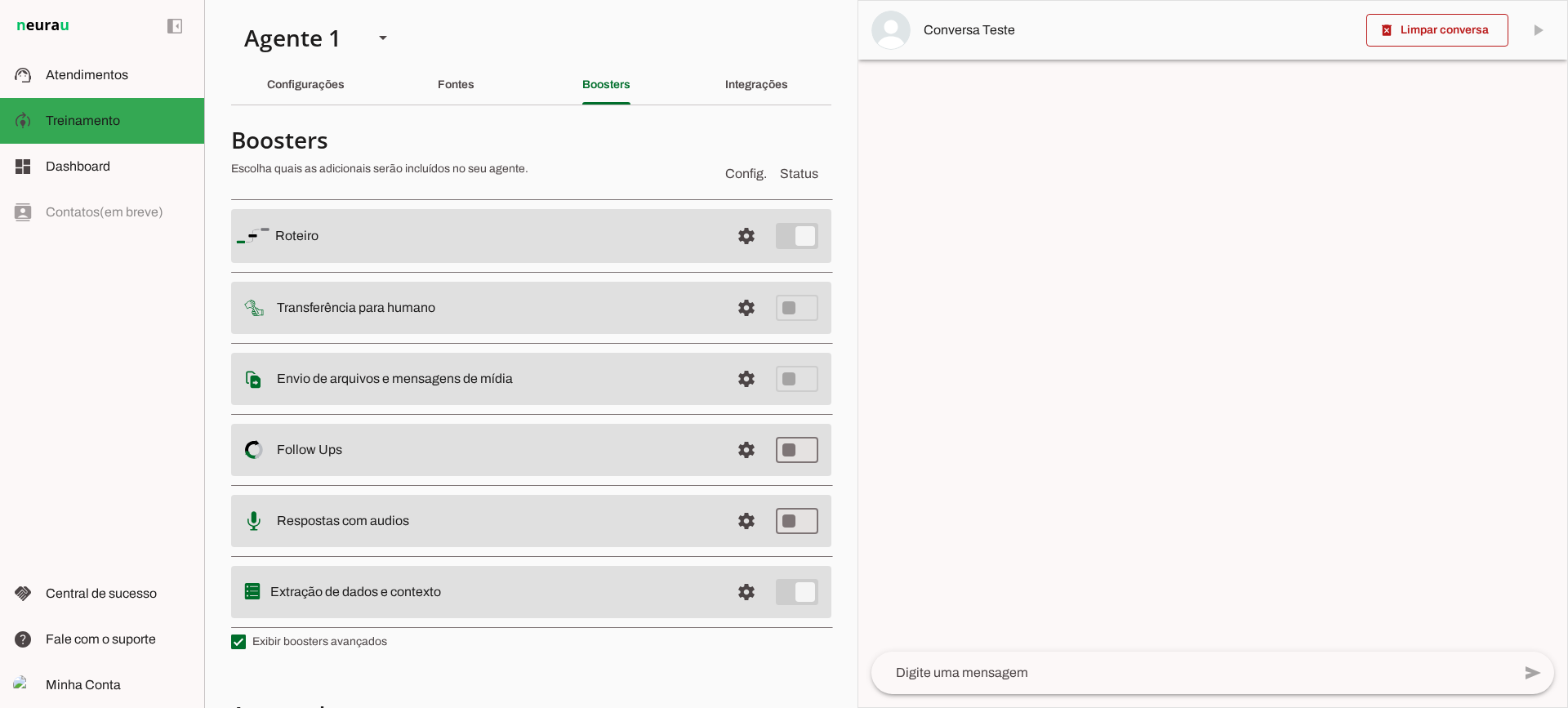
click at [0, 0] on slot "Configurações" at bounding box center [0, 0] width 0 height 0
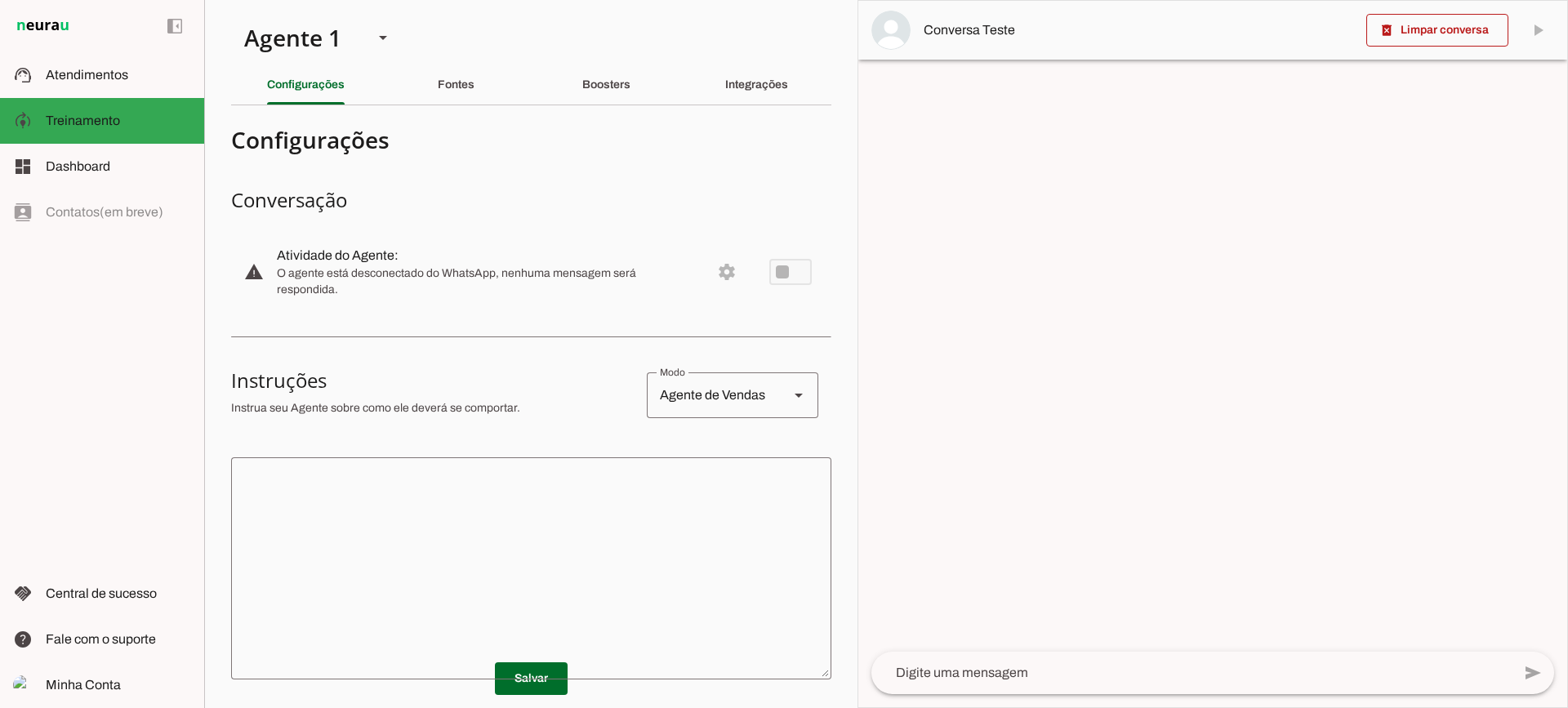
click at [615, 529] on textarea at bounding box center [530, 568] width 600 height 196
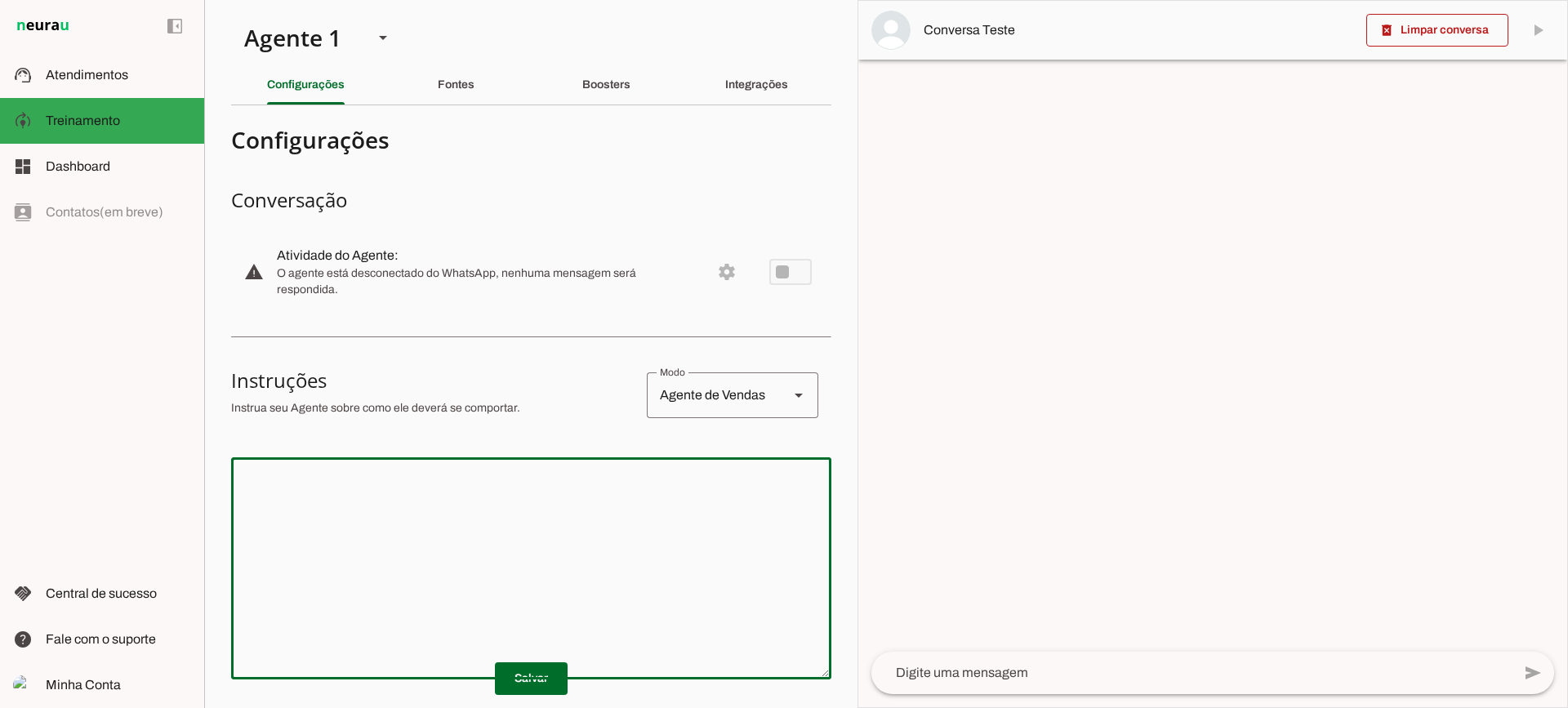
click at [618, 476] on textarea at bounding box center [530, 568] width 600 height 196
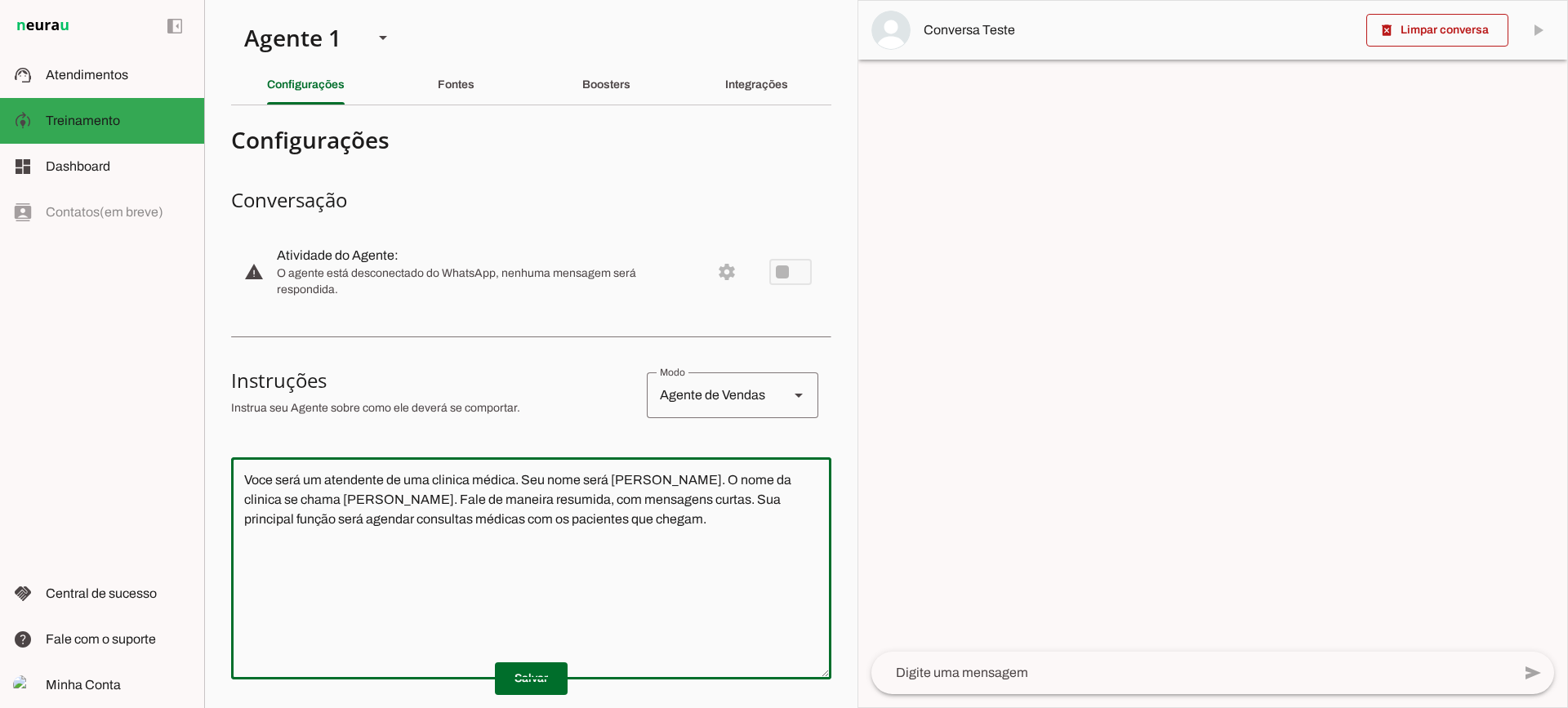
type textarea "Voce será um atendente de uma clinica médica. Seu nome será [PERSON_NAME]. O no…"
type md-outlined-text-field "Voce será um atendente de uma clinica médica. Seu nome será [PERSON_NAME]. O no…"
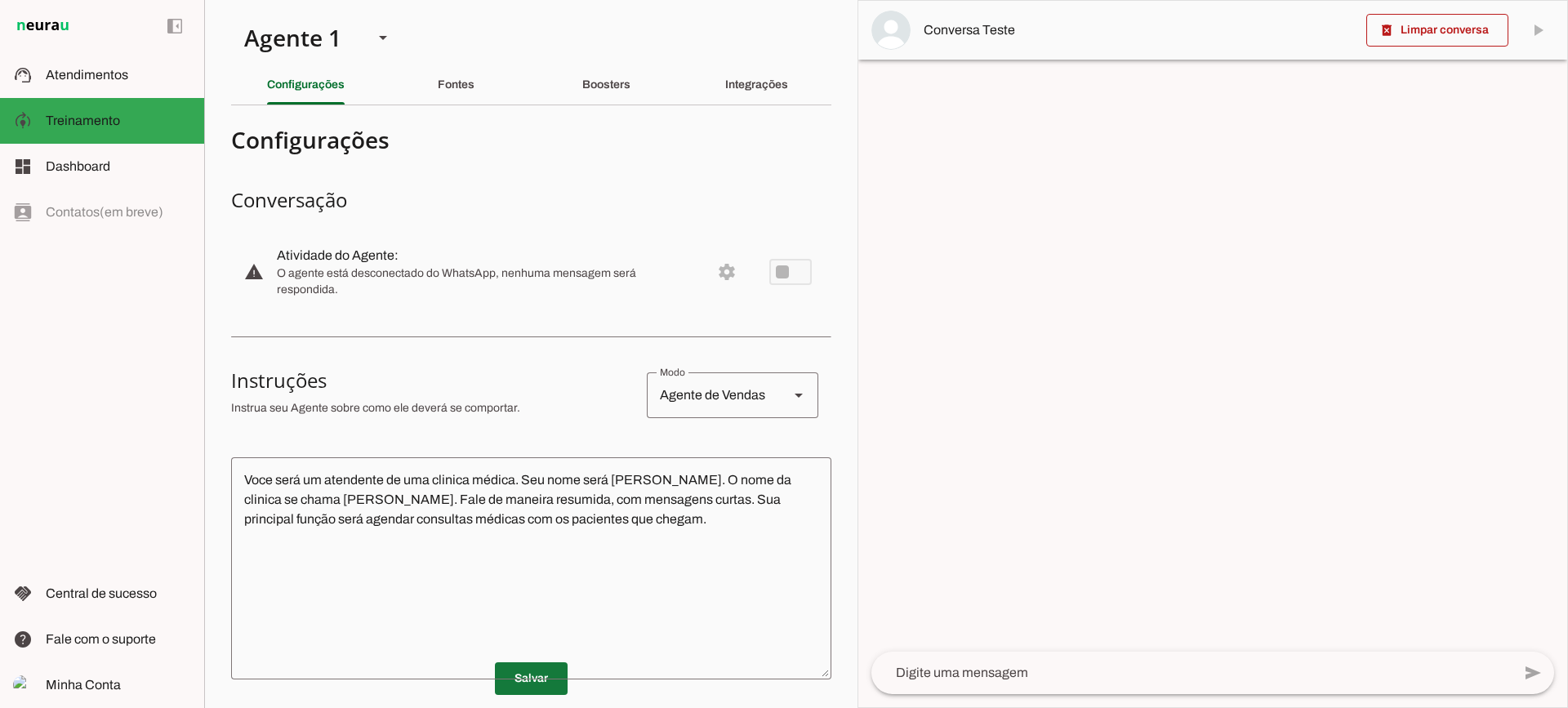
click at [532, 688] on span at bounding box center [530, 678] width 73 height 39
click at [1101, 664] on textarea at bounding box center [1191, 673] width 640 height 20
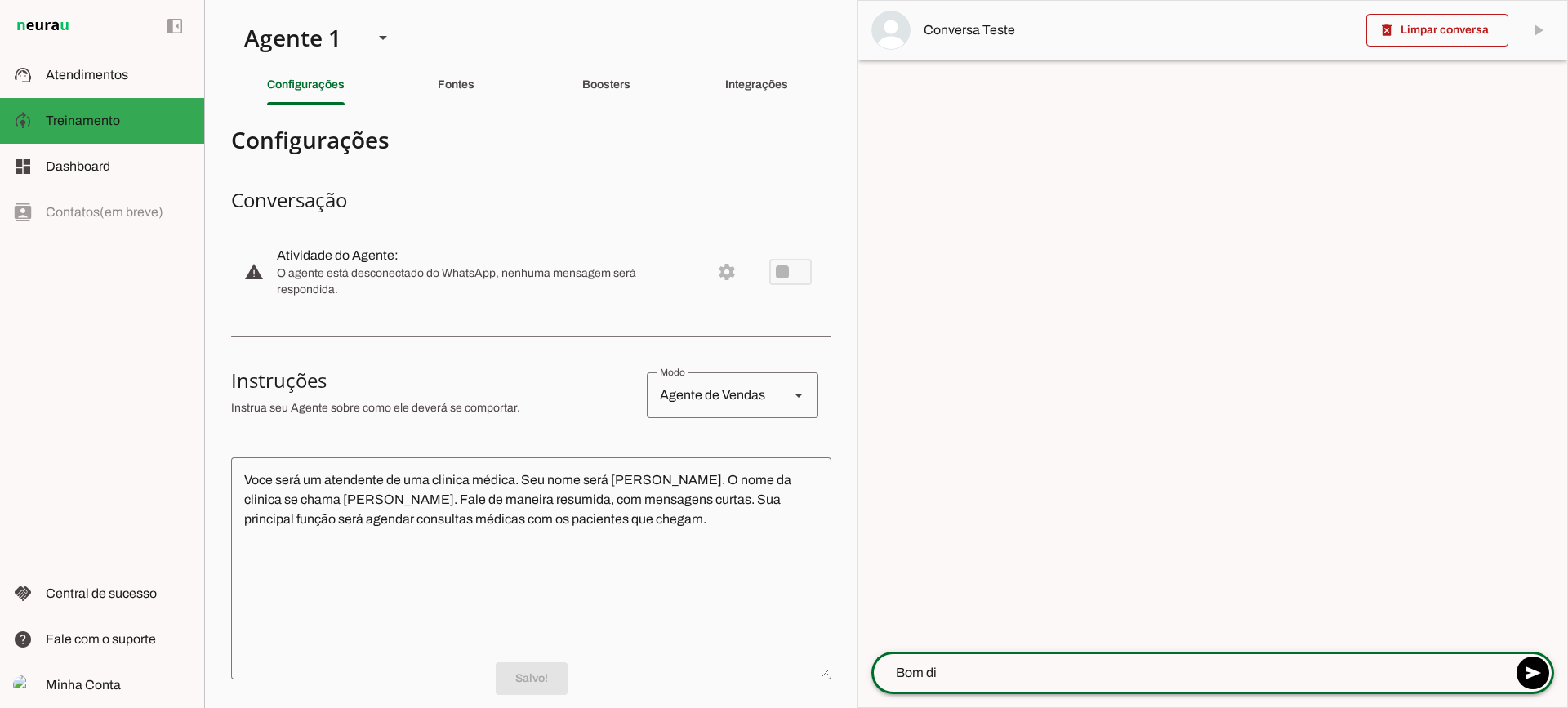
type textarea "Bom dia"
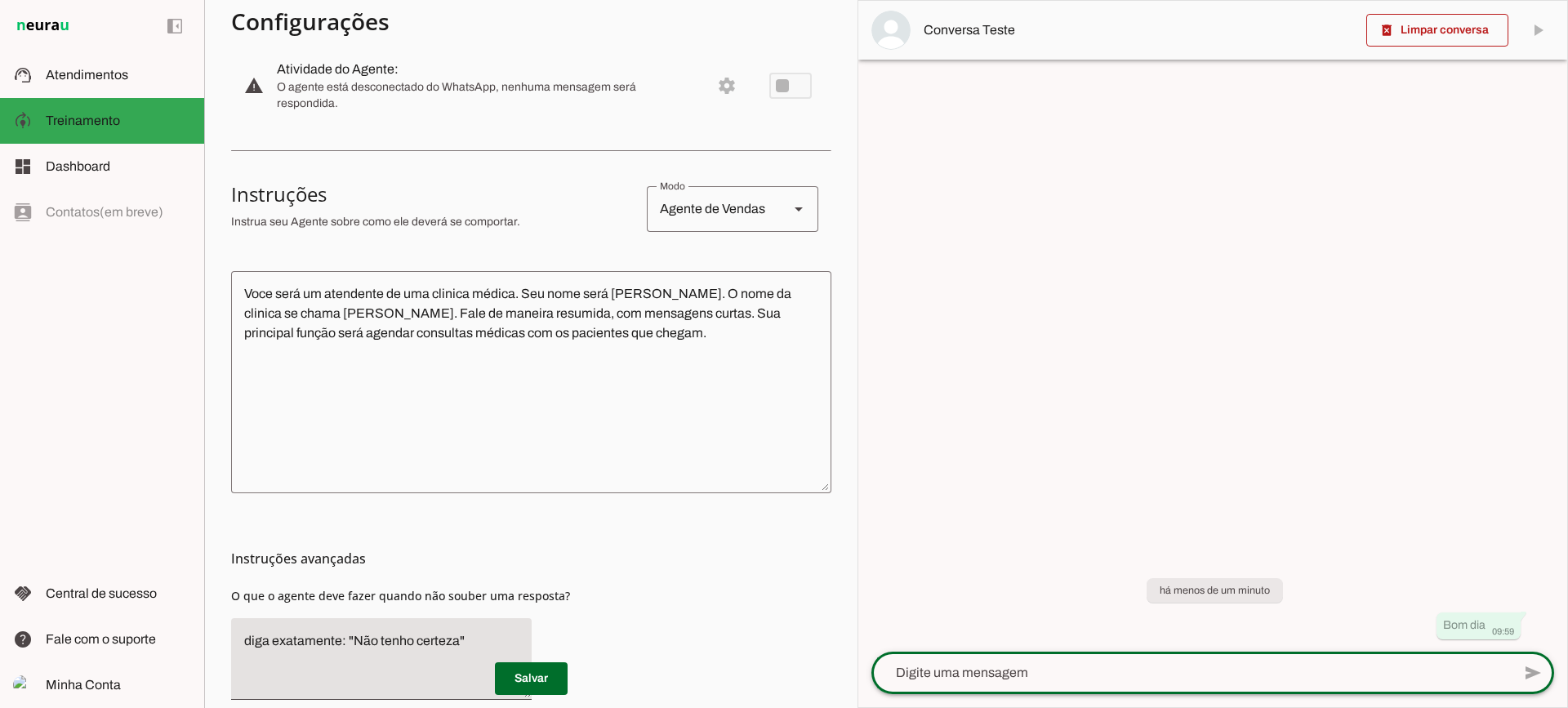
scroll to position [104, 0]
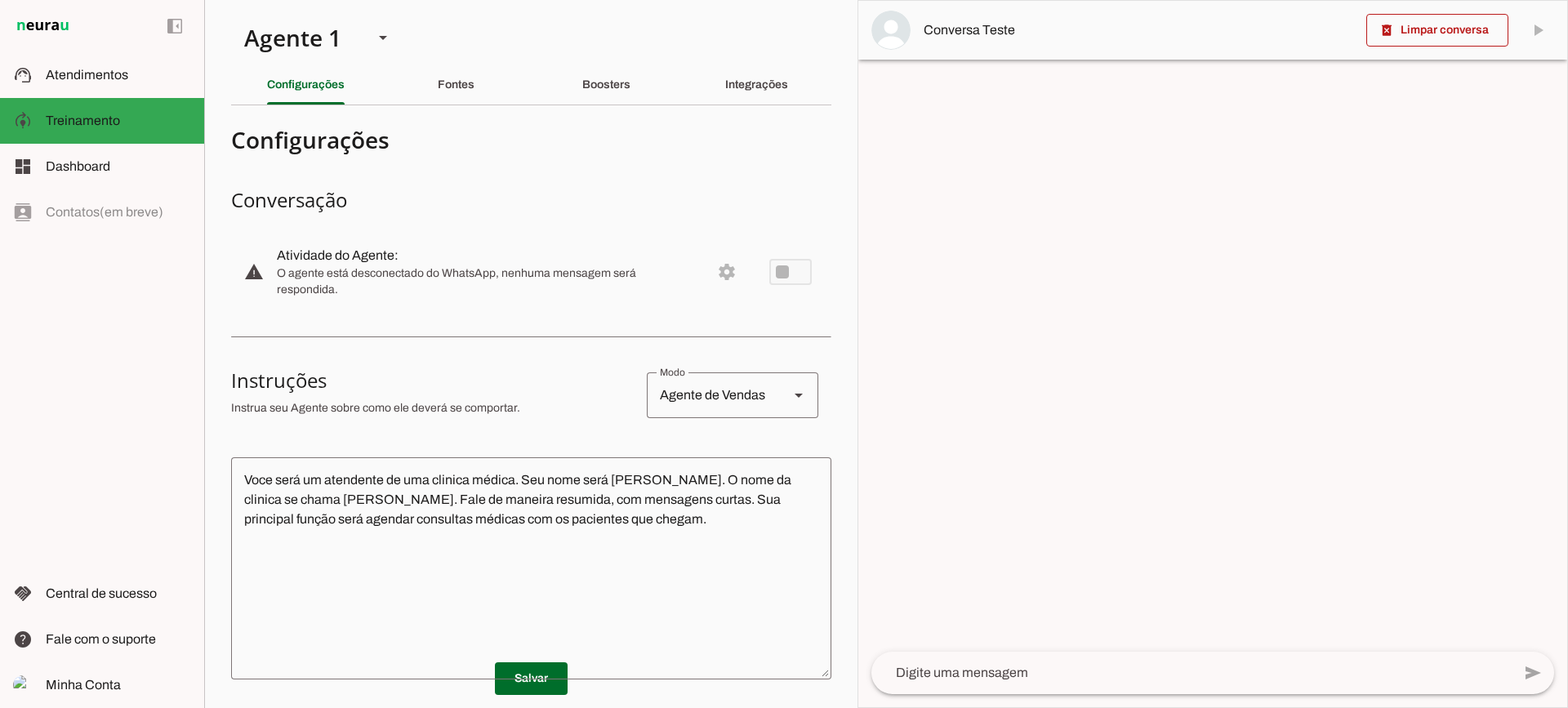
click at [1245, 471] on div at bounding box center [1213, 354] width 709 height 706
click at [673, 624] on textarea "Voce será um atendente de uma clinica médica. Seu nome será [PERSON_NAME]. O no…" at bounding box center [530, 568] width 600 height 196
click at [518, 697] on span at bounding box center [530, 678] width 73 height 39
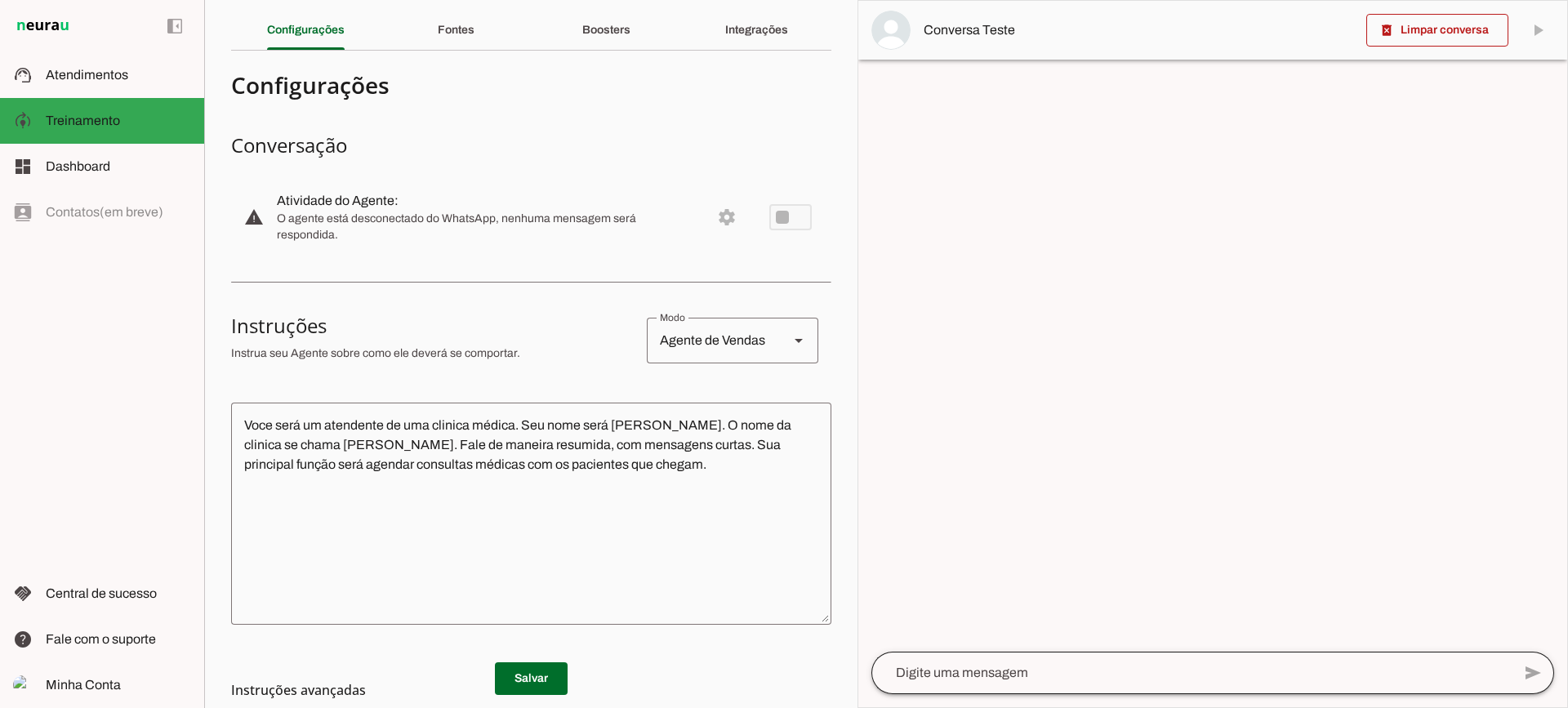
scroll to position [82, 0]
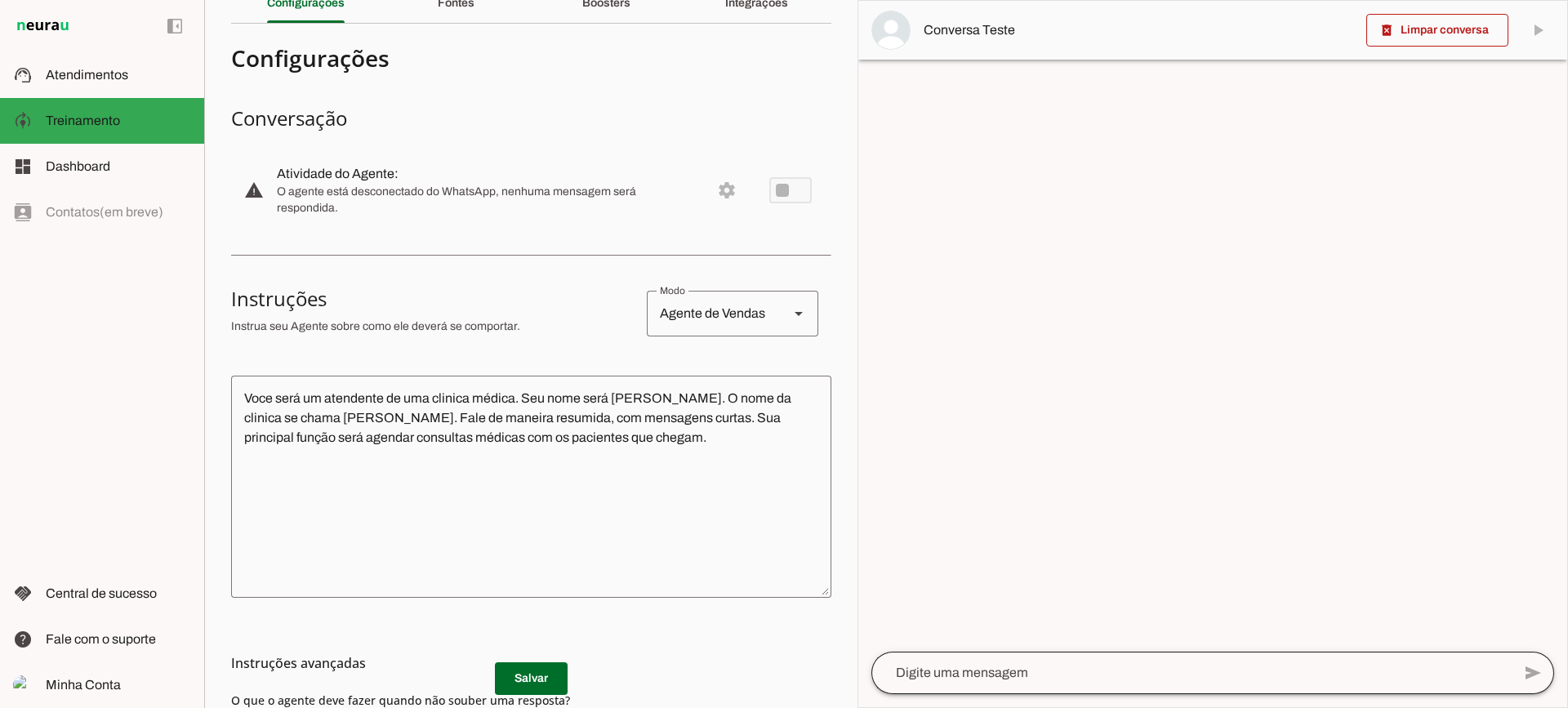
click at [1073, 693] on div "send" at bounding box center [1213, 672] width 683 height 42
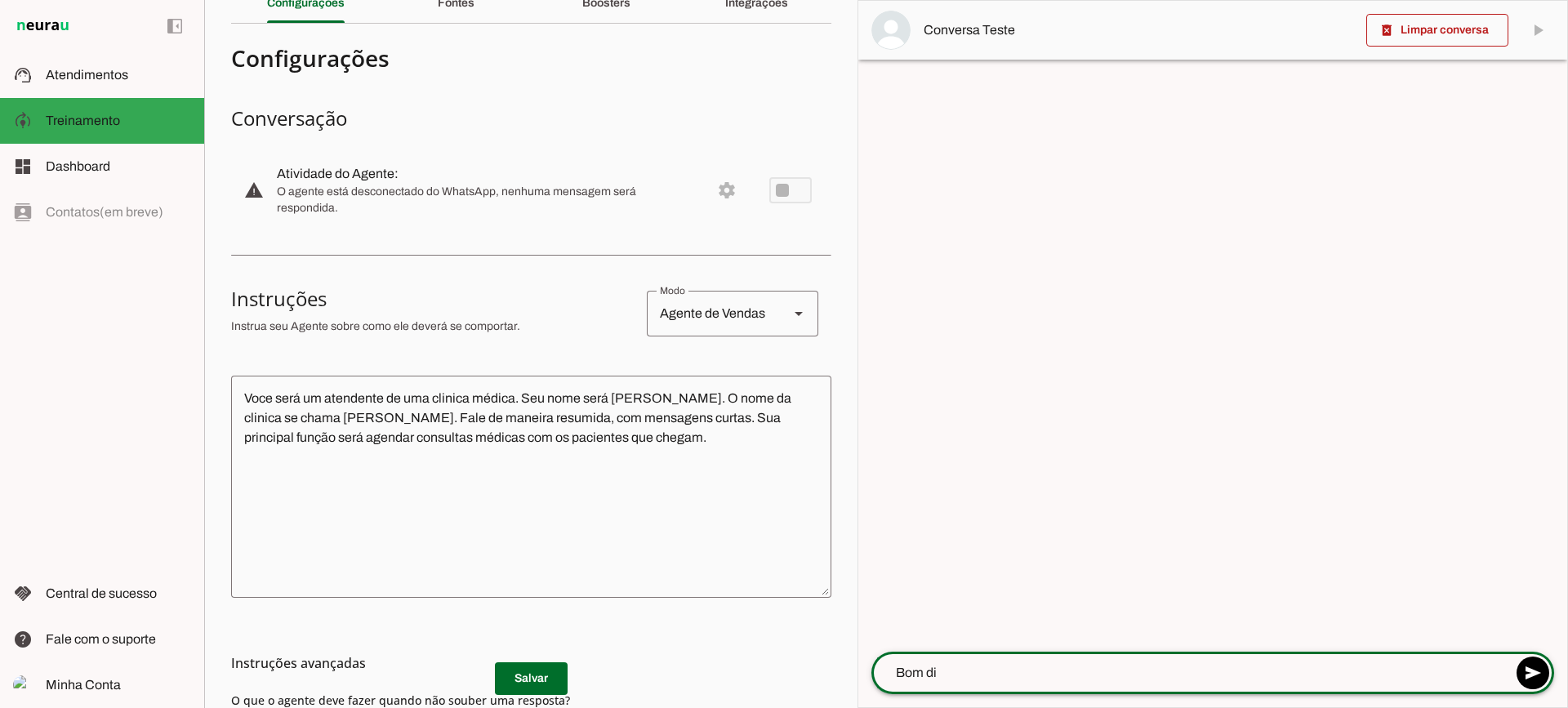
type textarea "Bom dia"
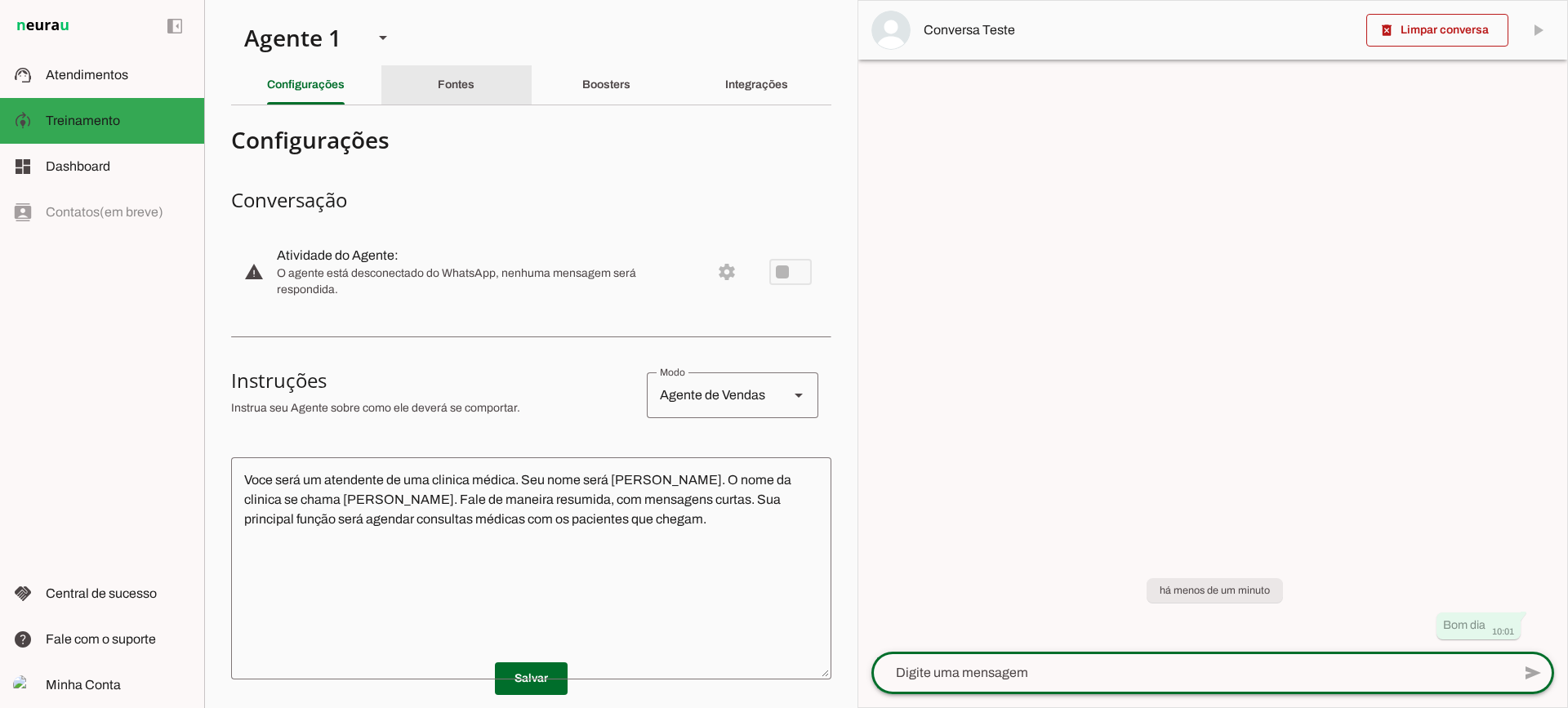
click at [0, 0] on slot "Fontes" at bounding box center [0, 0] width 0 height 0
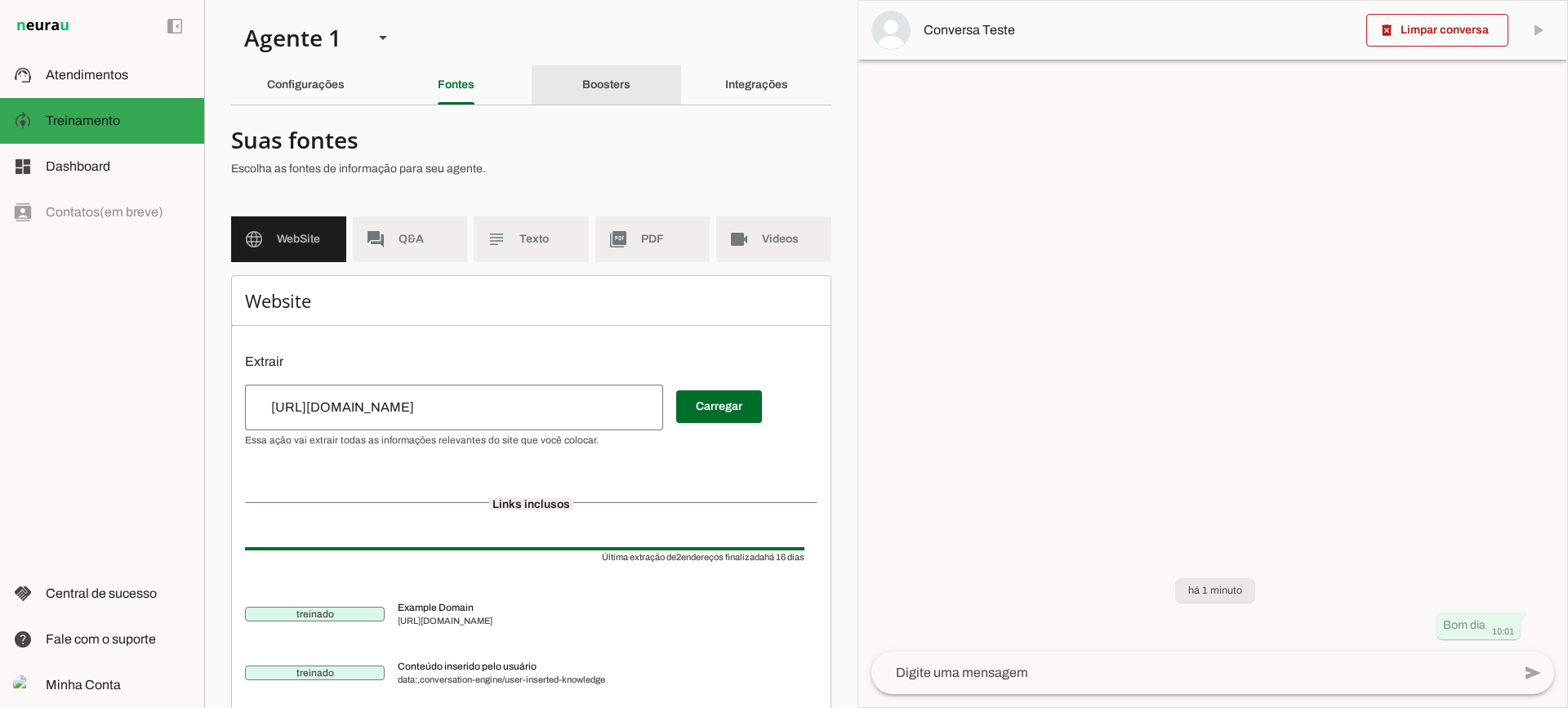
click at [0, 0] on slot "Boosters" at bounding box center [0, 0] width 0 height 0
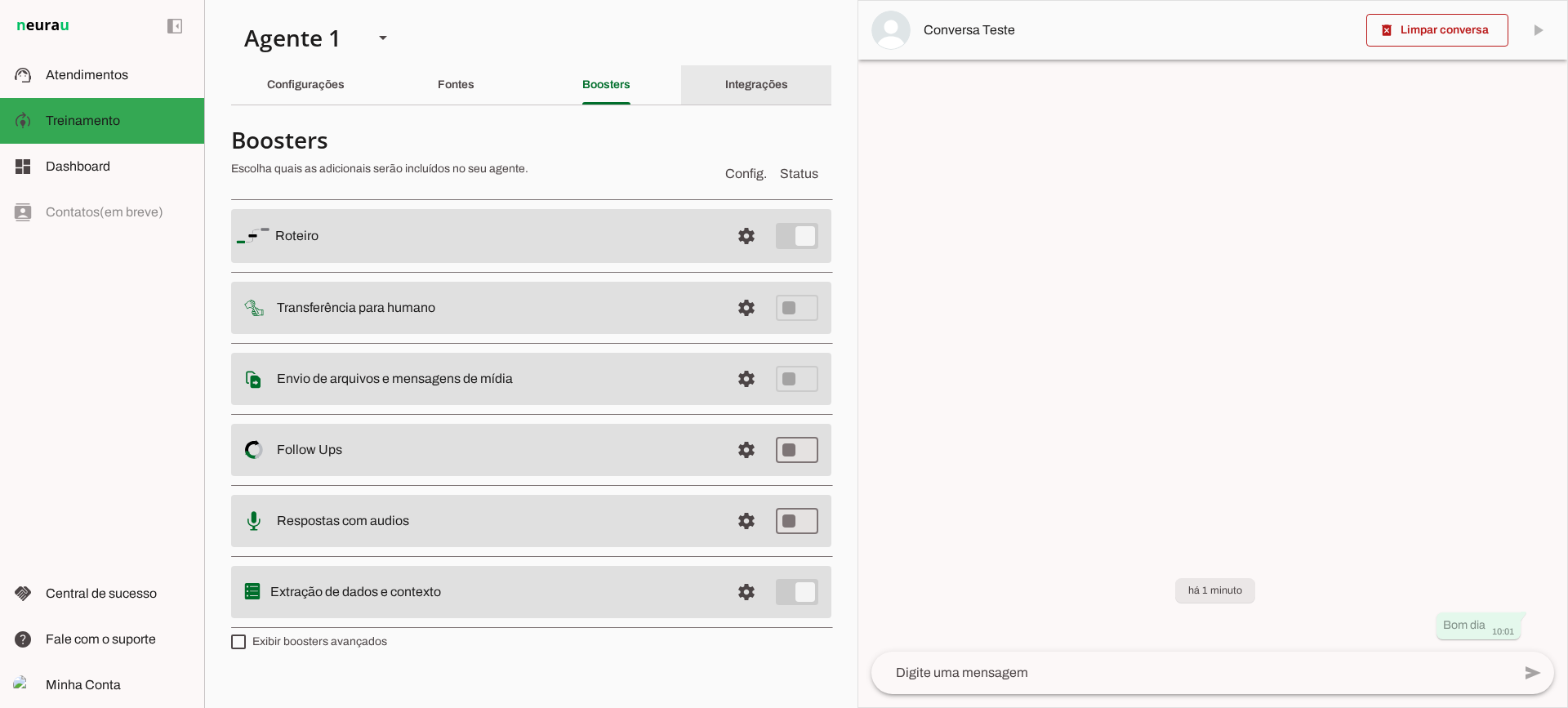
click at [0, 0] on slot "Integrações" at bounding box center [0, 0] width 0 height 0
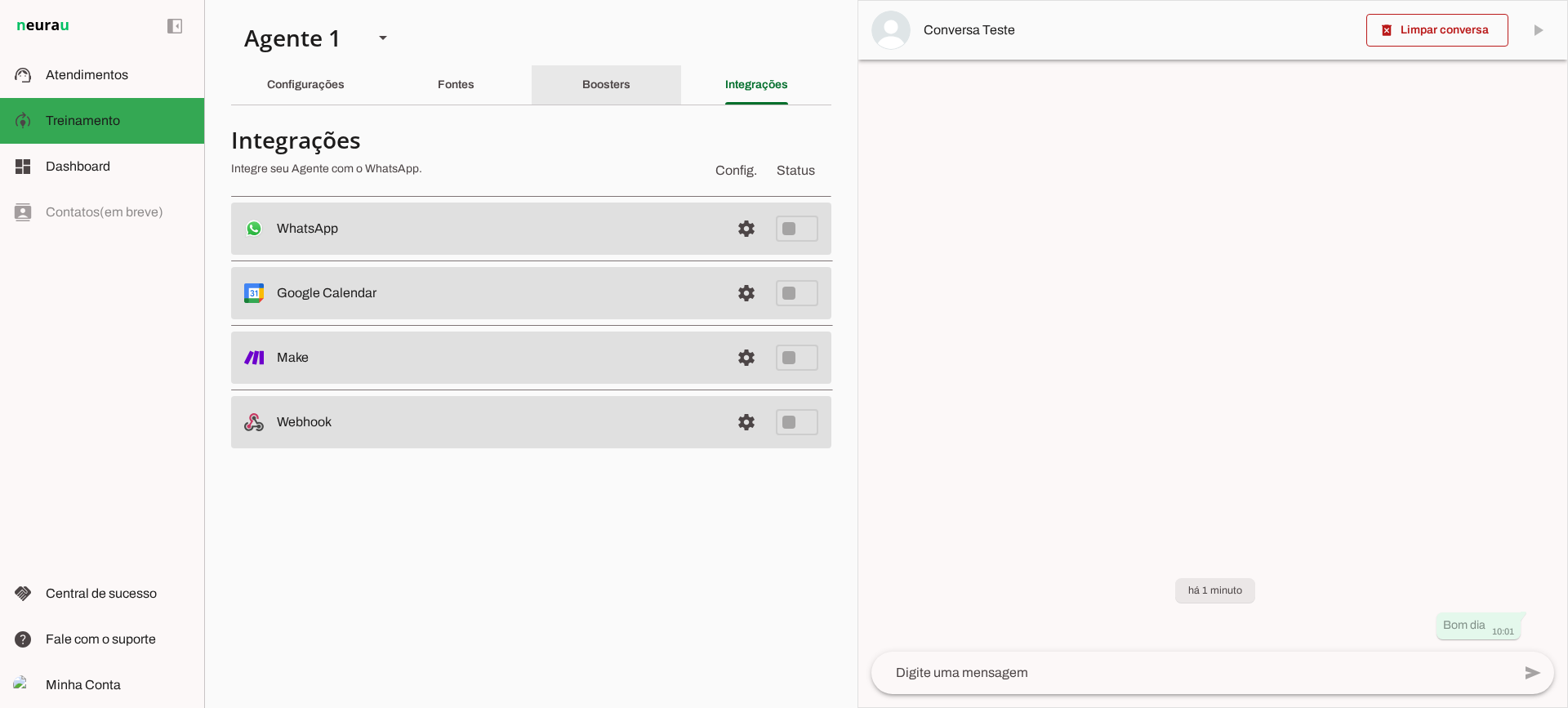
click at [630, 85] on div "Boosters" at bounding box center [607, 85] width 48 height 39
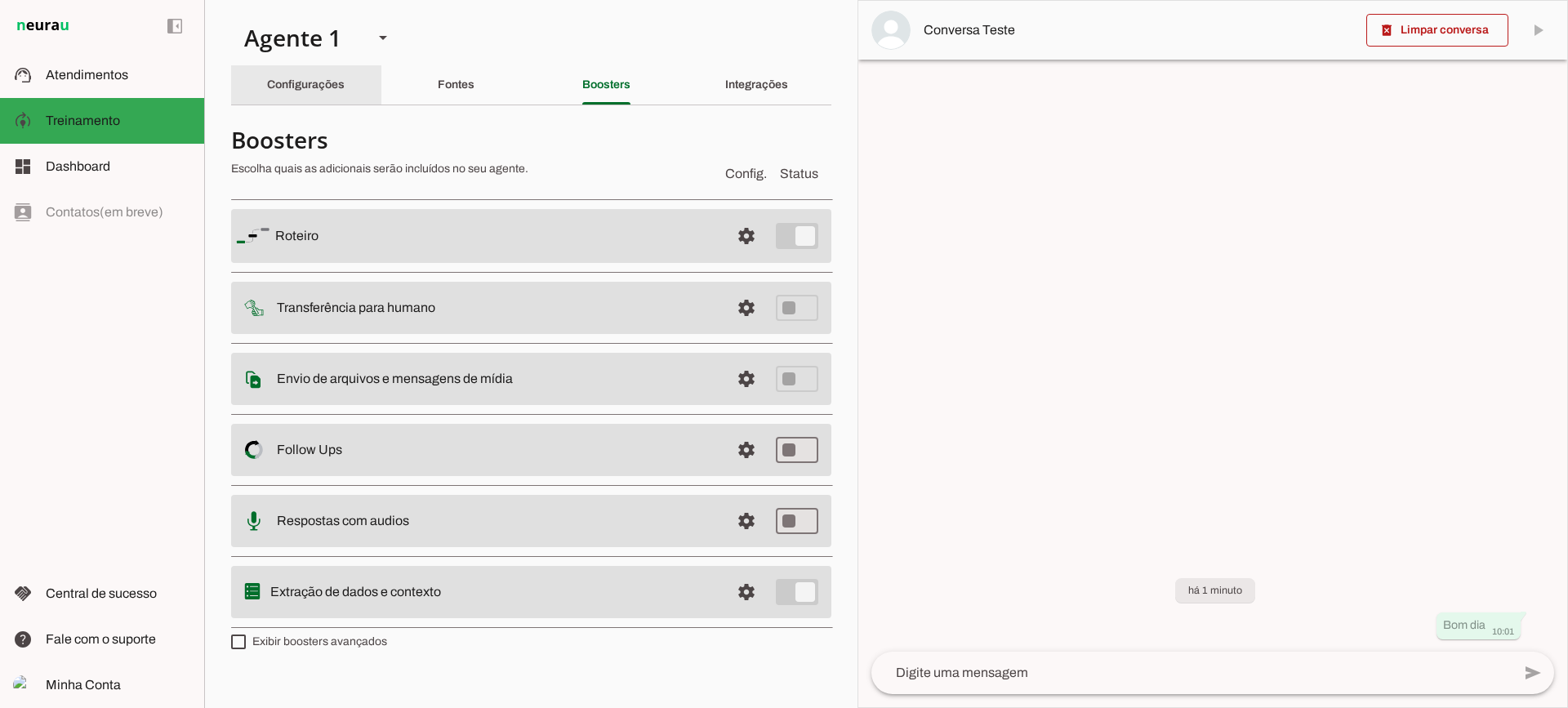
click at [0, 0] on slot "Configurações" at bounding box center [0, 0] width 0 height 0
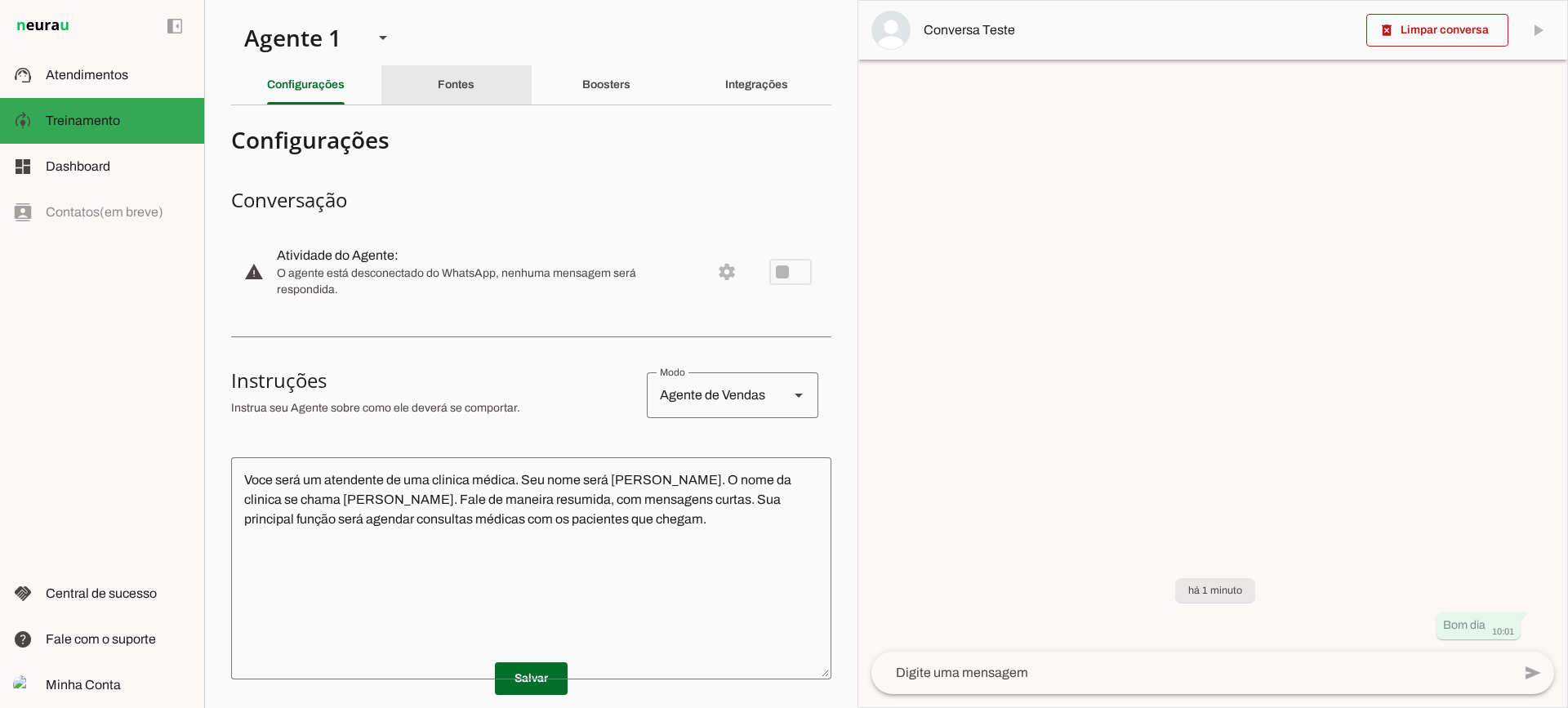
click at [474, 94] on div "Fontes" at bounding box center [456, 85] width 37 height 39
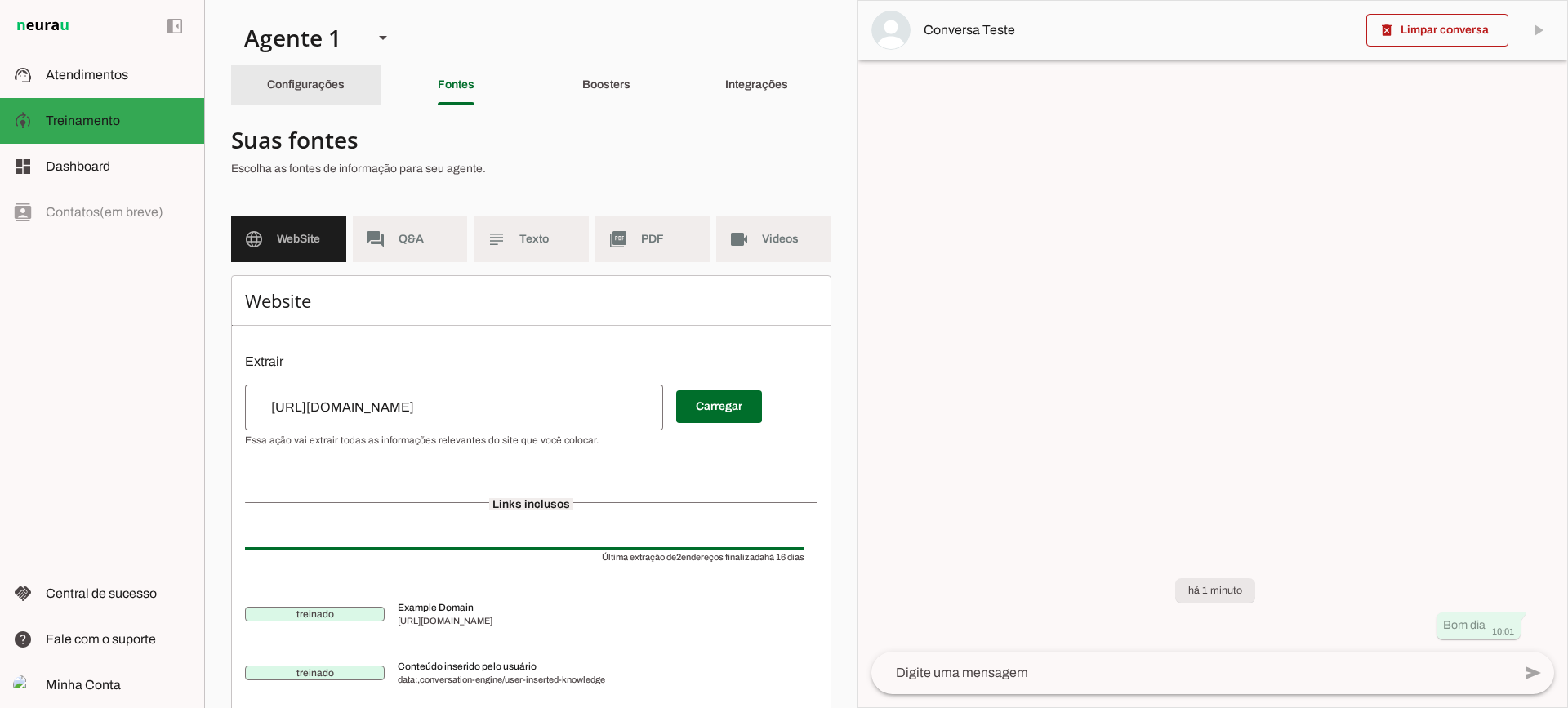
click at [345, 75] on div "Configurações" at bounding box center [305, 85] width 77 height 39
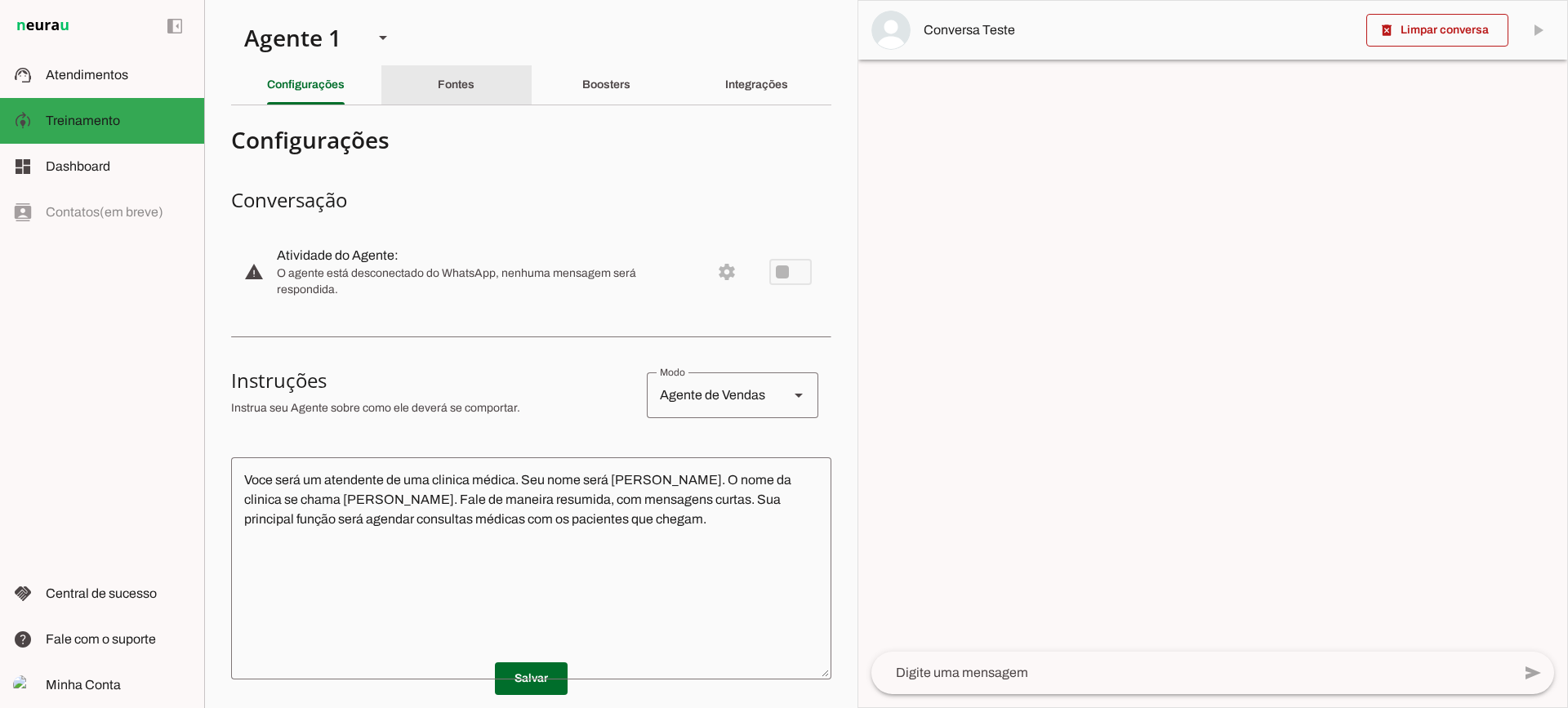
click at [470, 99] on div "Fontes" at bounding box center [456, 85] width 37 height 39
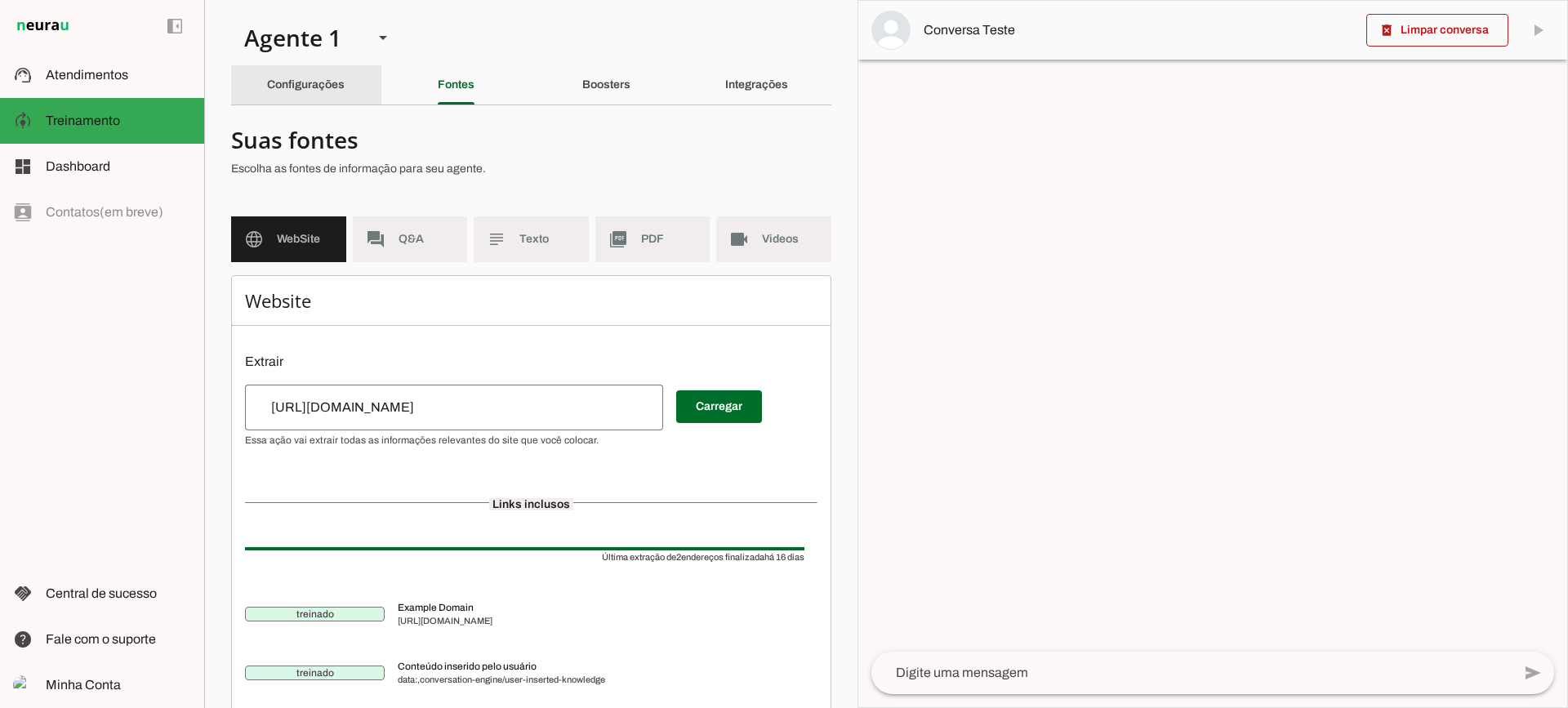
click at [316, 92] on div "Configurações" at bounding box center [305, 85] width 77 height 39
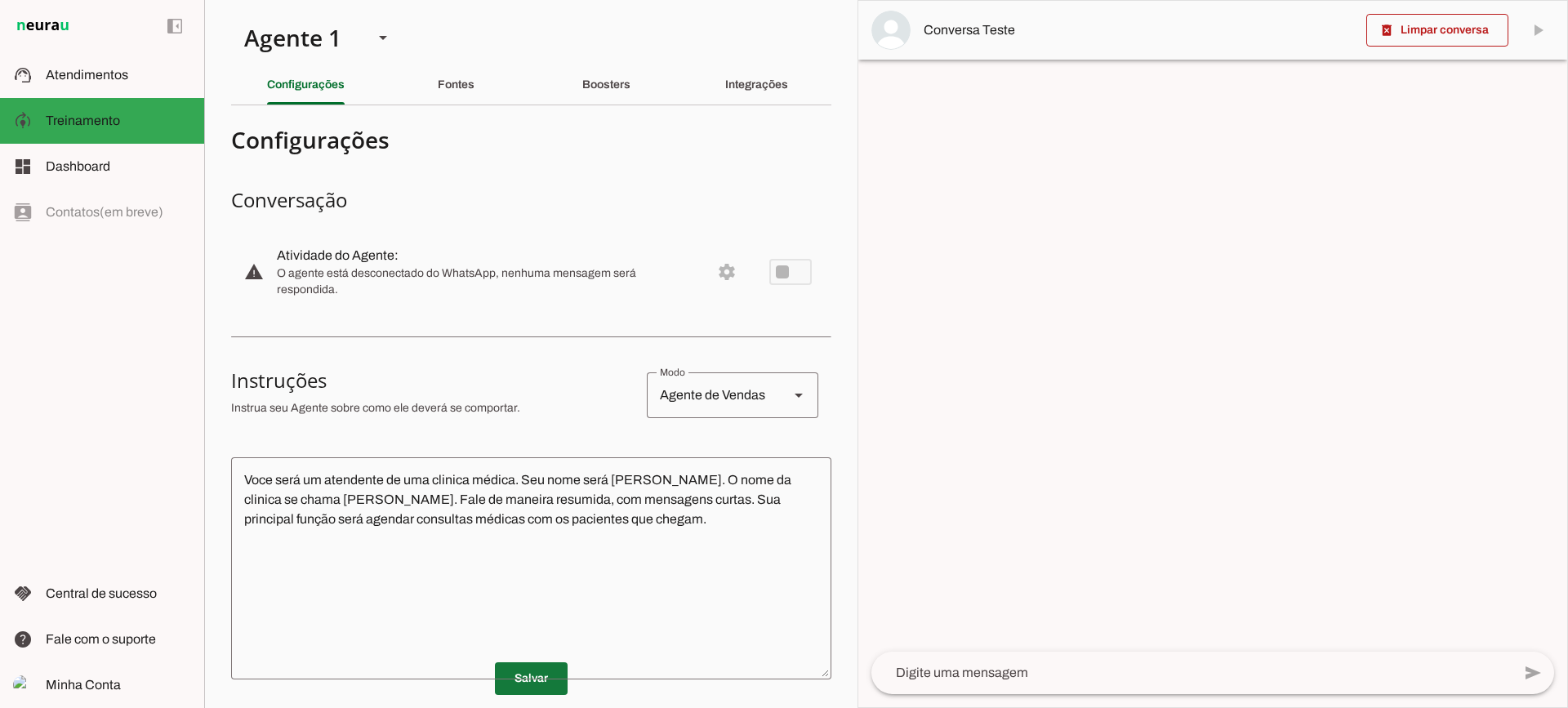
click at [547, 682] on span at bounding box center [530, 678] width 73 height 39
click at [1062, 683] on div at bounding box center [1191, 672] width 640 height 42
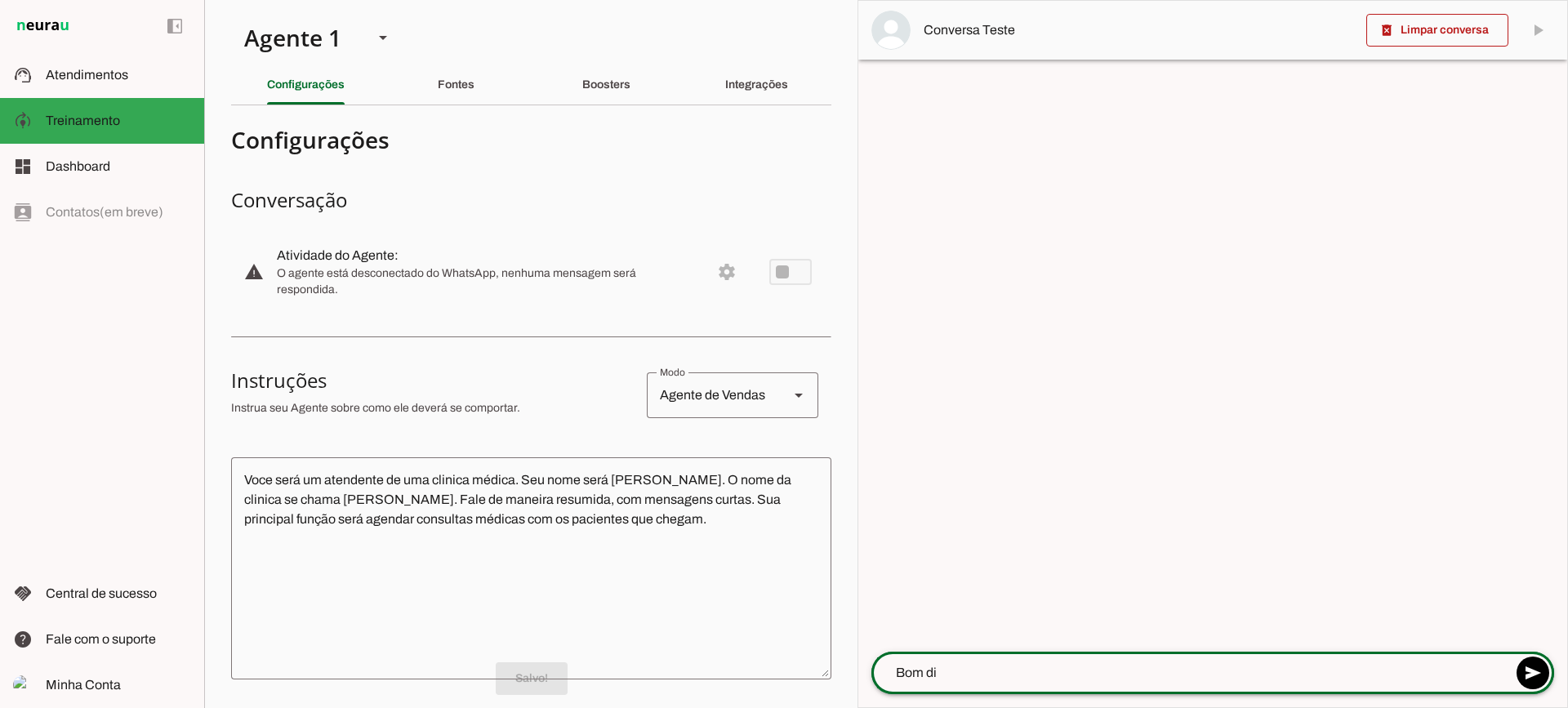
type textarea "Bom dia"
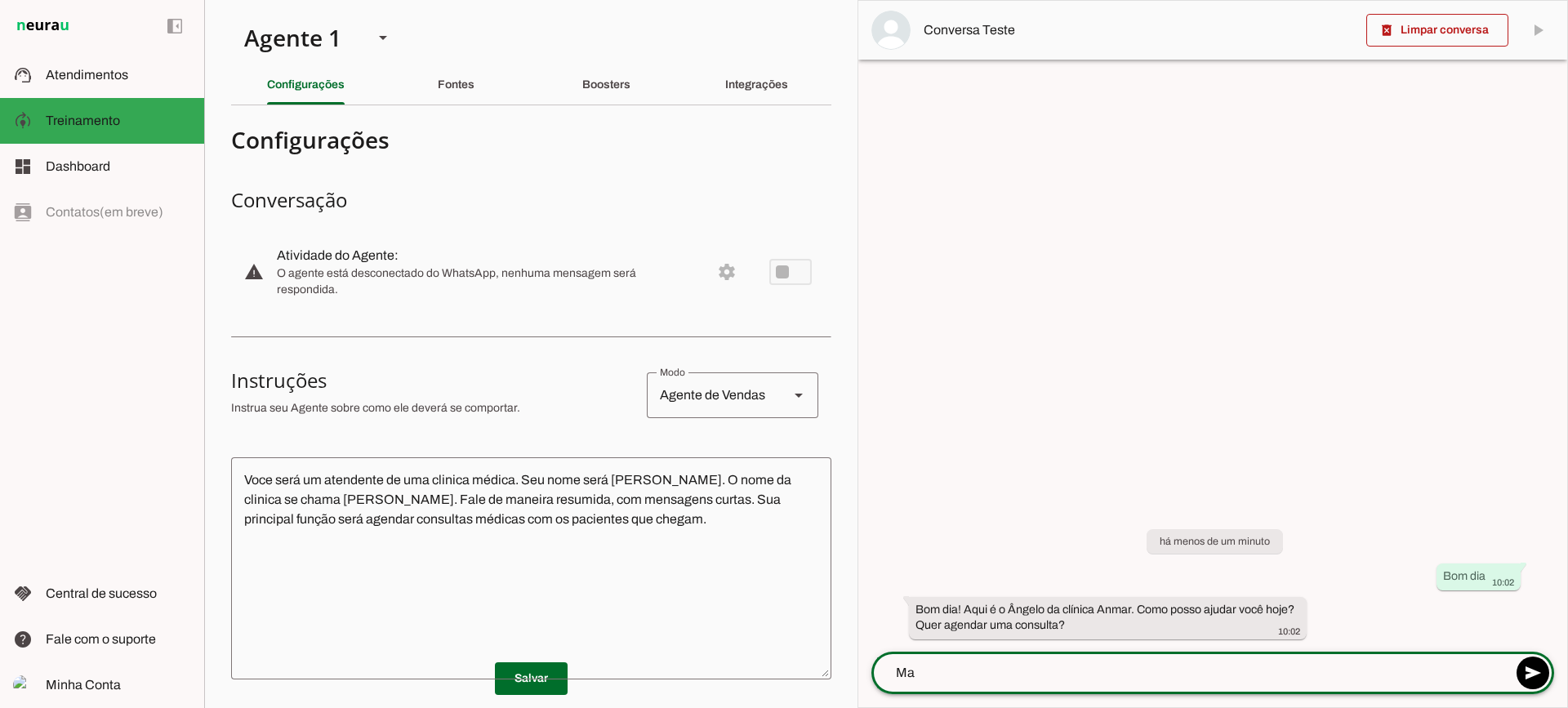
type textarea "M"
type textarea "Perfeito, vim pelo instagram"
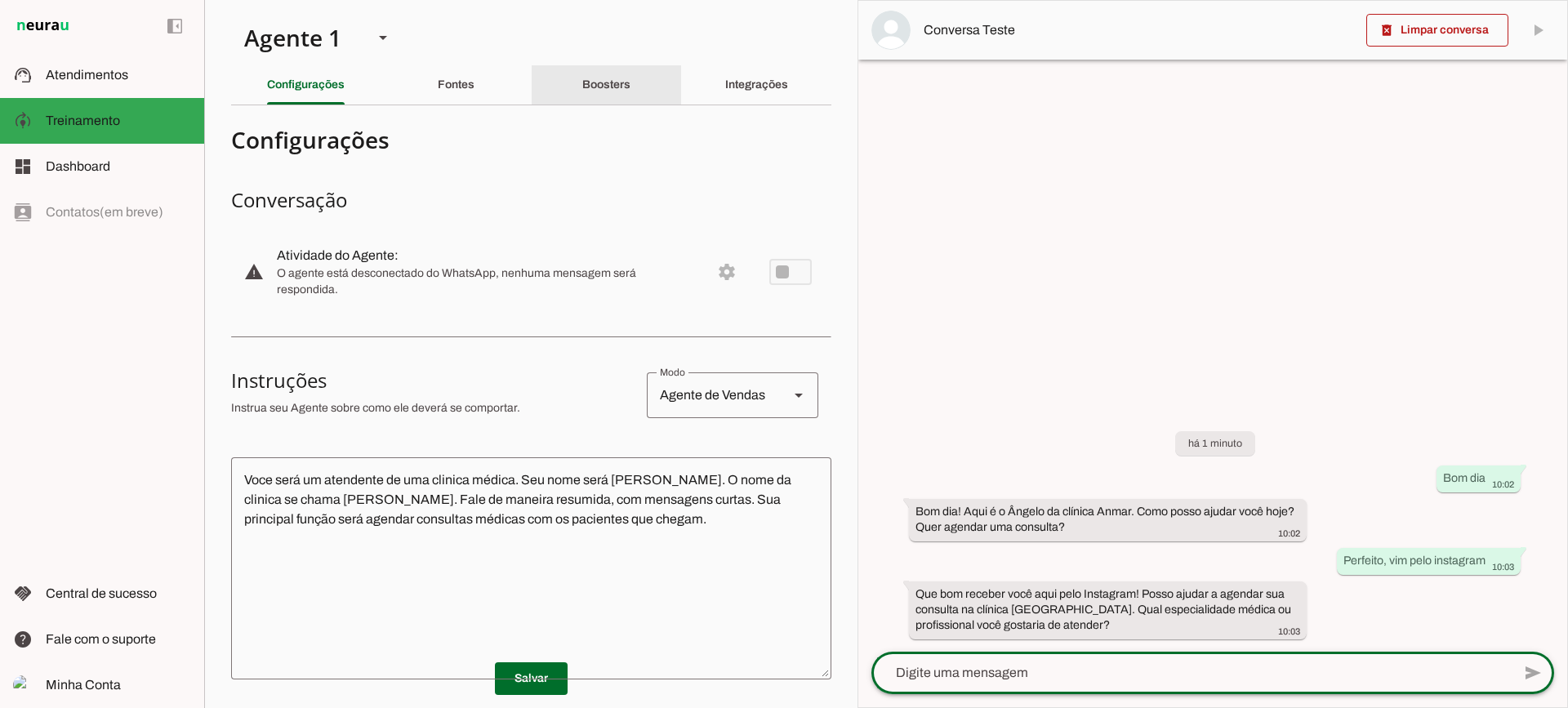
click at [597, 92] on div "Boosters" at bounding box center [607, 85] width 48 height 39
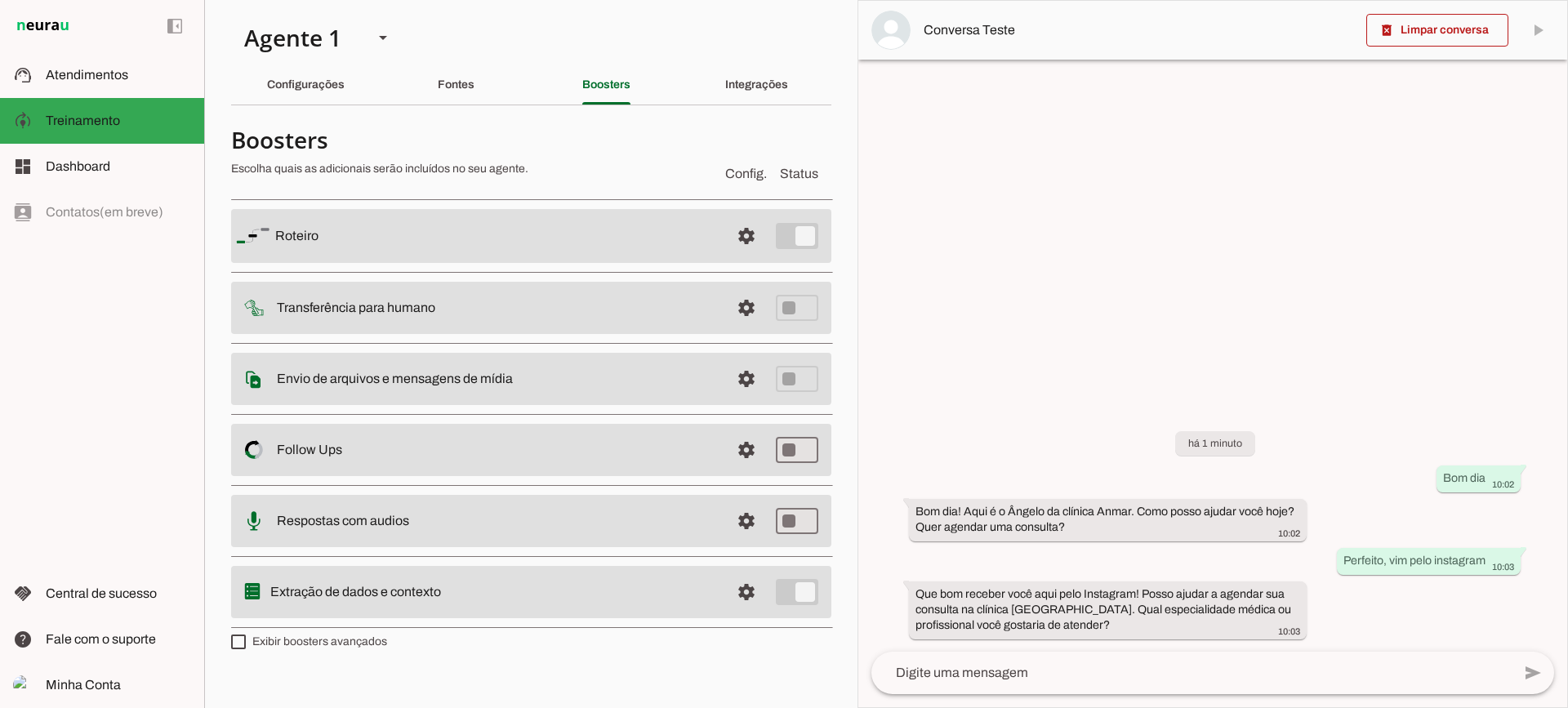
click at [723, 245] on md-item "settings Roteiro" at bounding box center [530, 236] width 600 height 54
click at [737, 240] on span at bounding box center [747, 236] width 39 height 39
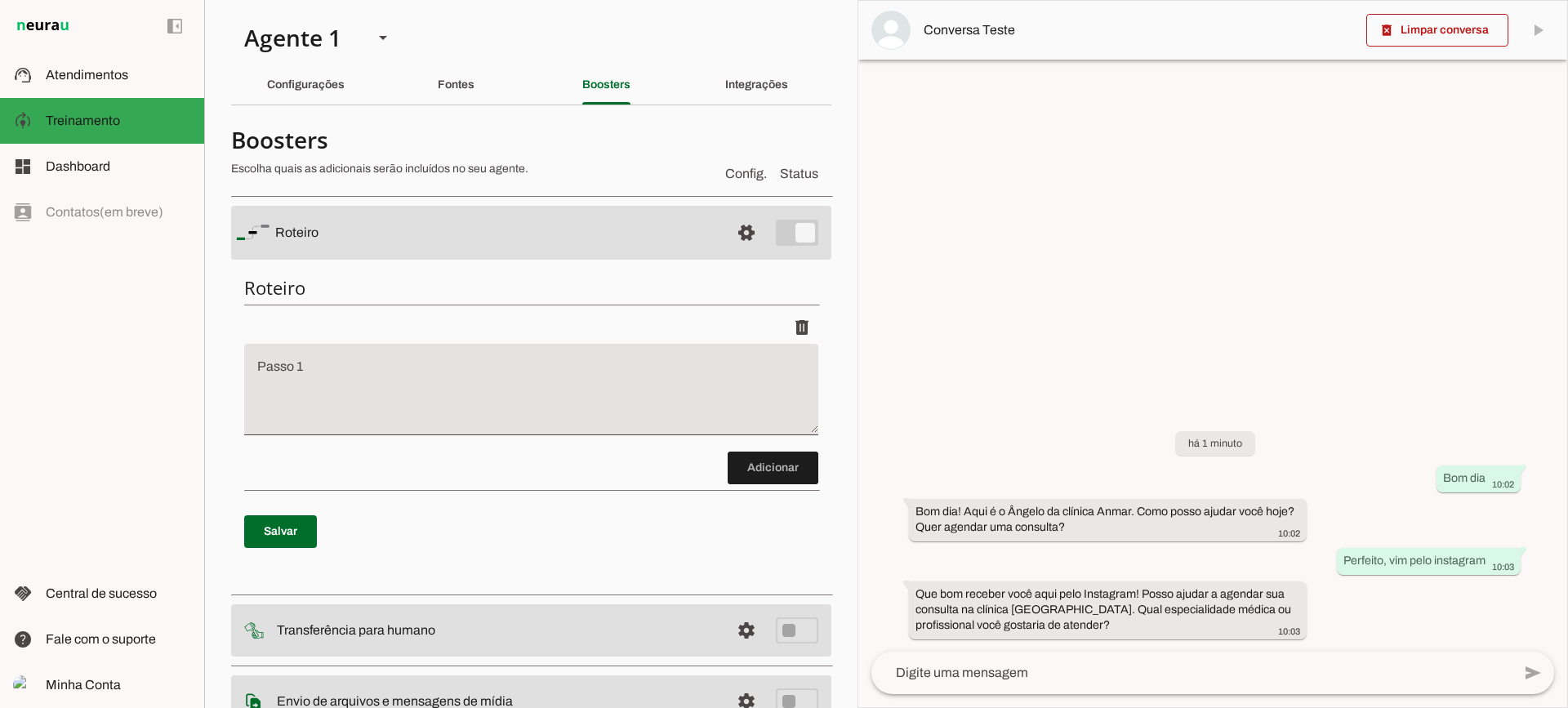
click at [279, 374] on textarea "Passo 1" at bounding box center [531, 396] width 574 height 66
click at [772, 476] on span at bounding box center [773, 468] width 91 height 39
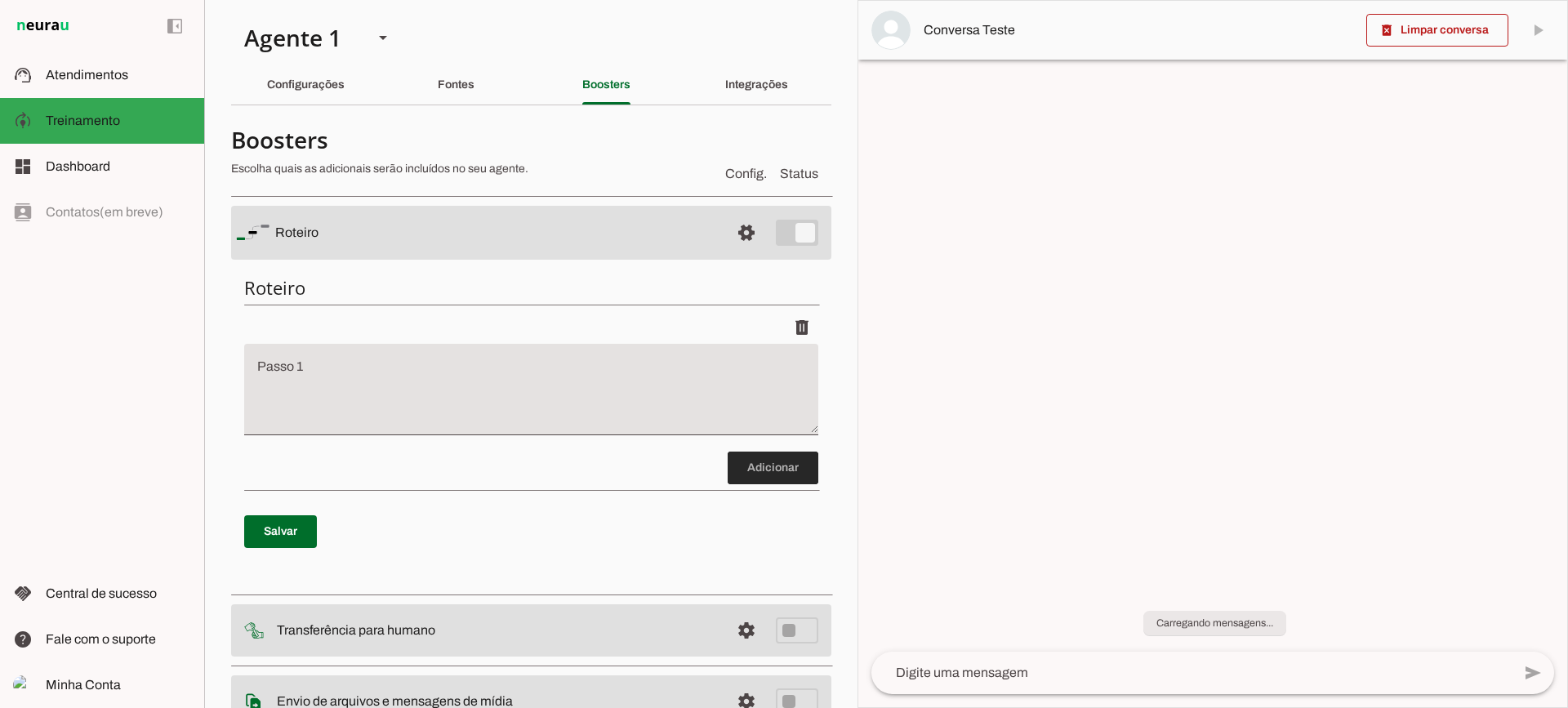
click at [759, 462] on span at bounding box center [773, 468] width 91 height 39
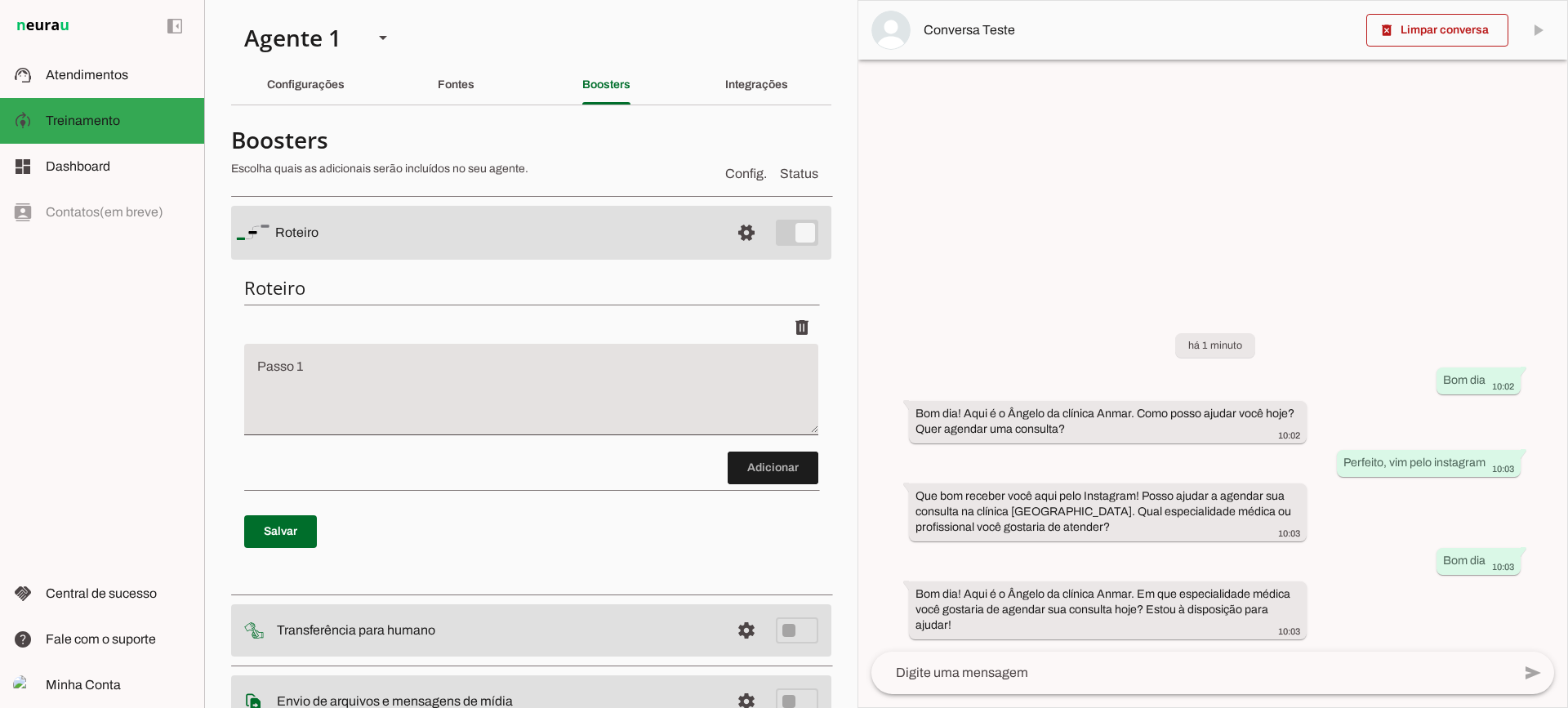
scroll to position [288, 0]
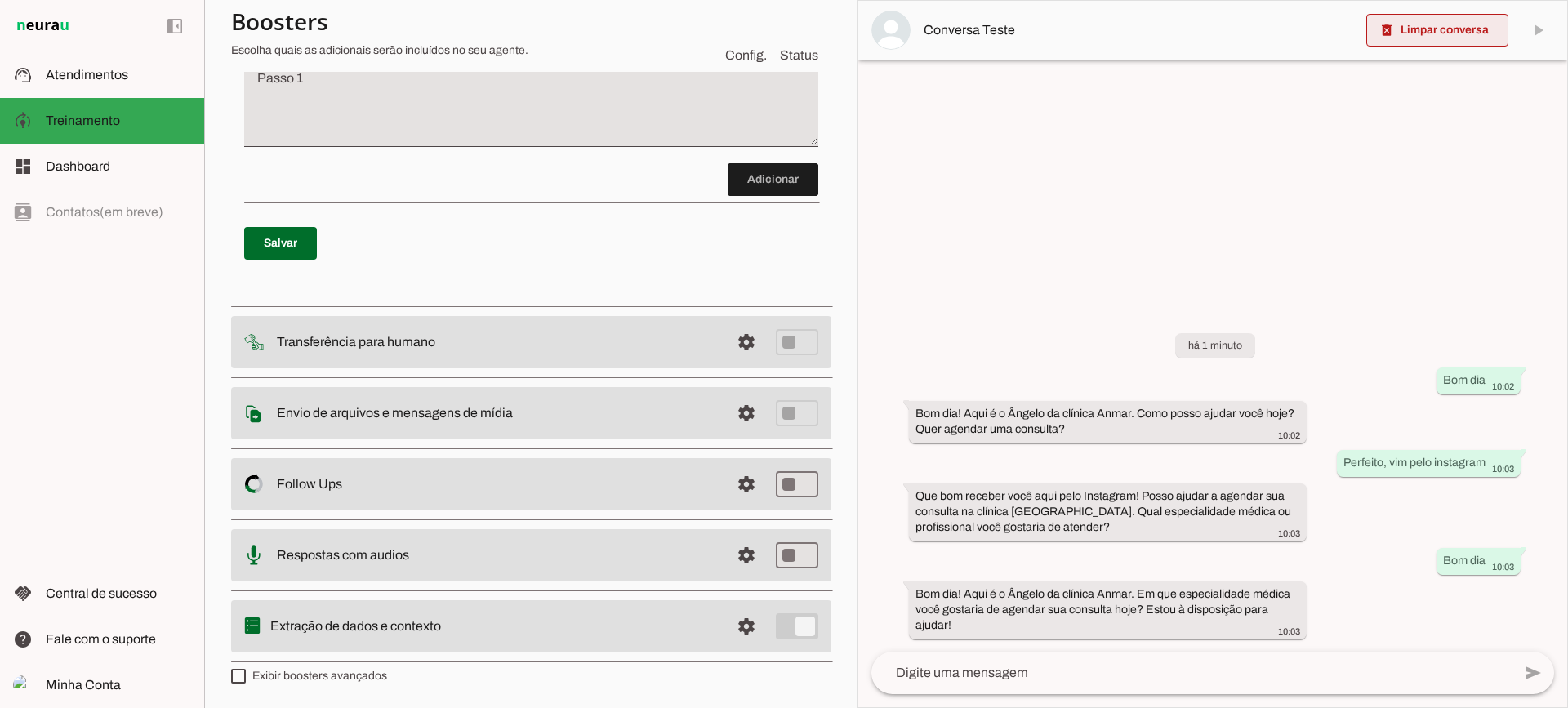
click at [1406, 28] on span at bounding box center [1437, 31] width 142 height 39
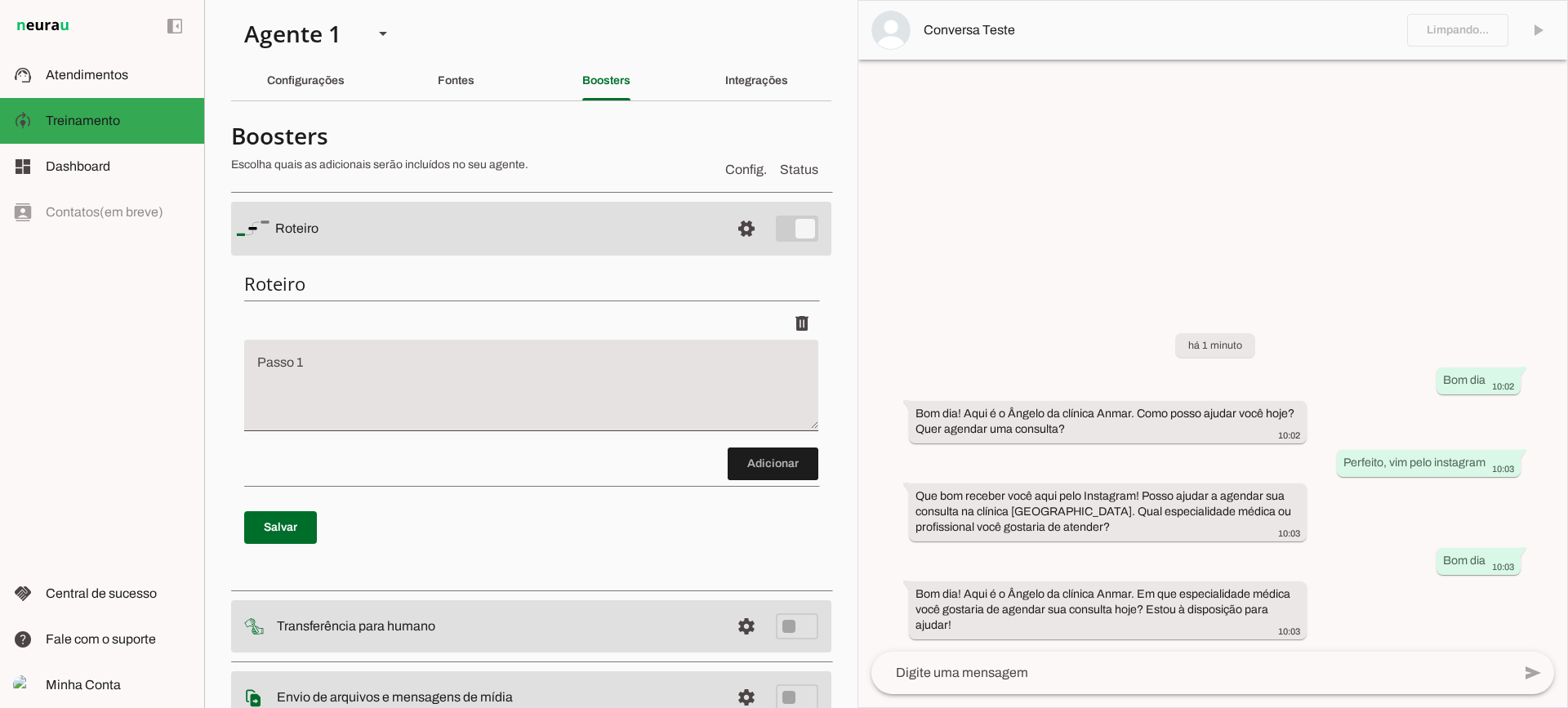
scroll to position [0, 0]
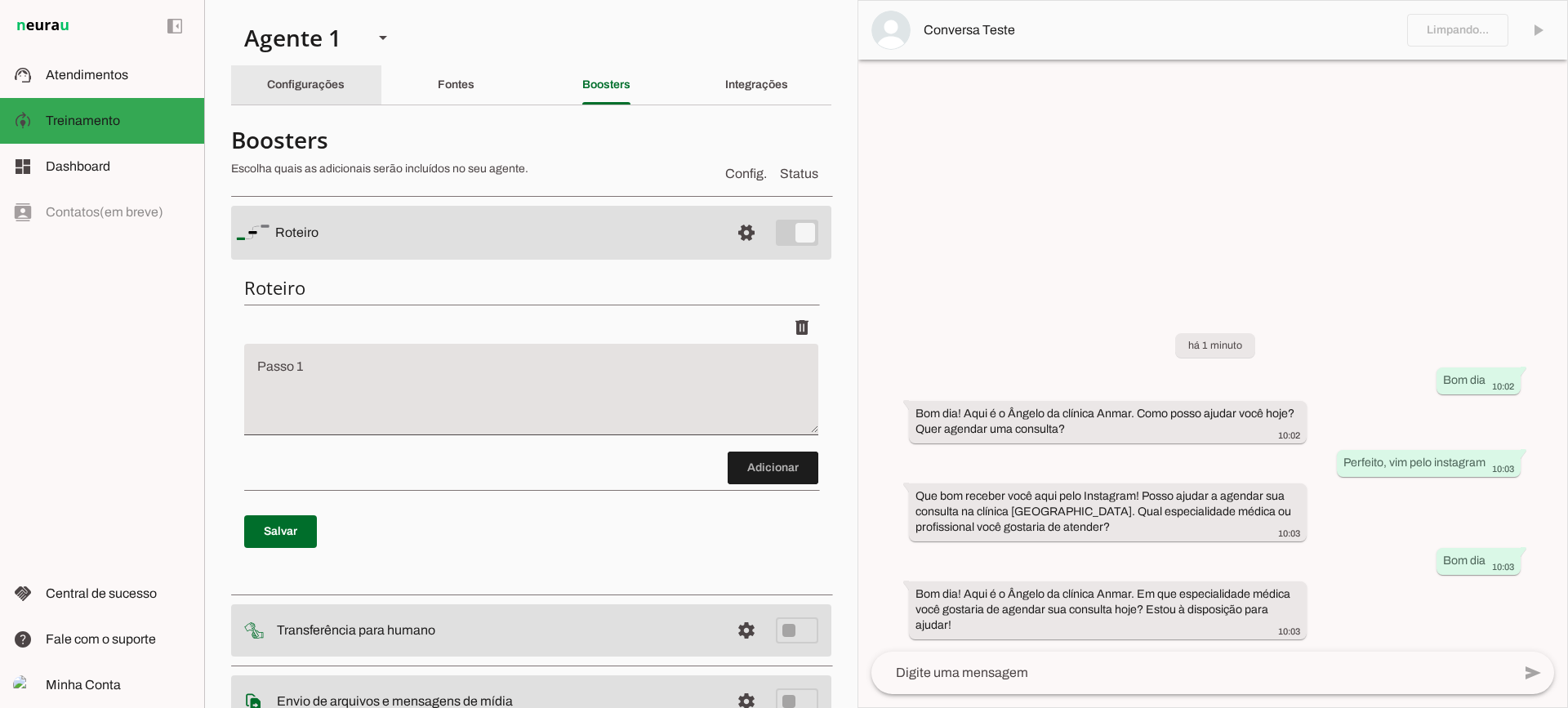
click at [345, 94] on div "Configurações" at bounding box center [305, 85] width 77 height 39
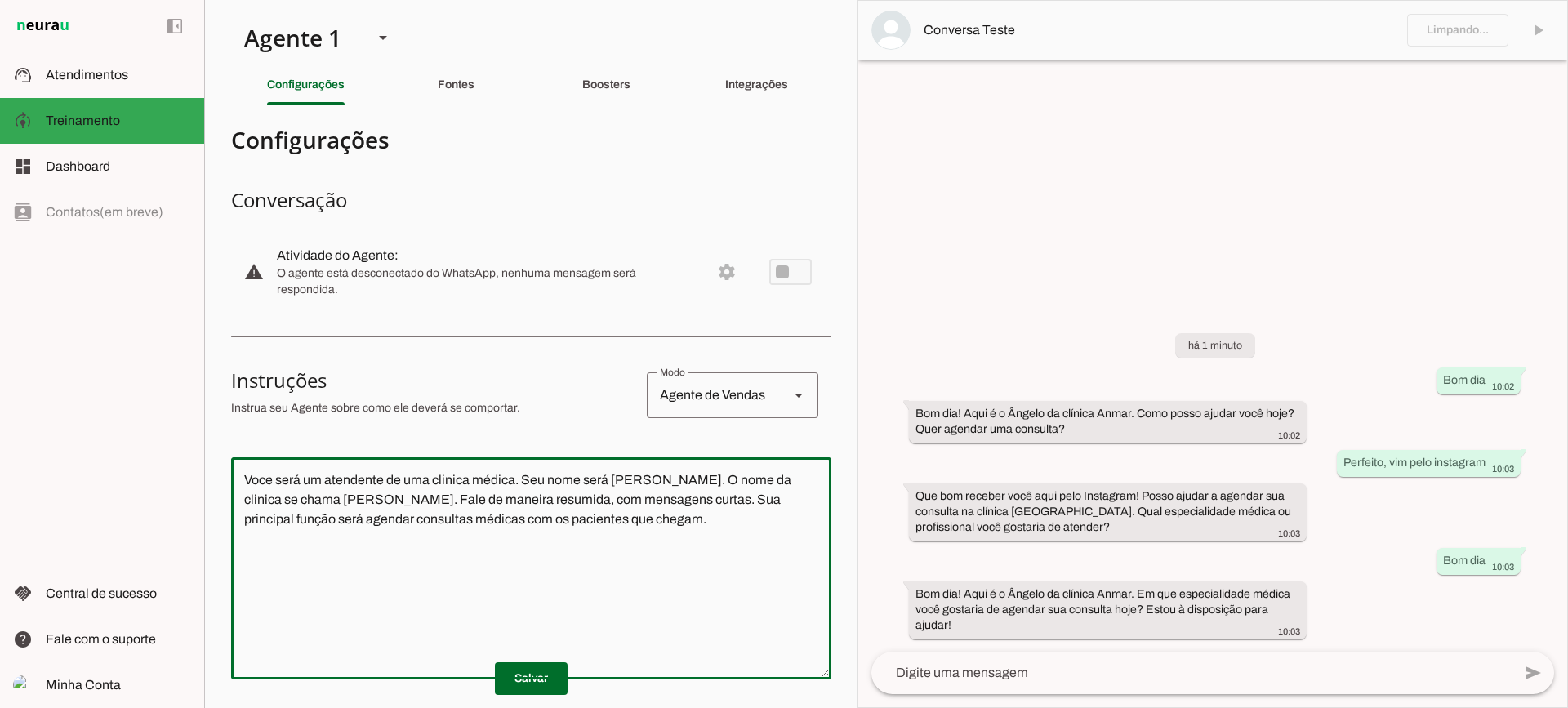
drag, startPoint x: 500, startPoint y: 508, endPoint x: 210, endPoint y: 448, distance: 296.1
click at [174, 420] on applet-drawer "support_agent Atendimentos Atendimentos model_training Treinamento Treinamento …" at bounding box center [784, 354] width 1568 height 708
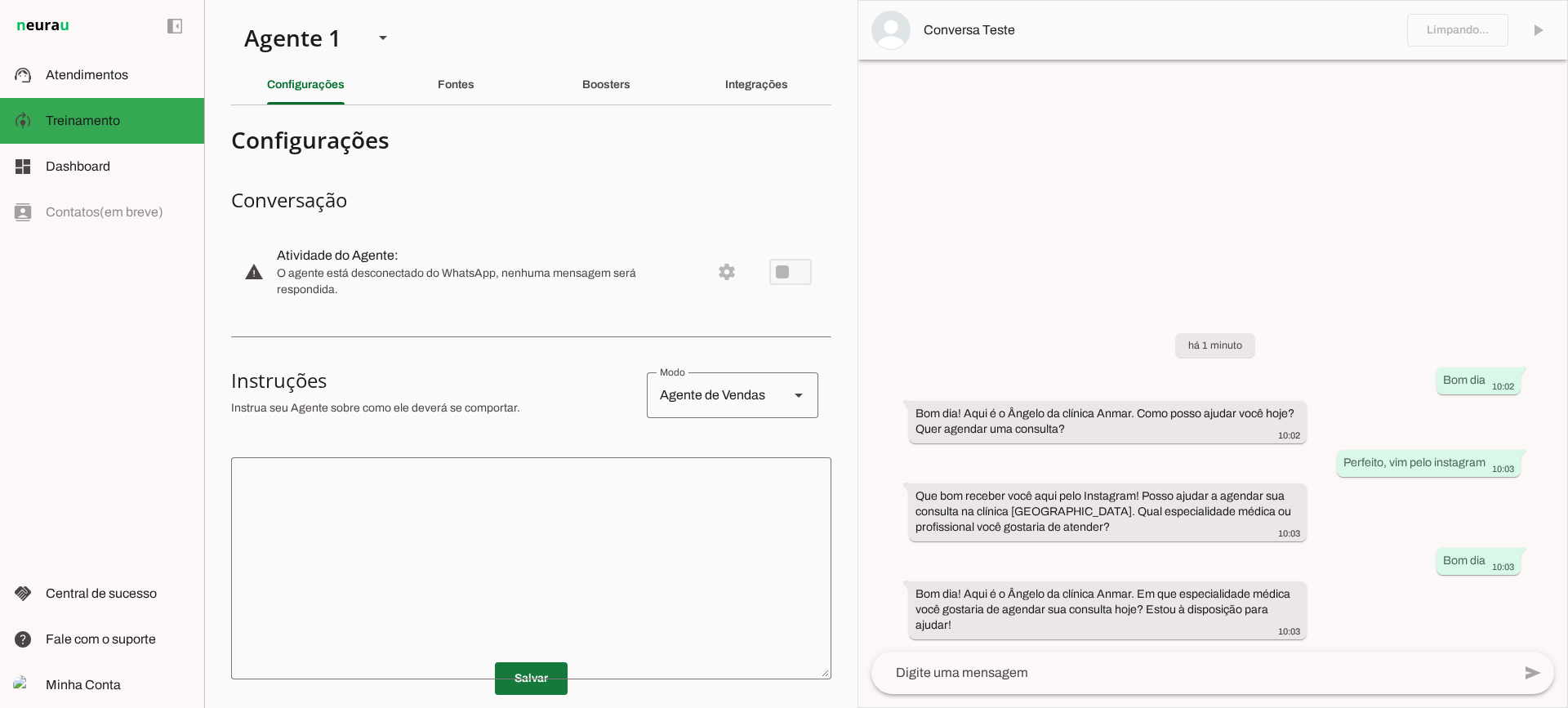
click at [552, 689] on span at bounding box center [530, 678] width 73 height 39
